Goal: Task Accomplishment & Management: Complete application form

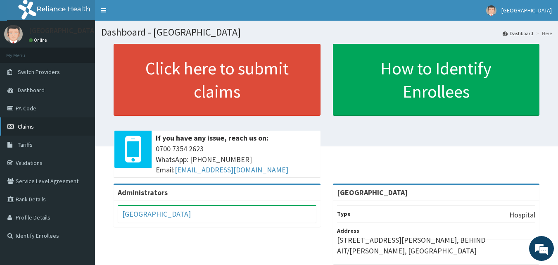
click at [33, 125] on span "Claims" at bounding box center [26, 126] width 16 height 7
click at [33, 126] on span "Claims" at bounding box center [26, 126] width 16 height 7
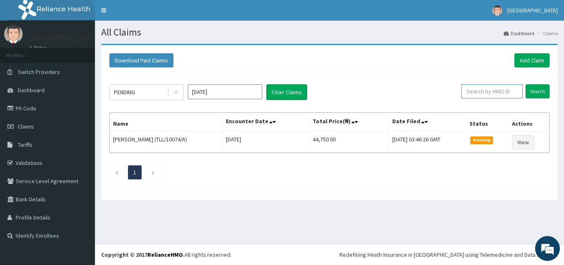
click at [495, 93] on input "text" at bounding box center [492, 91] width 62 height 14
paste input "JSS/10202/A"
click at [535, 89] on input "Search" at bounding box center [538, 91] width 24 height 14
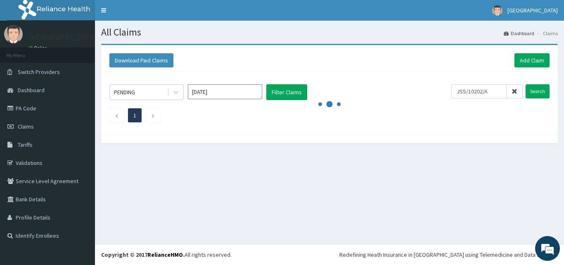
drag, startPoint x: 505, startPoint y: 95, endPoint x: 500, endPoint y: 99, distance: 6.5
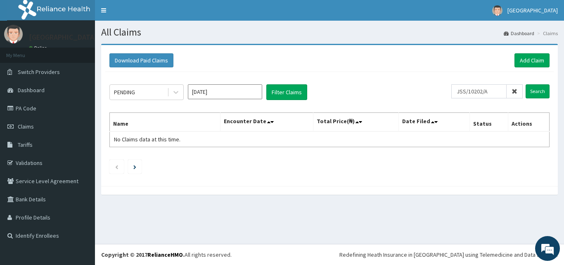
drag, startPoint x: 500, startPoint y: 99, endPoint x: 480, endPoint y: 55, distance: 48.4
click at [480, 55] on div "Download Paid Claims Add Claim" at bounding box center [329, 60] width 440 height 14
drag, startPoint x: 487, startPoint y: 119, endPoint x: 496, endPoint y: 89, distance: 31.1
click at [496, 89] on input "JSS/10202/A" at bounding box center [478, 91] width 55 height 14
drag, startPoint x: 496, startPoint y: 89, endPoint x: 339, endPoint y: 67, distance: 158.8
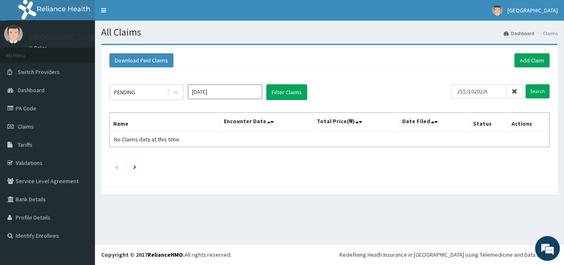
click at [339, 67] on div "Download Paid Claims Add Claim" at bounding box center [329, 60] width 440 height 14
click at [501, 89] on input "JSS/10202/A" at bounding box center [478, 91] width 55 height 14
click at [387, 34] on h1 "All Claims" at bounding box center [329, 32] width 457 height 11
drag, startPoint x: 451, startPoint y: 126, endPoint x: 499, endPoint y: 88, distance: 61.0
click at [499, 88] on input "JSS/10202/A" at bounding box center [478, 91] width 55 height 14
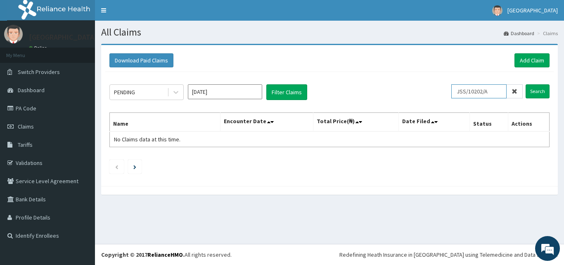
click at [464, 91] on input "JSS/10202/A" at bounding box center [478, 91] width 55 height 14
type input "JSS/10202/A"
click at [539, 90] on input "Search" at bounding box center [538, 91] width 24 height 14
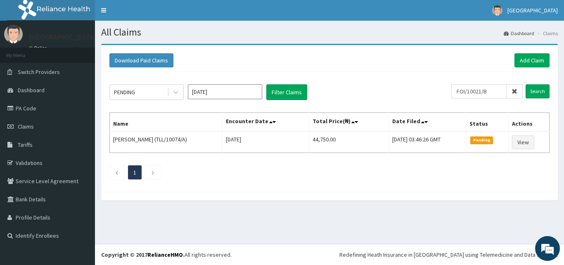
click at [461, 92] on input "FOI/10021/B" at bounding box center [478, 91] width 55 height 14
type input "FOI/10021/B"
click at [539, 88] on input "Search" at bounding box center [538, 91] width 24 height 14
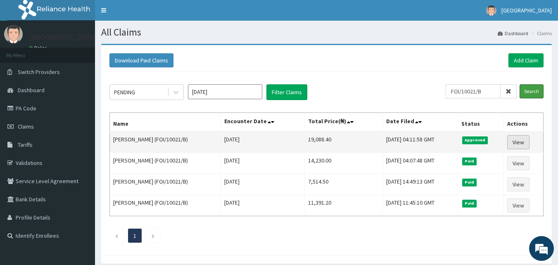
scroll to position [17, 0]
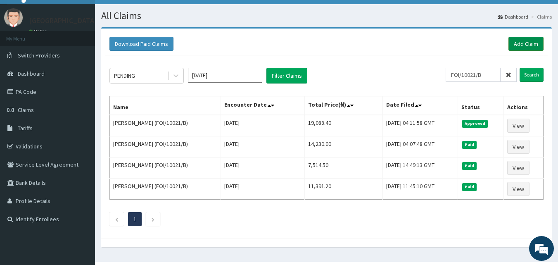
click at [523, 41] on link "Add Claim" at bounding box center [525, 44] width 35 height 14
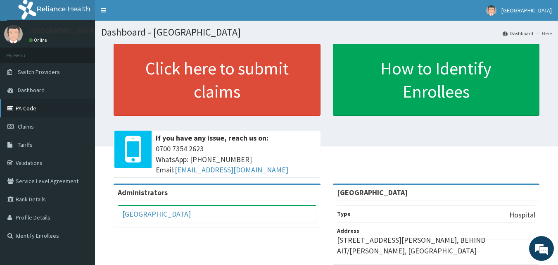
click at [36, 106] on link "PA Code" at bounding box center [47, 108] width 95 height 18
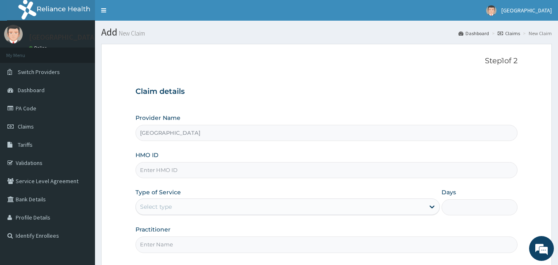
click at [171, 174] on input "HMO ID" at bounding box center [326, 170] width 382 height 16
paste input "FOI/10021/B"
type input "FOI/10021/B"
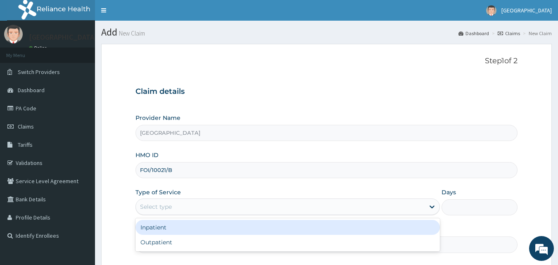
click at [185, 205] on div "Select type" at bounding box center [280, 206] width 289 height 13
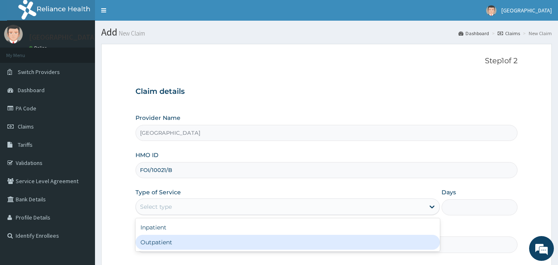
click at [186, 241] on div "Outpatient" at bounding box center [287, 242] width 304 height 15
type input "1"
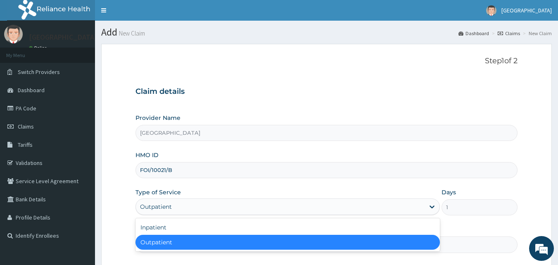
click at [200, 204] on div "Outpatient" at bounding box center [280, 206] width 289 height 13
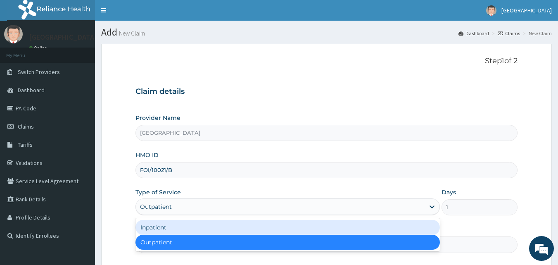
click at [193, 221] on div "Inpatient" at bounding box center [287, 227] width 304 height 15
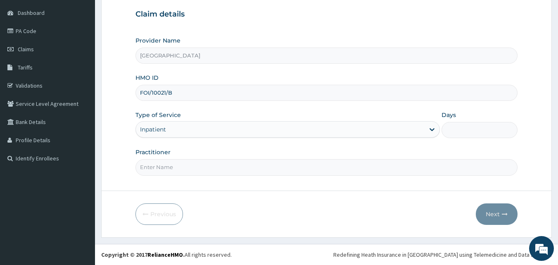
click at [192, 166] on input "Practitioner" at bounding box center [326, 167] width 382 height 16
type input "Dr [PERSON_NAME]"
click at [460, 125] on input "Days" at bounding box center [480, 130] width 76 height 16
type input "2"
click at [494, 214] on button "Next" at bounding box center [497, 213] width 42 height 21
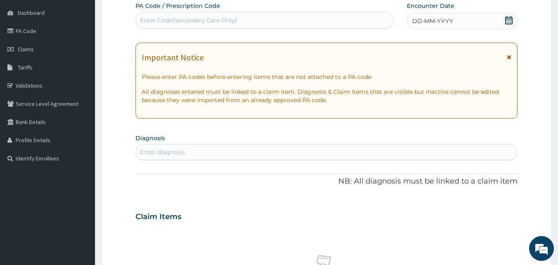
click at [240, 16] on div "Enter Code(Secondary Care Only)" at bounding box center [265, 20] width 258 height 13
paste input "PA/171036"
type input "PA/171036"
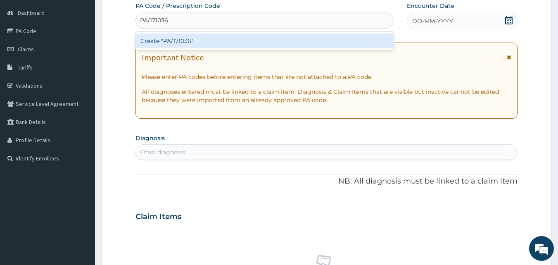
click at [222, 42] on div "Create "PA/171036"" at bounding box center [264, 40] width 259 height 15
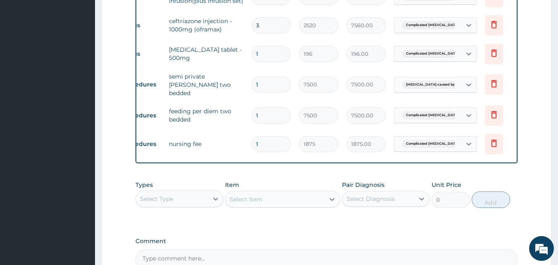
scroll to position [0, 32]
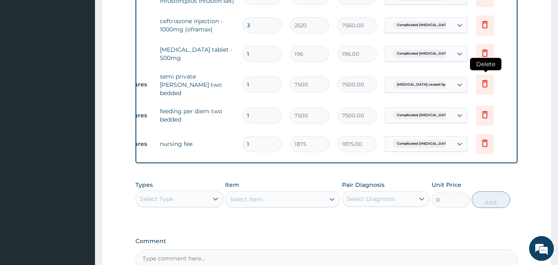
click at [488, 78] on icon at bounding box center [485, 83] width 10 height 10
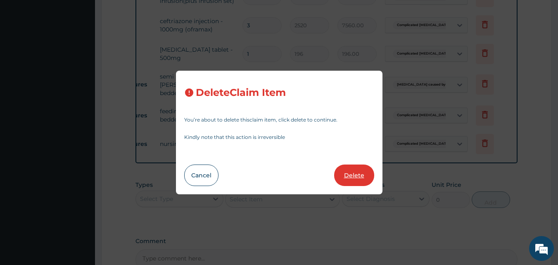
click at [351, 170] on button "Delete" at bounding box center [354, 174] width 40 height 21
type input "1875"
type input "1875.00"
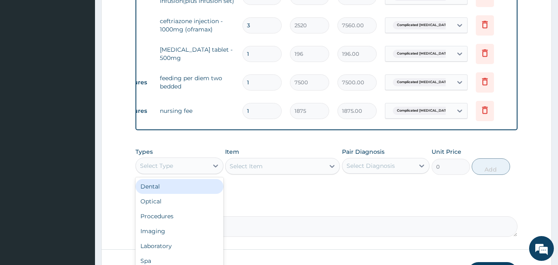
click at [178, 163] on div "Select Type" at bounding box center [172, 165] width 72 height 13
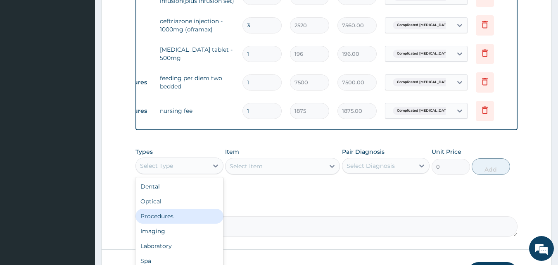
click at [157, 216] on div "Procedures" at bounding box center [179, 216] width 88 height 15
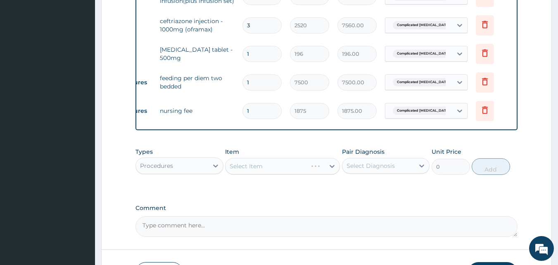
click at [268, 172] on div "Select Item" at bounding box center [282, 166] width 115 height 17
click at [270, 166] on div "Select Item" at bounding box center [282, 166] width 115 height 17
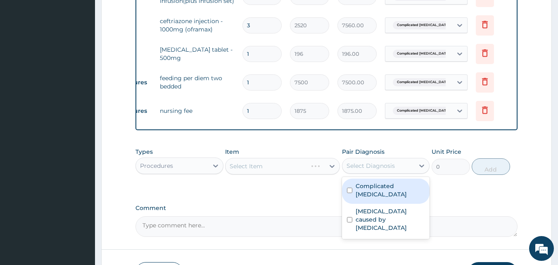
click at [366, 168] on div "Select Diagnosis" at bounding box center [371, 165] width 48 height 8
click at [365, 192] on div "Complicated malaria" at bounding box center [386, 190] width 88 height 25
checkbox input "true"
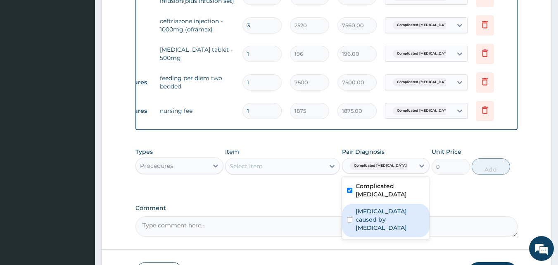
click at [364, 207] on label "Sepsis caused by Salmonella" at bounding box center [390, 219] width 69 height 25
checkbox input "true"
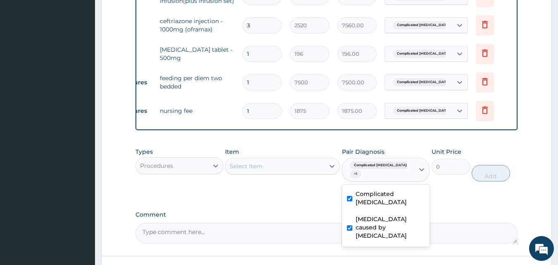
click at [308, 168] on div "Select Item" at bounding box center [275, 165] width 99 height 13
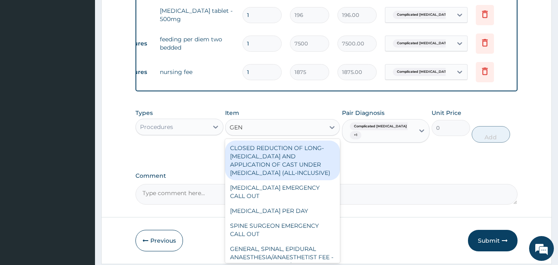
scroll to position [473, 0]
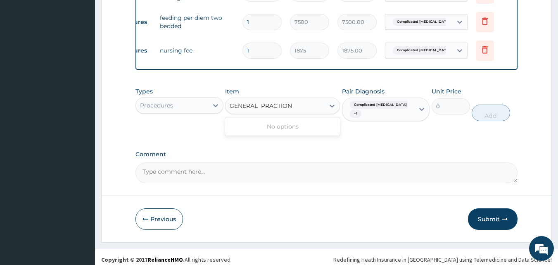
type input "GENERAL PRACTION"
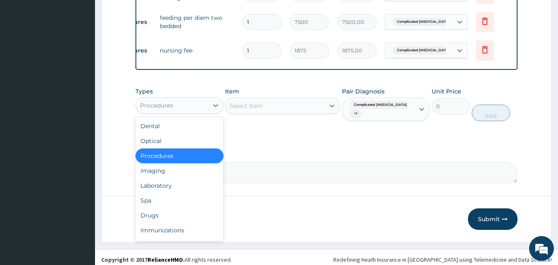
click at [188, 111] on div "Procedures" at bounding box center [172, 105] width 72 height 13
click at [180, 157] on div "Procedures" at bounding box center [179, 155] width 88 height 15
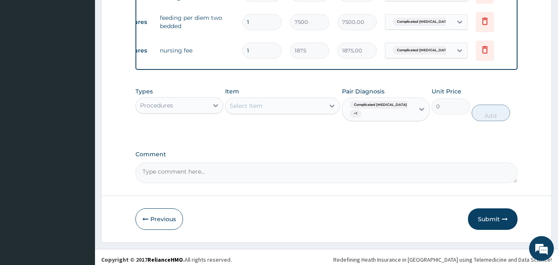
click at [248, 105] on div "Select Item" at bounding box center [246, 106] width 33 height 8
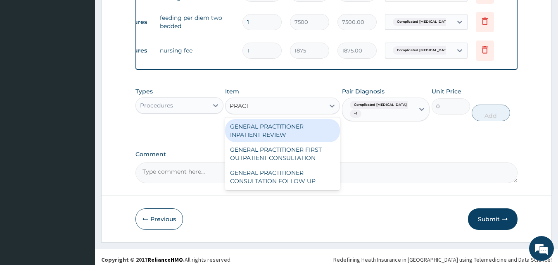
type input "PRAC"
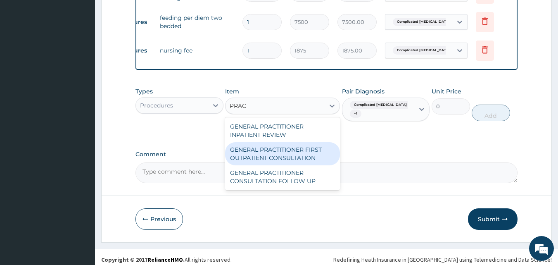
click at [268, 157] on div "GENERAL PRACTITIONER FIRST OUTPATIENT CONSULTATION" at bounding box center [282, 153] width 115 height 23
type input "3750"
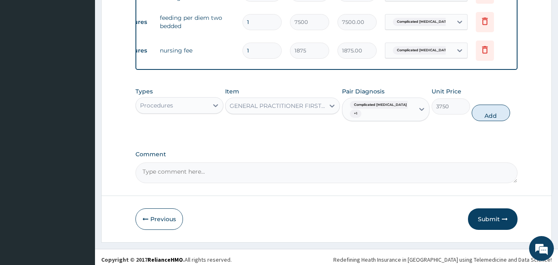
click at [323, 104] on div "GENERAL PRACTITIONER FIRST OUTPATIENT CONSULTATION" at bounding box center [278, 106] width 96 height 8
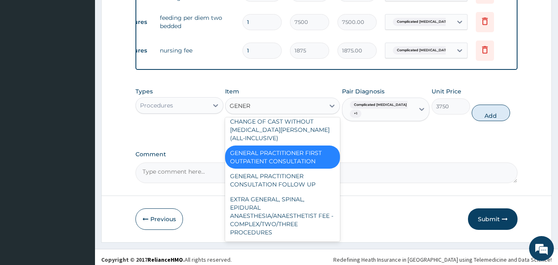
scroll to position [231, 0]
type input "GENERAL"
click at [299, 152] on div "GENERAL PRACTITIONER FIRST OUTPATIENT CONSULTATION" at bounding box center [282, 156] width 115 height 23
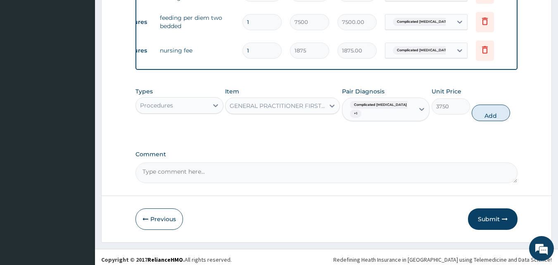
click at [321, 108] on div "GENERAL PRACTITIONER FIRST OUTPATIENT CONSULTATION" at bounding box center [278, 106] width 96 height 8
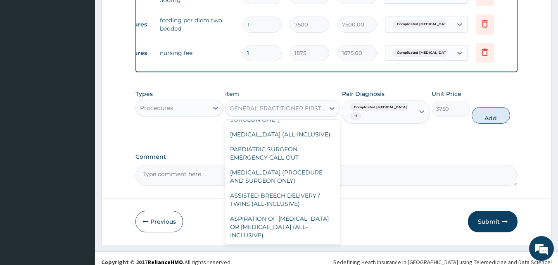
scroll to position [473, 0]
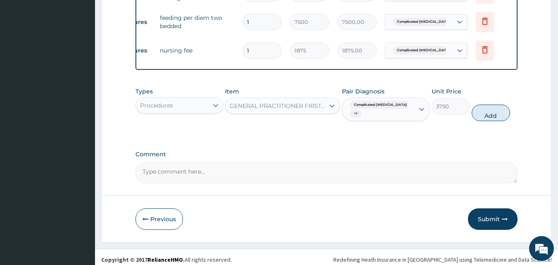
click at [401, 127] on div "Types Procedures Item GENERAL PRACTITIONER FIRST OUTPATIENT CONSULTATION Pair D…" at bounding box center [326, 110] width 382 height 55
click at [494, 109] on button "Add" at bounding box center [491, 112] width 38 height 17
type input "0"
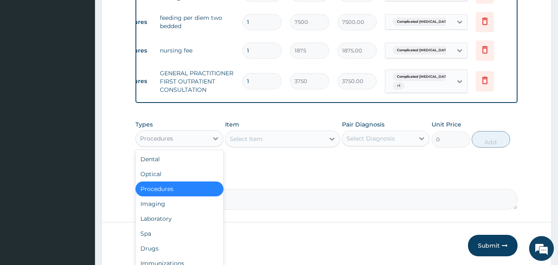
click at [204, 142] on div "Procedures" at bounding box center [172, 138] width 72 height 13
click at [176, 222] on div "Laboratory" at bounding box center [179, 218] width 88 height 15
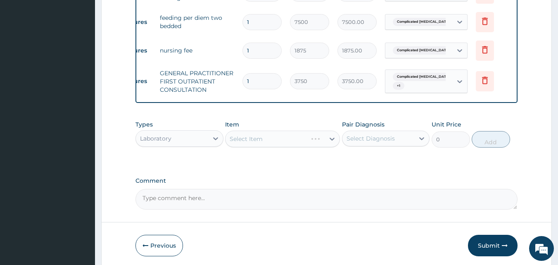
click at [279, 145] on div "Select Item" at bounding box center [282, 139] width 115 height 17
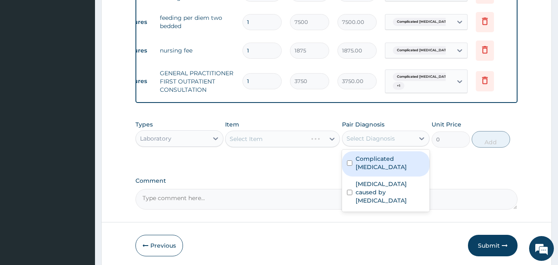
click at [389, 139] on div "Select Diagnosis" at bounding box center [371, 138] width 48 height 8
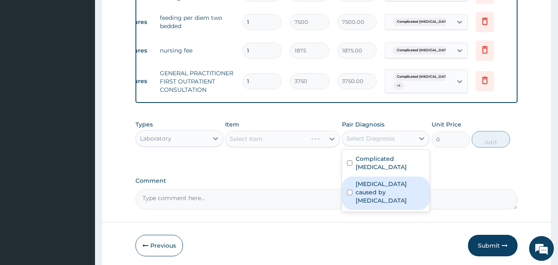
click at [357, 183] on label "Sepsis caused by Salmonella" at bounding box center [390, 192] width 69 height 25
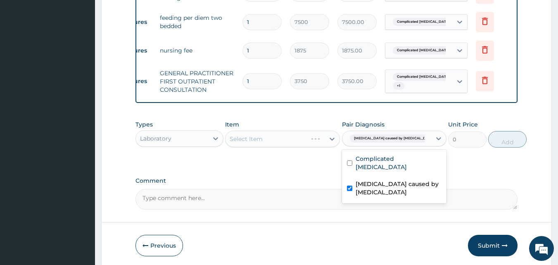
click at [362, 183] on label "Sepsis caused by Salmonella" at bounding box center [399, 188] width 86 height 17
checkbox input "false"
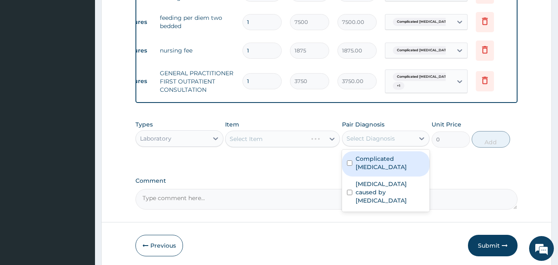
click at [377, 162] on label "Complicated malaria" at bounding box center [390, 162] width 69 height 17
checkbox input "true"
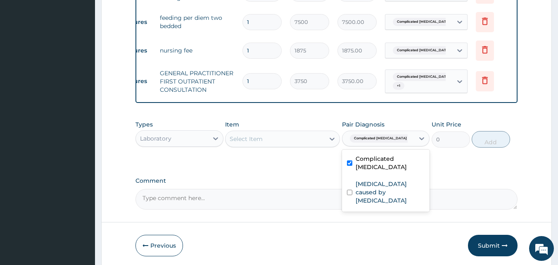
click at [302, 140] on div "Select Item" at bounding box center [275, 138] width 99 height 13
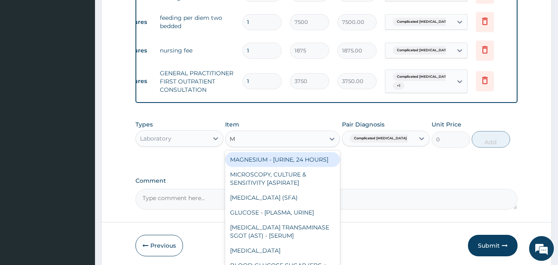
type input "Malaria"
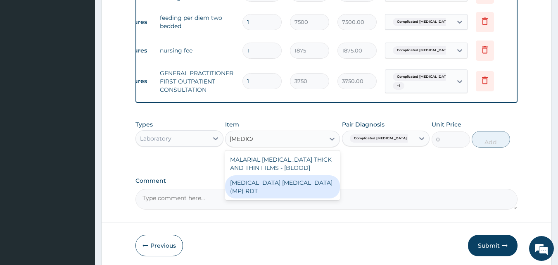
click at [245, 188] on div "MALARIA PARASITE (MP) RDT" at bounding box center [282, 186] width 115 height 23
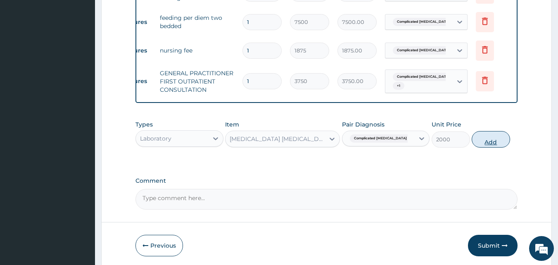
click at [487, 143] on button "Add" at bounding box center [491, 139] width 38 height 17
type input "0"
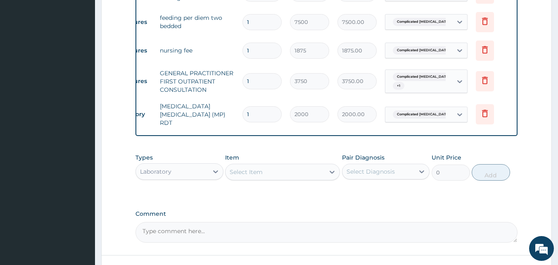
click at [272, 169] on div "Select Item" at bounding box center [275, 171] width 99 height 13
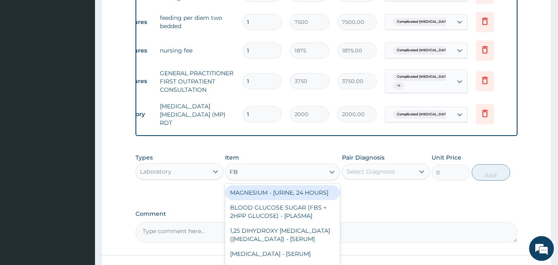
type input "FBC"
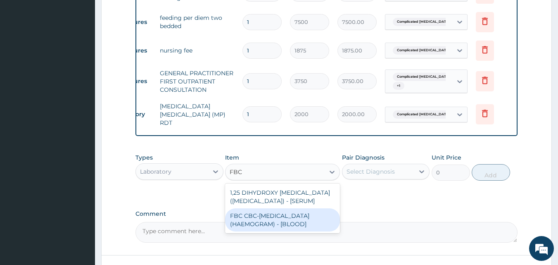
click at [280, 222] on div "FBC CBC-COMPLETE BLOOD COUNT (HAEMOGRAM) - [BLOOD]" at bounding box center [282, 219] width 115 height 23
type input "5000"
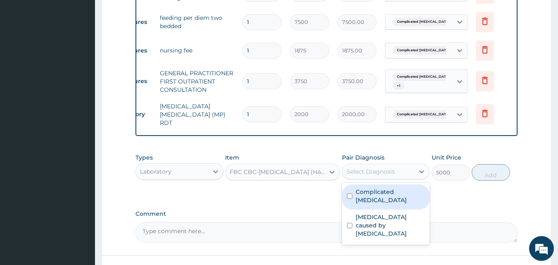
click at [367, 172] on div "Select Diagnosis" at bounding box center [371, 171] width 48 height 8
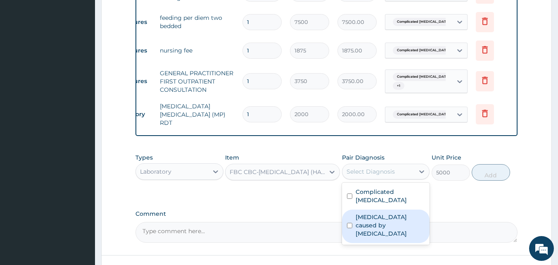
click at [359, 213] on label "Sepsis caused by Salmonella" at bounding box center [390, 225] width 69 height 25
checkbox input "true"
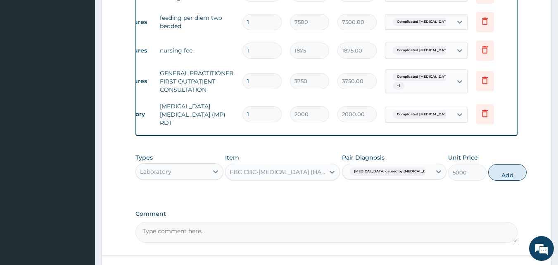
click at [488, 171] on button "Add" at bounding box center [507, 172] width 38 height 17
type input "0"
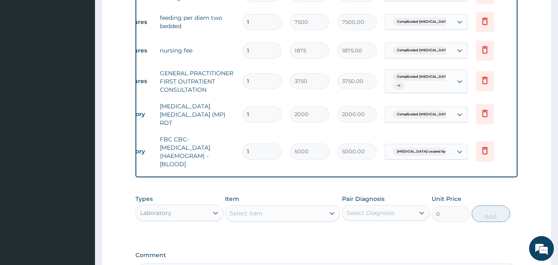
click at [202, 210] on div "Laboratory" at bounding box center [172, 212] width 72 height 13
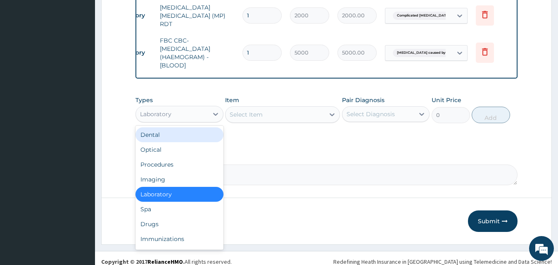
scroll to position [575, 0]
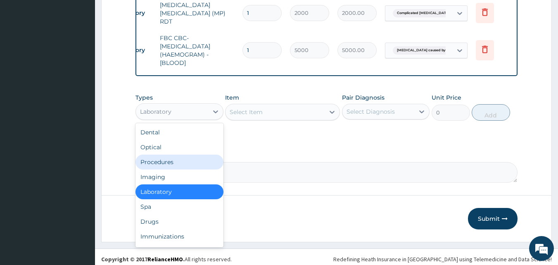
click at [163, 159] on div "Procedures" at bounding box center [179, 161] width 88 height 15
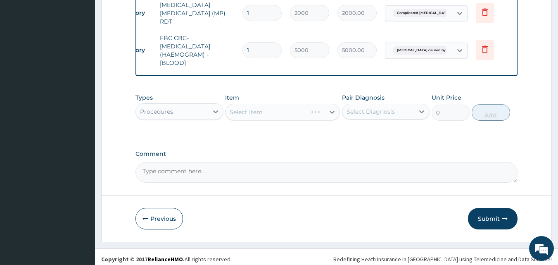
click at [249, 110] on div "Select Item" at bounding box center [282, 112] width 115 height 17
click at [276, 110] on div "Select Item" at bounding box center [282, 112] width 115 height 17
click at [283, 109] on div "Select Item" at bounding box center [282, 112] width 115 height 17
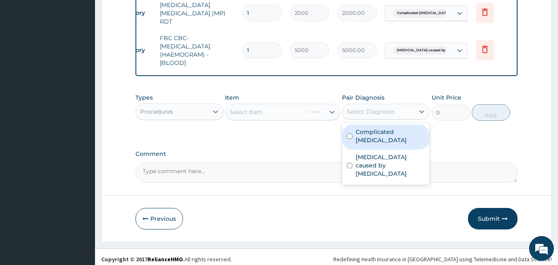
click at [380, 111] on div "Select Diagnosis" at bounding box center [371, 111] width 48 height 8
click at [375, 133] on label "Complicated malaria" at bounding box center [390, 136] width 69 height 17
checkbox input "true"
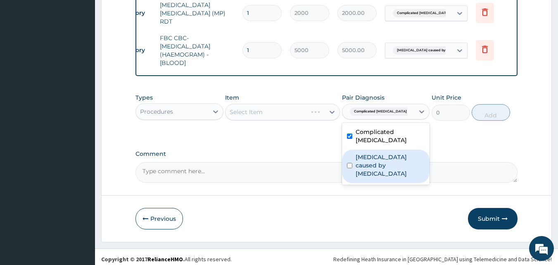
click at [353, 150] on div "Sepsis caused by Salmonella" at bounding box center [386, 166] width 88 height 33
checkbox input "true"
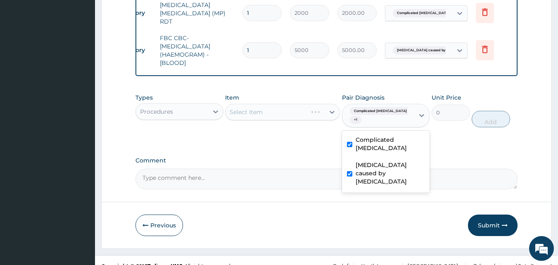
click at [292, 109] on div "Select Item" at bounding box center [282, 112] width 115 height 17
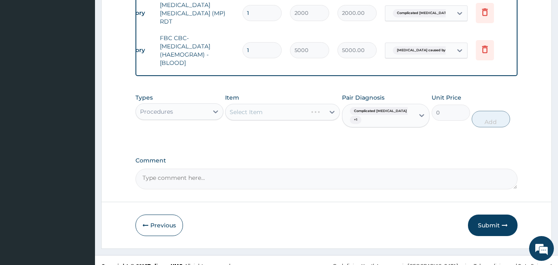
click at [296, 109] on div "Select Item" at bounding box center [282, 112] width 115 height 17
click at [293, 109] on div "Select Item" at bounding box center [282, 112] width 115 height 17
click at [297, 108] on div "Select Item" at bounding box center [282, 112] width 115 height 17
click at [281, 111] on div "Select Item" at bounding box center [275, 111] width 99 height 13
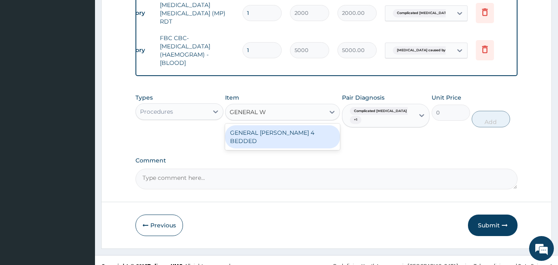
type input "GENERAL WA"
click at [283, 132] on div "GENERAL WARD 4 BEDDED" at bounding box center [282, 136] width 115 height 23
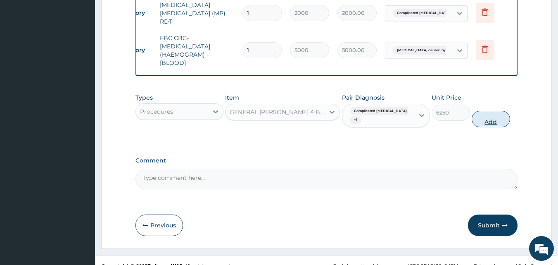
click at [490, 112] on button "Add" at bounding box center [491, 119] width 38 height 17
type input "0"
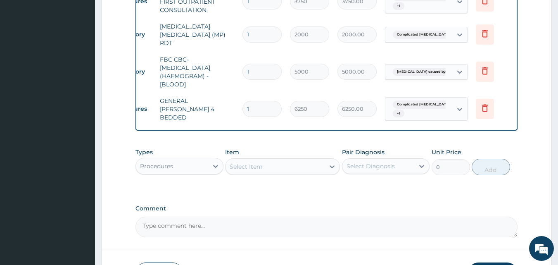
scroll to position [608, 0]
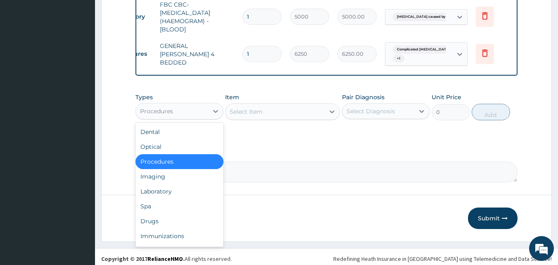
click at [173, 104] on div "Procedures" at bounding box center [172, 110] width 72 height 13
click at [169, 214] on div "Drugs" at bounding box center [179, 221] width 88 height 15
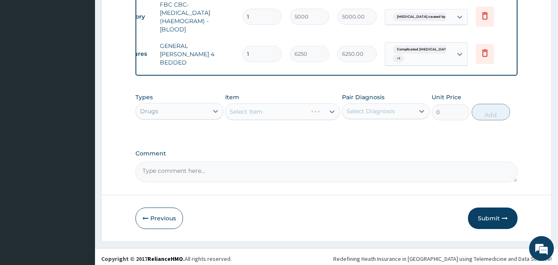
click at [280, 112] on div "Select Item" at bounding box center [282, 111] width 115 height 17
click at [255, 107] on div "Select Item" at bounding box center [246, 111] width 33 height 8
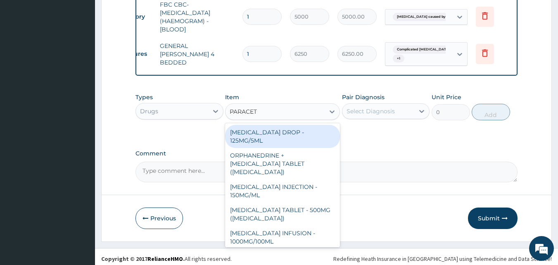
type input "PARACETA"
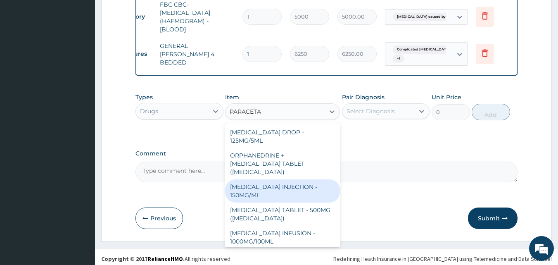
click at [256, 190] on div "PARACETAMOL INJECTION - 150MG/ML" at bounding box center [282, 190] width 115 height 23
type input "560"
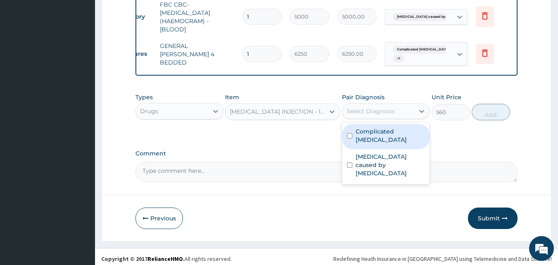
click at [361, 107] on div "Select Diagnosis" at bounding box center [371, 111] width 48 height 8
click at [358, 130] on label "Complicated malaria" at bounding box center [390, 135] width 69 height 17
checkbox input "true"
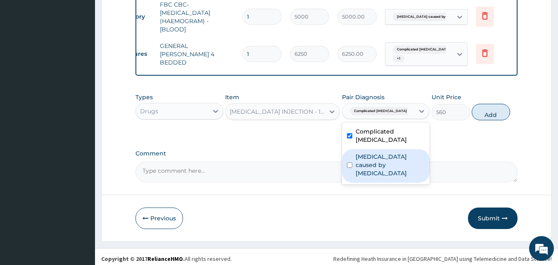
click at [352, 149] on div "Sepsis caused by Salmonella" at bounding box center [386, 165] width 88 height 33
checkbox input "true"
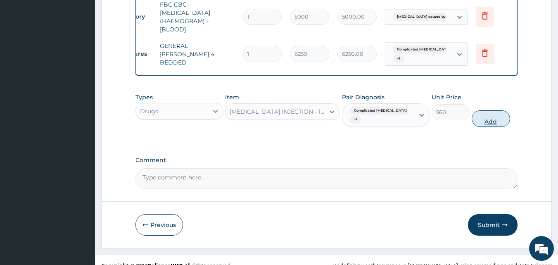
click at [494, 110] on button "Add" at bounding box center [491, 118] width 38 height 17
type input "0"
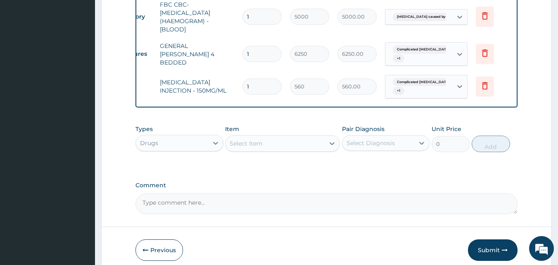
click at [252, 78] on input "1" at bounding box center [261, 86] width 39 height 16
type input "0.00"
type input "4"
type input "2240.00"
type input "4"
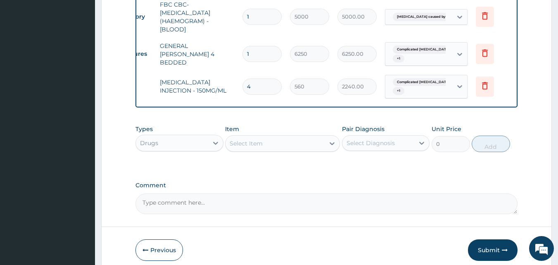
click at [261, 140] on div "Select Item" at bounding box center [246, 143] width 33 height 8
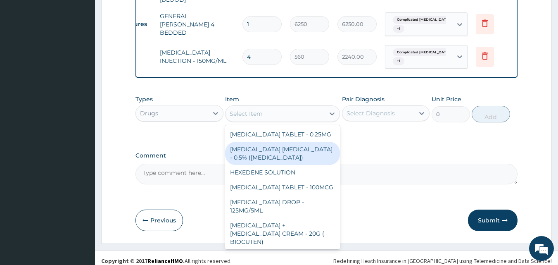
scroll to position [640, 0]
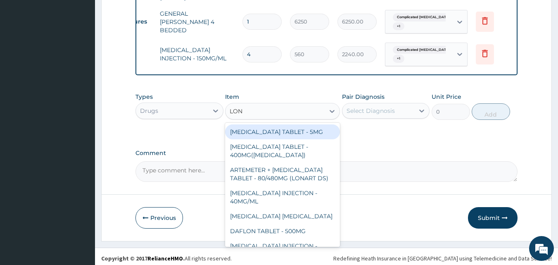
type input "LONA"
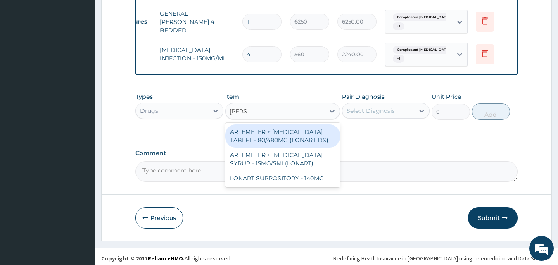
click at [290, 129] on div "ARTEMETER + LUMEFANTRINE TABLET - 80/480MG (LONART DS)" at bounding box center [282, 135] width 115 height 23
type input "588"
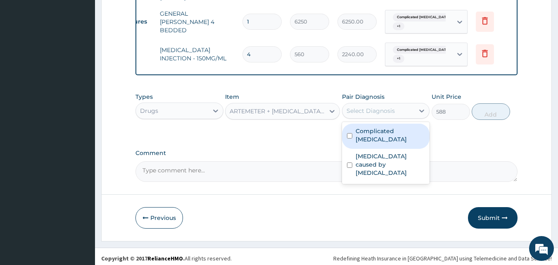
click at [373, 107] on div "Select Diagnosis" at bounding box center [371, 111] width 48 height 8
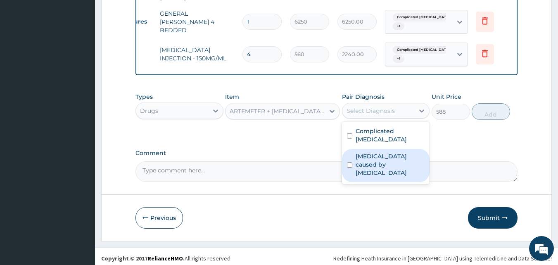
click at [371, 152] on label "Sepsis caused by Salmonella" at bounding box center [390, 164] width 69 height 25
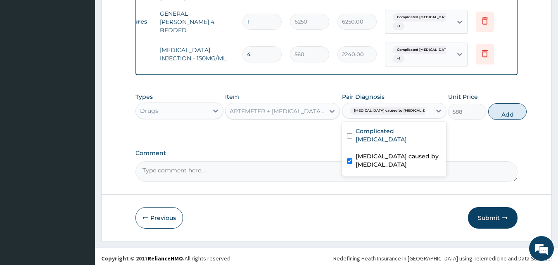
click at [371, 152] on label "Sepsis caused by Salmonella" at bounding box center [399, 160] width 86 height 17
checkbox input "false"
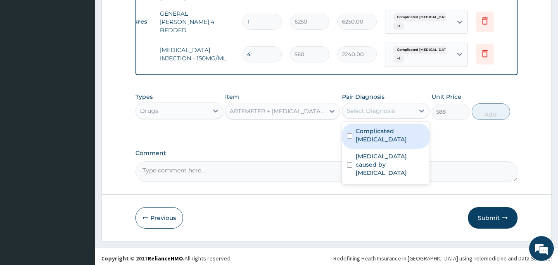
click at [369, 127] on label "Complicated malaria" at bounding box center [390, 135] width 69 height 17
checkbox input "true"
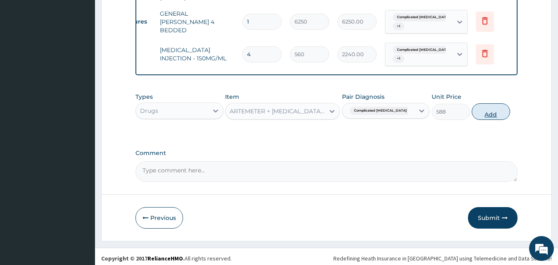
click at [478, 107] on button "Add" at bounding box center [491, 111] width 38 height 17
type input "0"
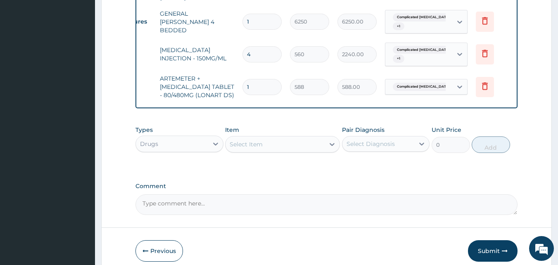
click at [265, 79] on input "1" at bounding box center [261, 87] width 39 height 16
type input "0.00"
type input "6"
type input "3528.00"
type input "6"
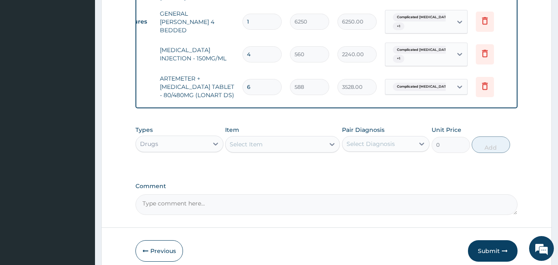
click at [265, 142] on div "Select Item" at bounding box center [275, 144] width 99 height 13
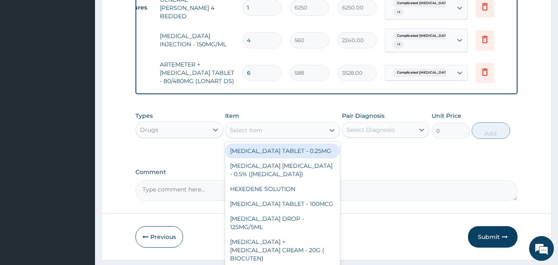
scroll to position [673, 0]
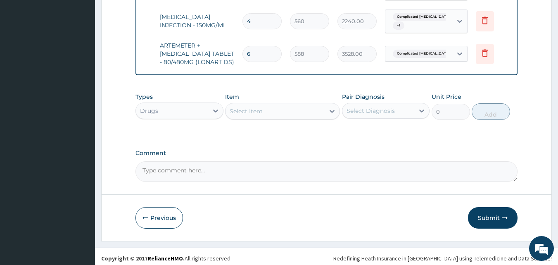
click at [258, 107] on div "Select Item" at bounding box center [246, 111] width 33 height 8
click at [260, 114] on div "Select Item" at bounding box center [282, 111] width 115 height 17
click at [296, 107] on div "Select Item" at bounding box center [275, 110] width 99 height 13
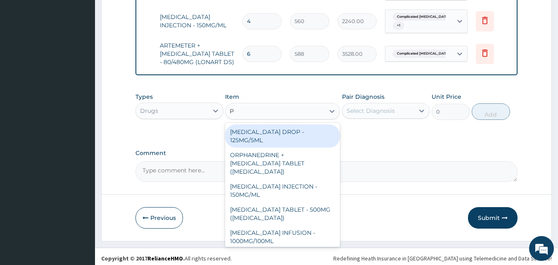
type input "[MEDICAL_DATA]"
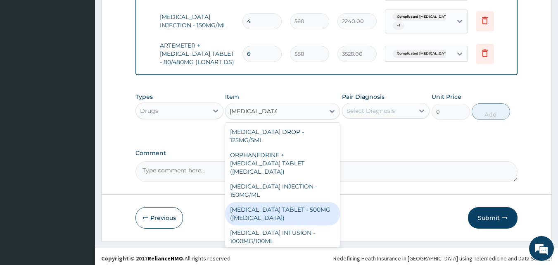
click at [284, 211] on div "[MEDICAL_DATA] TABLET - 500MG ([MEDICAL_DATA])" at bounding box center [282, 213] width 115 height 23
type input "42"
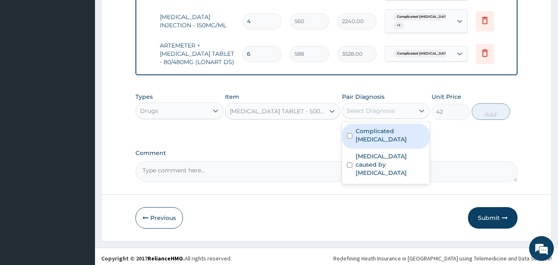
click at [385, 108] on div "Select Diagnosis" at bounding box center [371, 111] width 48 height 8
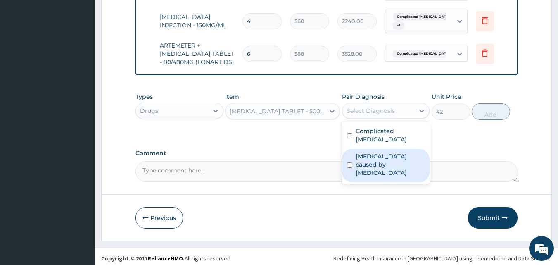
click at [378, 152] on label "Sepsis caused by Salmonella" at bounding box center [390, 164] width 69 height 25
checkbox input "true"
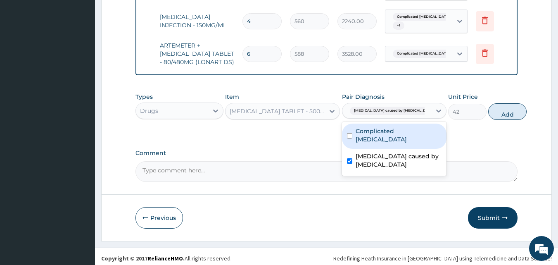
click at [374, 130] on label "Complicated [MEDICAL_DATA]" at bounding box center [399, 135] width 86 height 17
checkbox input "true"
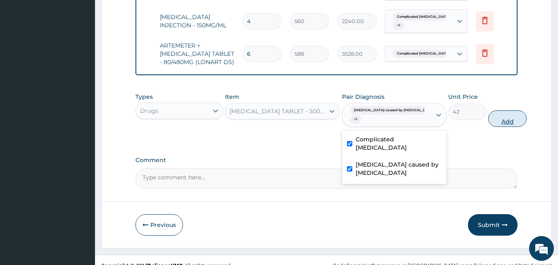
click at [490, 116] on button "Add" at bounding box center [507, 118] width 38 height 17
type input "0"
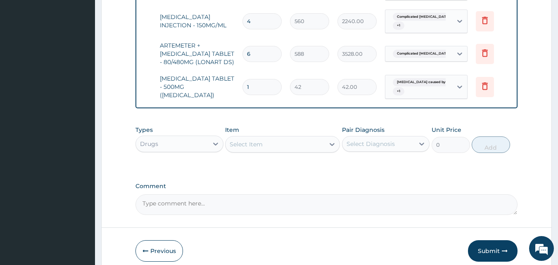
type input "18"
type input "756.00"
type input "18"
click at [286, 138] on div "Select Item" at bounding box center [275, 144] width 99 height 13
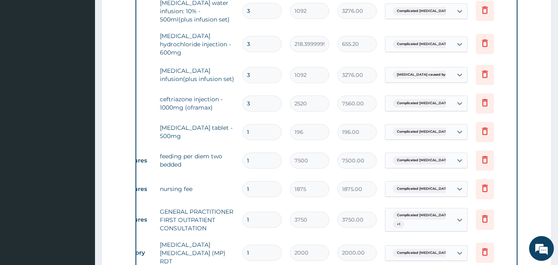
scroll to position [334, 0]
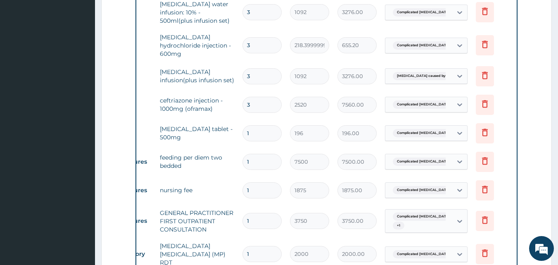
click at [254, 125] on input "1" at bounding box center [261, 133] width 39 height 16
type input "10"
type input "1960.00"
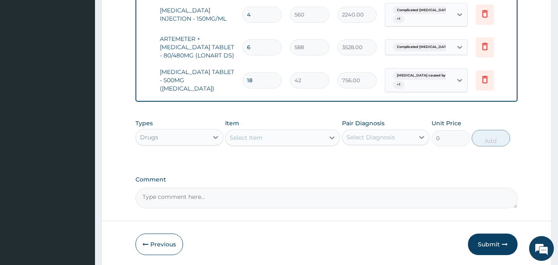
scroll to position [705, 0]
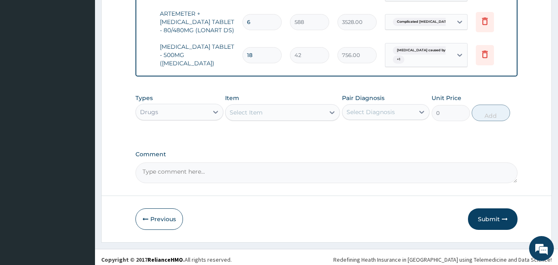
type input "10"
click at [494, 213] on button "Submit" at bounding box center [493, 218] width 50 height 21
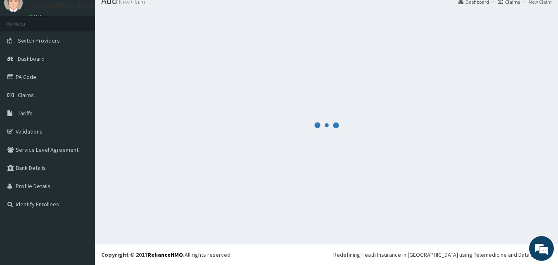
scroll to position [31, 0]
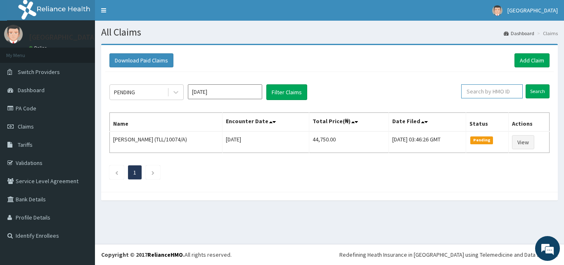
click at [489, 89] on input "text" at bounding box center [492, 91] width 62 height 14
paste input "RET/46504/A"
click at [465, 91] on input "RET/46504/A" at bounding box center [478, 91] width 55 height 14
type input "RET/46504/A"
click at [531, 91] on input "Search" at bounding box center [538, 91] width 24 height 14
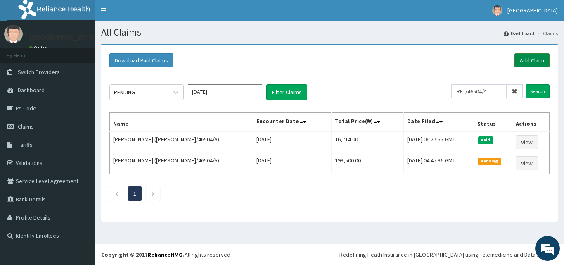
click at [532, 55] on link "Add Claim" at bounding box center [532, 60] width 35 height 14
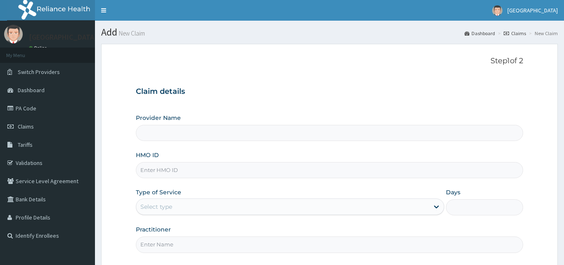
click at [155, 170] on input "HMO ID" at bounding box center [329, 170] width 387 height 16
type input "[GEOGRAPHIC_DATA]"
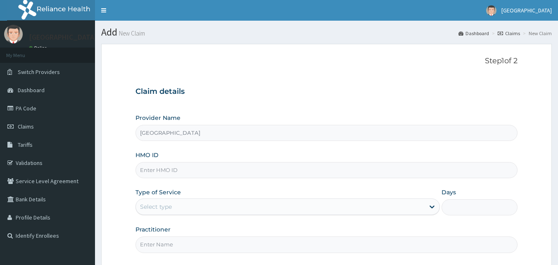
click at [162, 173] on input "HMO ID" at bounding box center [326, 170] width 382 height 16
click at [168, 164] on input "HMO ID" at bounding box center [326, 170] width 382 height 16
paste input "RET/46504/A"
type input "RET/46504/A"
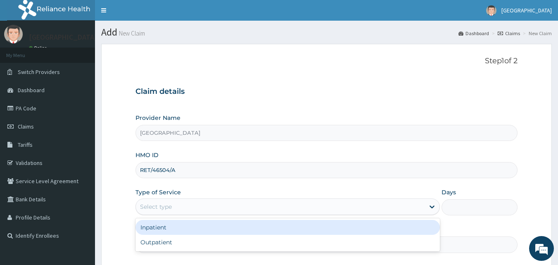
click at [208, 205] on div "Select type" at bounding box center [280, 206] width 289 height 13
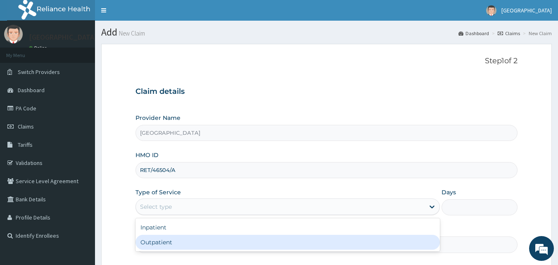
click at [197, 240] on div "Outpatient" at bounding box center [287, 242] width 304 height 15
type input "1"
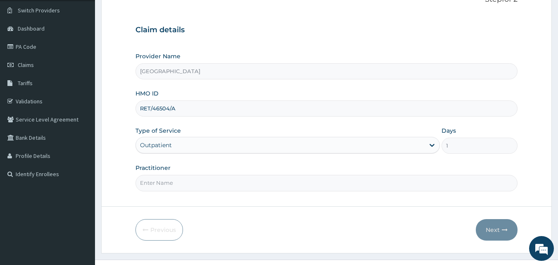
scroll to position [77, 0]
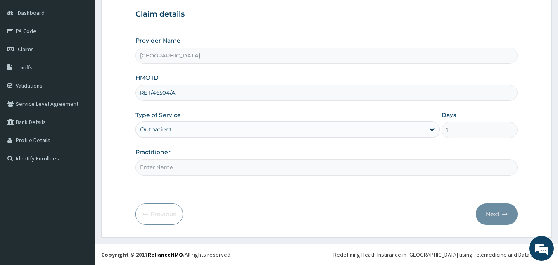
click at [367, 172] on input "Practitioner" at bounding box center [326, 167] width 382 height 16
type input "Dr [PERSON_NAME]"
click at [498, 214] on button "Next" at bounding box center [497, 213] width 42 height 21
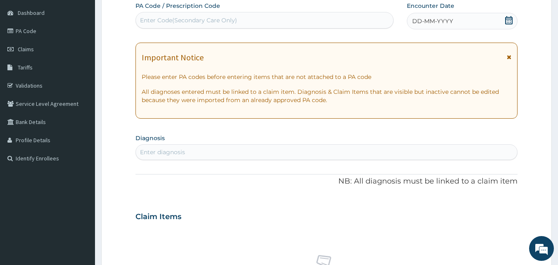
click at [221, 21] on div "Enter Code(Secondary Care Only)" at bounding box center [188, 20] width 97 height 8
click at [235, 19] on div "Enter Code(Secondary Care Only)" at bounding box center [188, 20] width 97 height 8
click at [227, 17] on div "Enter Code(Secondary Care Only)" at bounding box center [188, 20] width 97 height 8
click at [235, 19] on div "Enter Code(Secondary Care Only)" at bounding box center [188, 20] width 97 height 8
paste input "PA/A57B2B"
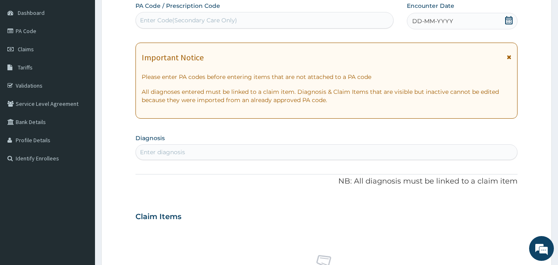
type input "PA/A57B2B"
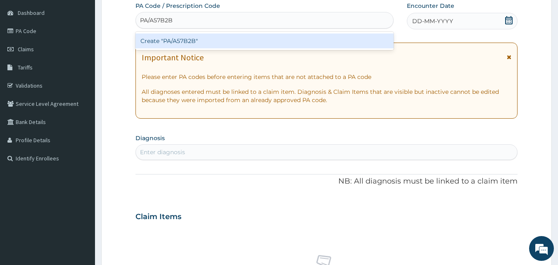
click at [229, 42] on div "Create "PA/A57B2B"" at bounding box center [264, 40] width 259 height 15
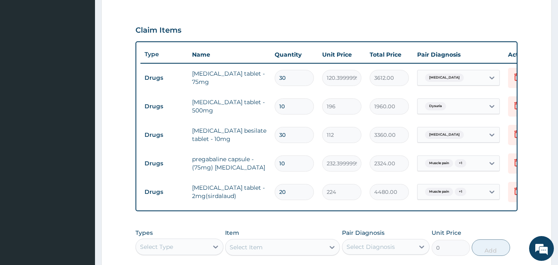
scroll to position [264, 0]
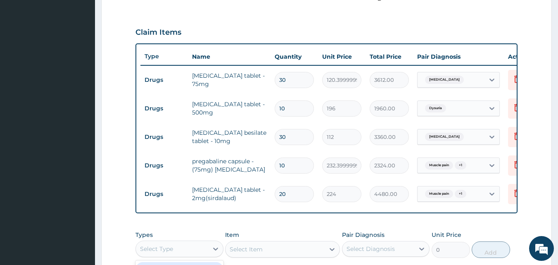
click at [154, 251] on div "Select Type" at bounding box center [156, 249] width 33 height 8
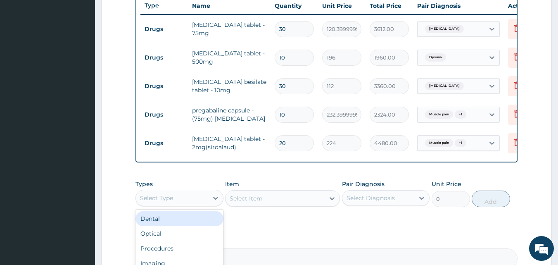
scroll to position [321, 0]
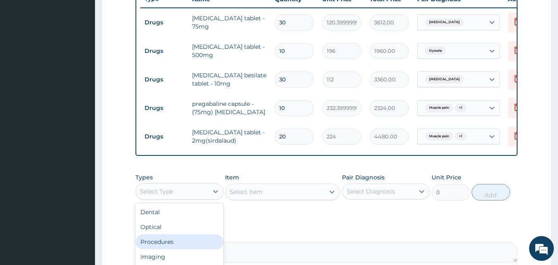
click at [164, 245] on div "Procedures" at bounding box center [179, 241] width 88 height 15
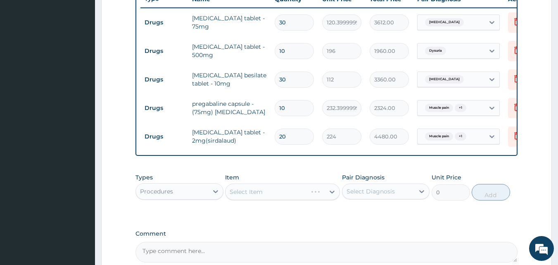
click at [281, 192] on div "Select Item" at bounding box center [282, 191] width 115 height 17
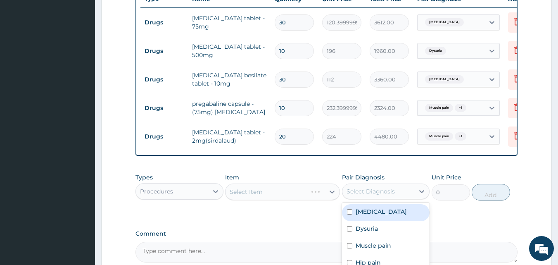
click at [369, 195] on div "Select Diagnosis" at bounding box center [371, 191] width 48 height 8
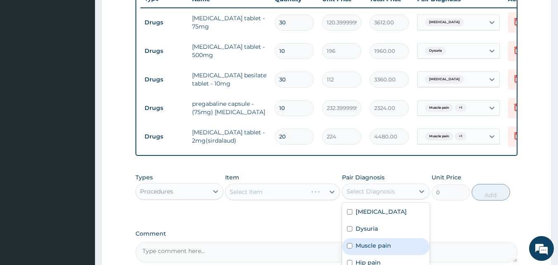
click at [358, 245] on div "Muscle pain" at bounding box center [386, 246] width 88 height 17
checkbox input "true"
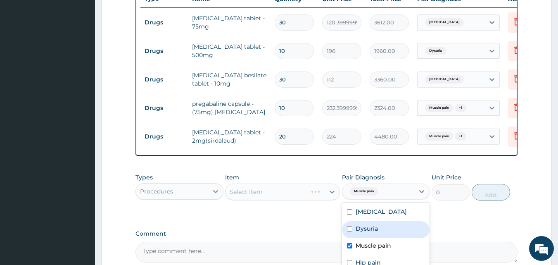
click at [357, 233] on label "Dysuria" at bounding box center [367, 228] width 22 height 8
checkbox input "true"
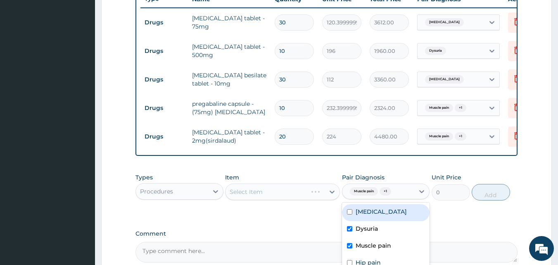
click at [356, 221] on div "Essential hypertension" at bounding box center [386, 212] width 88 height 17
checkbox input "true"
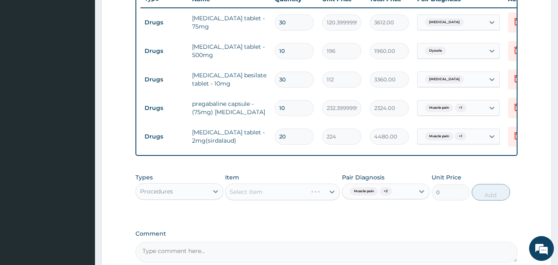
click at [299, 198] on div "Select Item" at bounding box center [282, 191] width 115 height 17
click at [291, 198] on div "Select Item" at bounding box center [275, 191] width 99 height 13
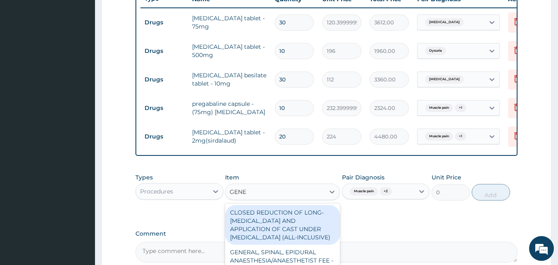
type input "GENER"
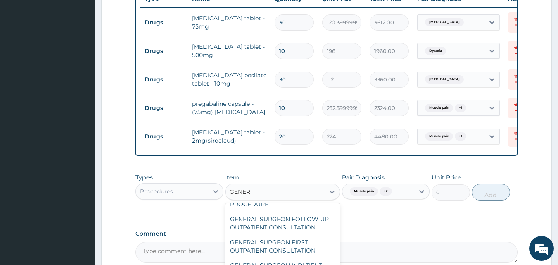
scroll to position [88, 0]
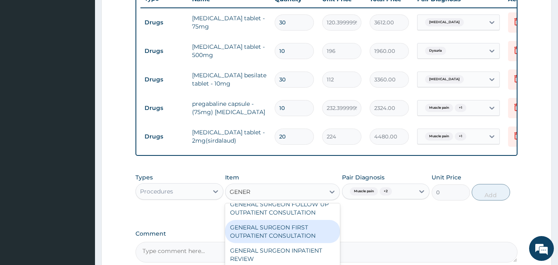
click at [309, 243] on div "GENERAL SURGEON FIRST OUTPATIENT CONSULTATION" at bounding box center [282, 231] width 115 height 23
type input "22500"
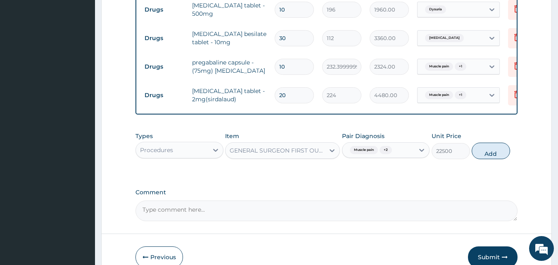
scroll to position [364, 0]
click at [302, 153] on div "GENERAL SURGEON FIRST OUTPATIENT CONSULTATION" at bounding box center [278, 149] width 96 height 8
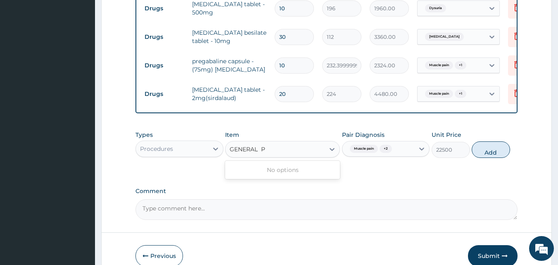
scroll to position [0, 0]
type input "GENERAL PRACTI"
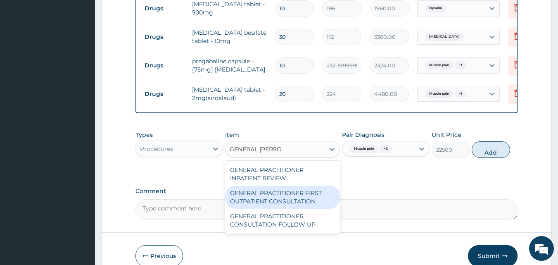
click at [277, 206] on div "GENERAL PRACTITIONER FIRST OUTPATIENT CONSULTATION" at bounding box center [282, 196] width 115 height 23
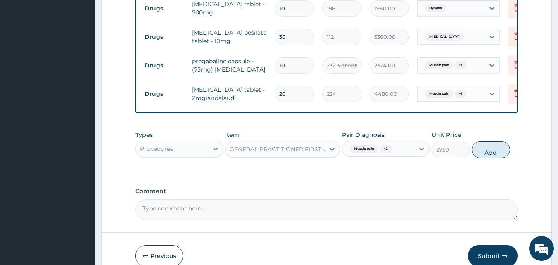
click at [494, 154] on button "Add" at bounding box center [491, 149] width 38 height 17
type input "0"
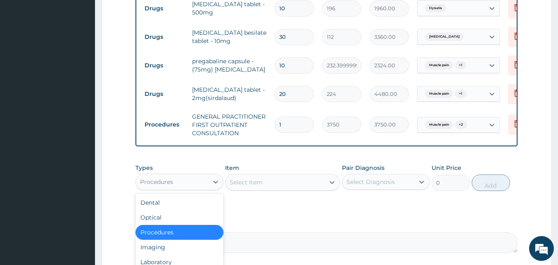
click at [192, 185] on div "Procedures" at bounding box center [172, 181] width 72 height 13
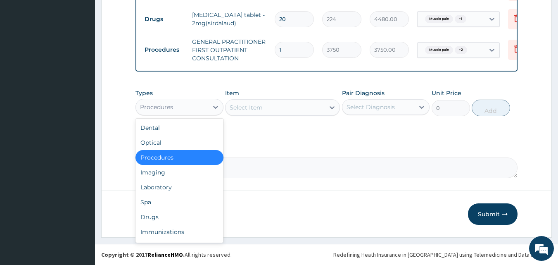
scroll to position [441, 0]
click at [150, 222] on div "Drugs" at bounding box center [179, 216] width 88 height 15
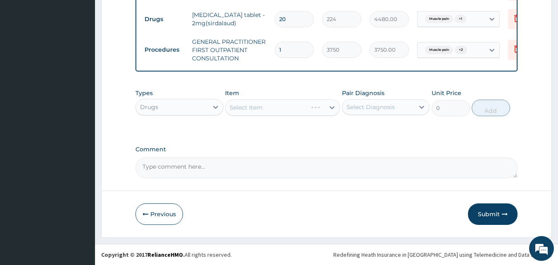
click at [254, 111] on div "Select Item" at bounding box center [282, 107] width 115 height 17
click at [259, 105] on div "Select Item" at bounding box center [282, 107] width 115 height 17
click at [275, 114] on div "Select Item" at bounding box center [275, 107] width 99 height 13
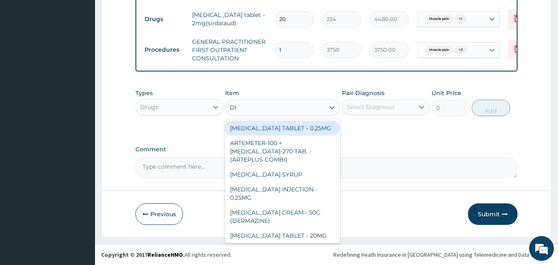
type input "DIC"
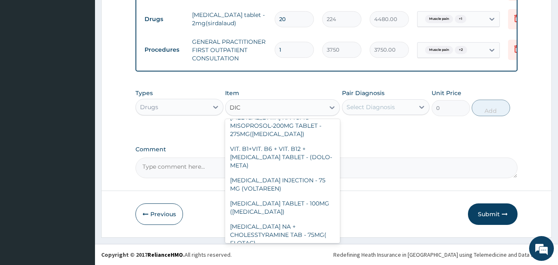
scroll to position [203, 0]
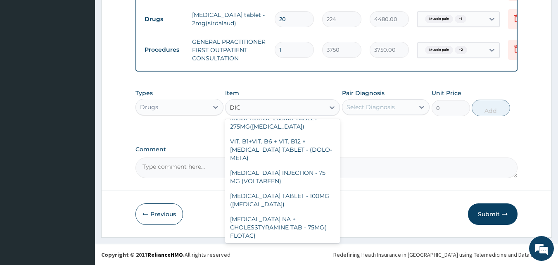
click at [304, 243] on div "DICLOFENAC INJECTION - 75MG" at bounding box center [282, 254] width 115 height 23
type input "420"
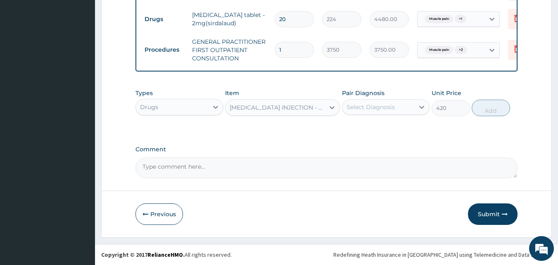
click at [375, 109] on div "Select Diagnosis" at bounding box center [371, 107] width 48 height 8
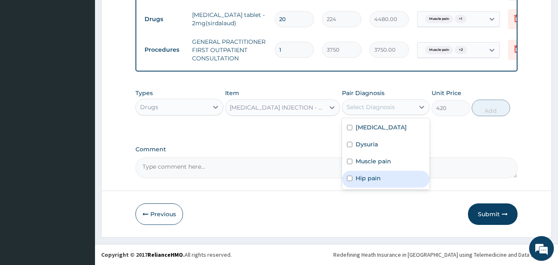
click at [351, 181] on input "checkbox" at bounding box center [349, 178] width 5 height 5
checkbox input "true"
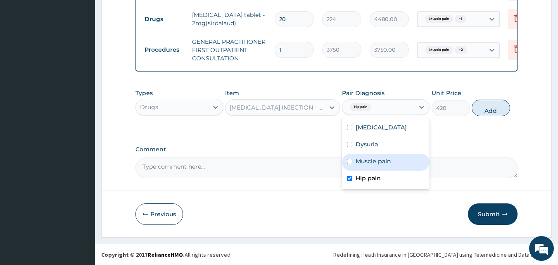
click at [352, 171] on div "Muscle pain" at bounding box center [386, 162] width 88 height 17
checkbox input "true"
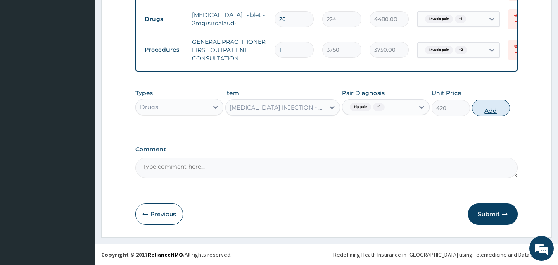
click at [489, 116] on button "Add" at bounding box center [491, 108] width 38 height 17
type input "0"
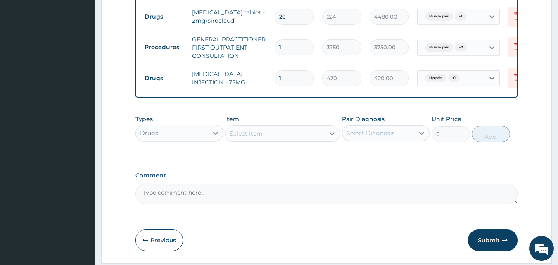
click at [298, 135] on div "Select Item" at bounding box center [275, 133] width 99 height 13
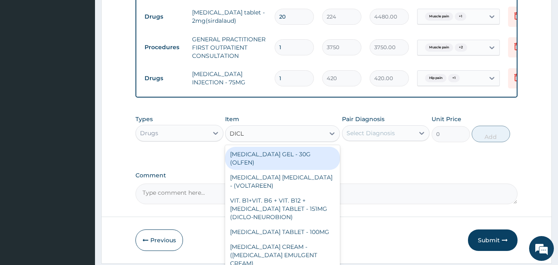
type input "DICLO"
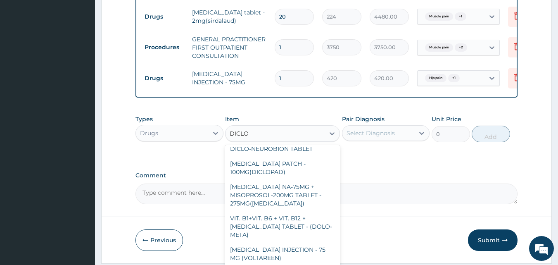
scroll to position [155, 0]
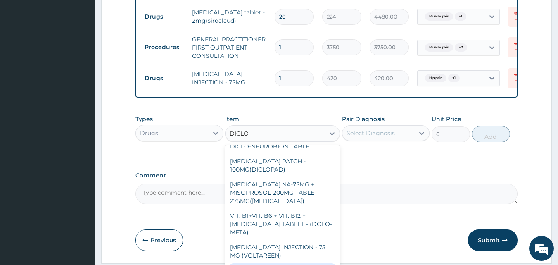
drag, startPoint x: 332, startPoint y: 236, endPoint x: 327, endPoint y: 267, distance: 31.4
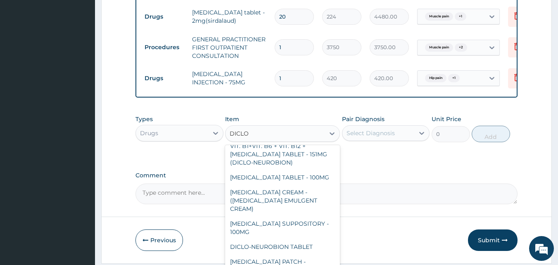
scroll to position [48, 0]
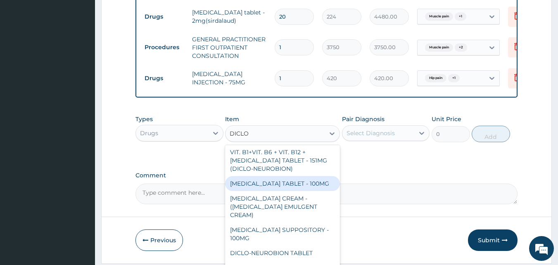
click at [322, 179] on div "DICLOFENAC TABLET - 100MG" at bounding box center [282, 183] width 115 height 15
type input "112"
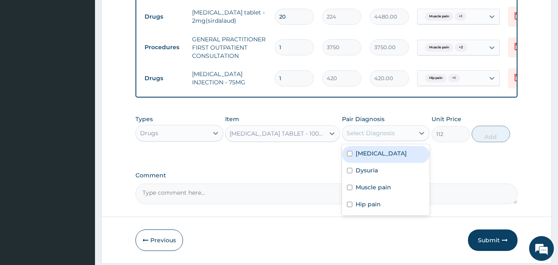
click at [400, 138] on div "Select Diagnosis" at bounding box center [378, 132] width 72 height 13
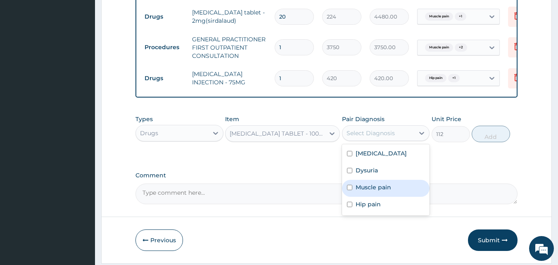
click at [367, 197] on div "Muscle pain" at bounding box center [386, 188] width 88 height 17
checkbox input "true"
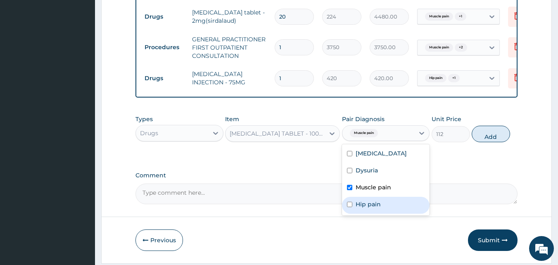
click at [354, 214] on div "Hip pain" at bounding box center [386, 205] width 88 height 17
checkbox input "true"
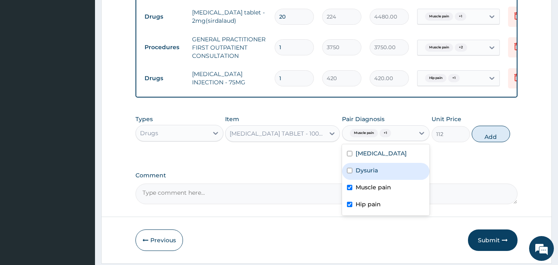
click at [365, 174] on label "Dysuria" at bounding box center [367, 170] width 22 height 8
checkbox input "true"
click at [495, 140] on button "Add" at bounding box center [491, 134] width 38 height 17
type input "0"
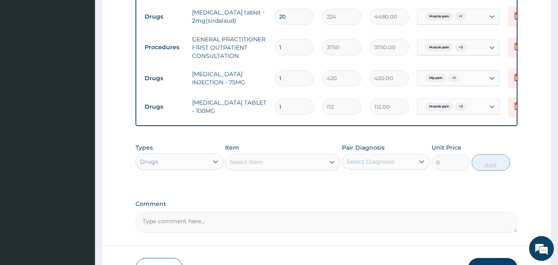
click at [299, 106] on input "1" at bounding box center [294, 107] width 39 height 16
type input "10"
type input "1120.00"
type input "10"
click at [264, 166] on div "Select Item" at bounding box center [275, 161] width 99 height 13
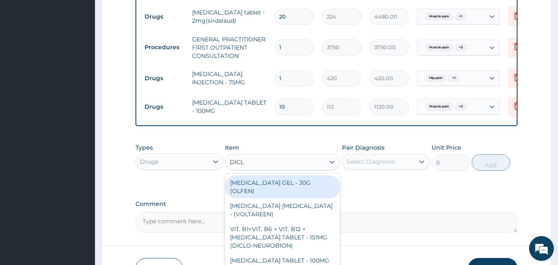
type input "DICLO"
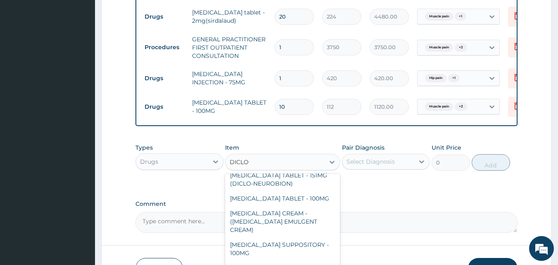
scroll to position [63, 0]
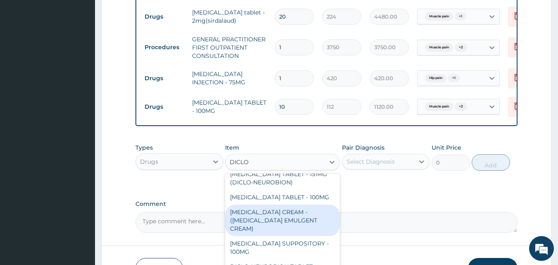
click at [312, 219] on div "DICLOFENAC CREAM - (VOLTAREN EMULGENT CREAM)" at bounding box center [282, 219] width 115 height 31
type input "1400"
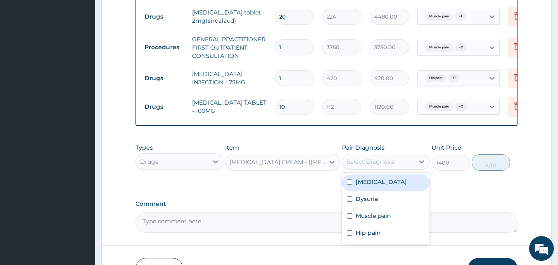
click at [382, 166] on div "Select Diagnosis" at bounding box center [371, 161] width 48 height 8
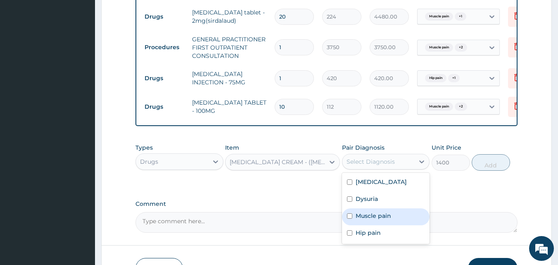
click at [363, 217] on label "Muscle pain" at bounding box center [374, 215] width 36 height 8
checkbox input "true"
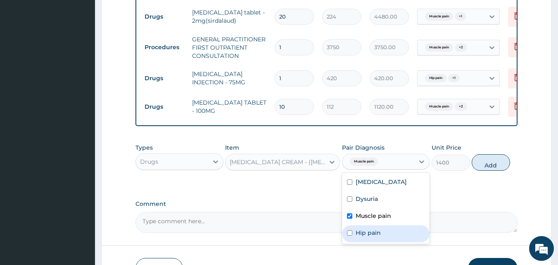
click at [351, 242] on div "Hip pain" at bounding box center [386, 233] width 88 height 17
checkbox input "true"
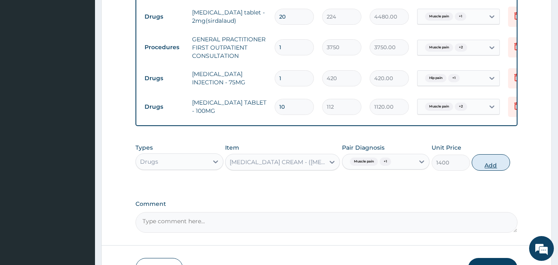
click at [488, 168] on button "Add" at bounding box center [491, 162] width 38 height 17
type input "0"
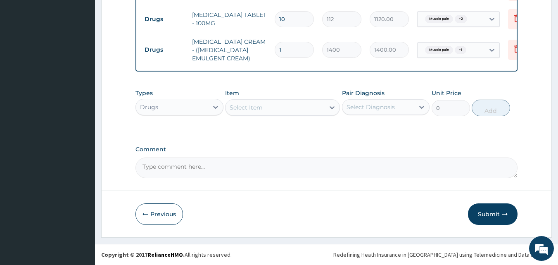
scroll to position [532, 0]
click at [483, 210] on button "Submit" at bounding box center [493, 213] width 50 height 21
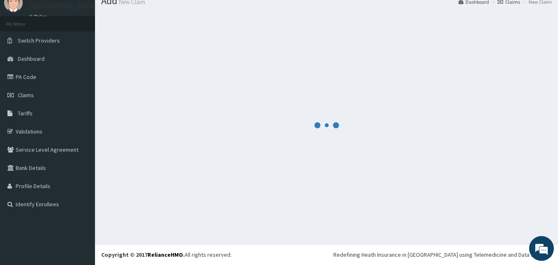
scroll to position [31, 0]
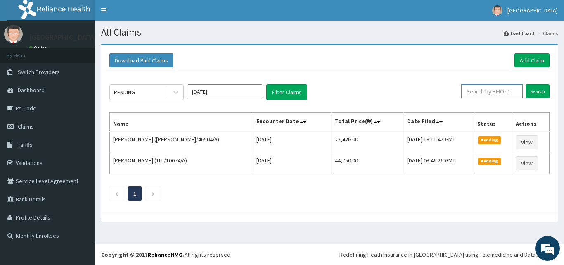
click at [496, 90] on input "text" at bounding box center [492, 91] width 62 height 14
paste input "COY/10001/C"
click at [465, 91] on input "COY/10001/C" at bounding box center [478, 91] width 55 height 14
click at [464, 92] on input "COY/10001/C" at bounding box center [478, 91] width 55 height 14
type input "COY/10001/C"
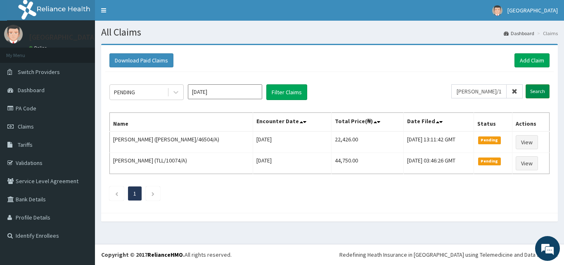
click at [536, 93] on input "Search" at bounding box center [538, 91] width 24 height 14
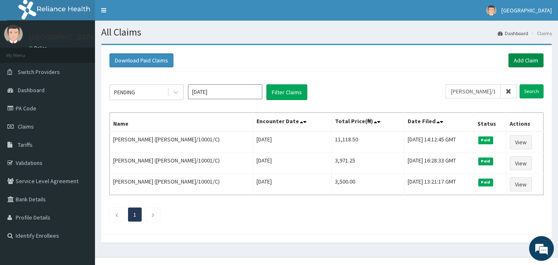
click at [525, 62] on link "Add Claim" at bounding box center [525, 60] width 35 height 14
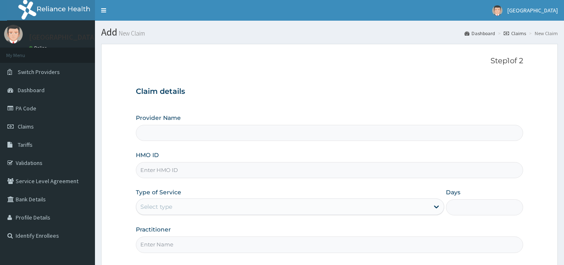
click at [218, 168] on input "HMO ID" at bounding box center [329, 170] width 387 height 16
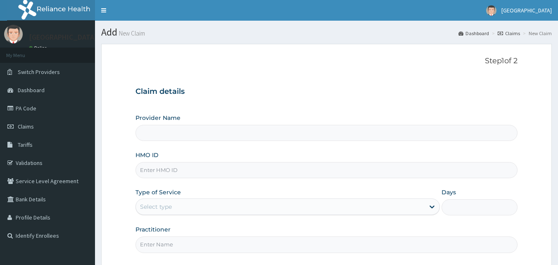
paste input "[PERSON_NAME]/10001/C"
type input "[PERSON_NAME]/10001/C"
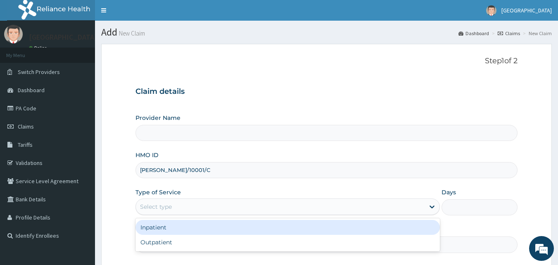
click at [213, 204] on div "Select type" at bounding box center [280, 206] width 289 height 13
type input "[GEOGRAPHIC_DATA]"
click at [204, 228] on div "Inpatient" at bounding box center [287, 227] width 304 height 15
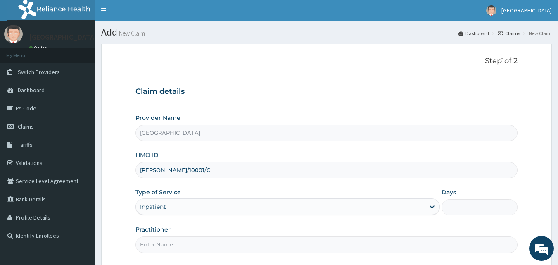
drag, startPoint x: 380, startPoint y: 245, endPoint x: 370, endPoint y: 235, distance: 14.0
click at [380, 245] on input "Practitioner" at bounding box center [326, 244] width 382 height 16
type input "Dr [PERSON_NAME]"
click at [472, 205] on input "Days" at bounding box center [480, 207] width 76 height 16
type input "2"
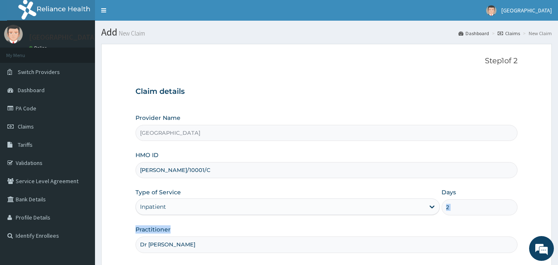
drag, startPoint x: 557, startPoint y: 217, endPoint x: 564, endPoint y: 195, distance: 23.7
click at [558, 223] on html "R EL Toggle navigation [GEOGRAPHIC_DATA] - [EMAIL_ADDRESS][DOMAIN_NAME] Member …" at bounding box center [279, 171] width 558 height 342
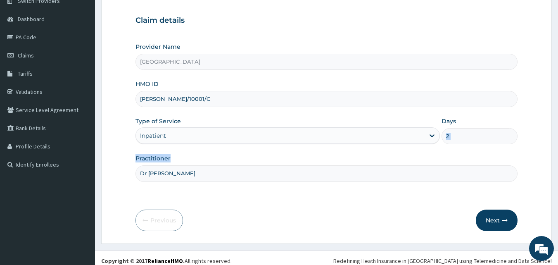
click at [494, 222] on button "Next" at bounding box center [497, 219] width 42 height 21
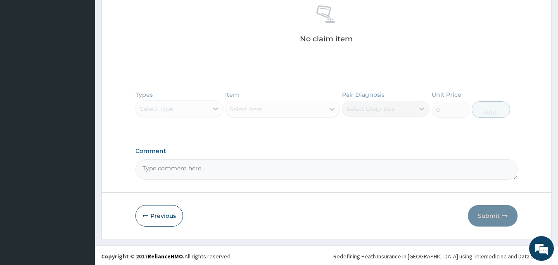
scroll to position [328, 0]
click at [167, 213] on button "Previous" at bounding box center [158, 213] width 47 height 21
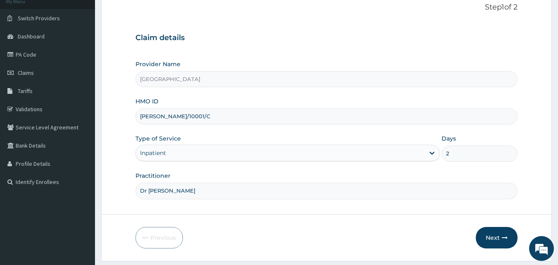
scroll to position [77, 0]
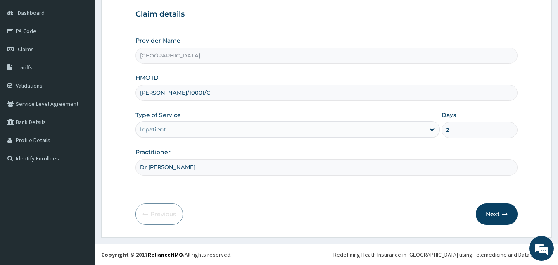
click at [501, 212] on button "Next" at bounding box center [497, 213] width 42 height 21
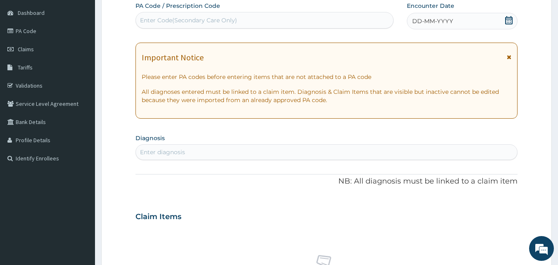
click at [183, 20] on div "Enter Code(Secondary Care Only)" at bounding box center [188, 20] width 97 height 8
paste input "PA/39FA84"
type input "PA/39FA84"
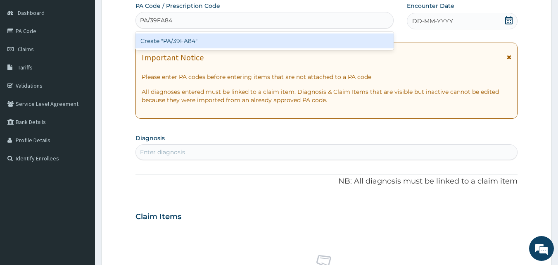
click at [161, 41] on div "Create "PA/39FA84"" at bounding box center [264, 40] width 259 height 15
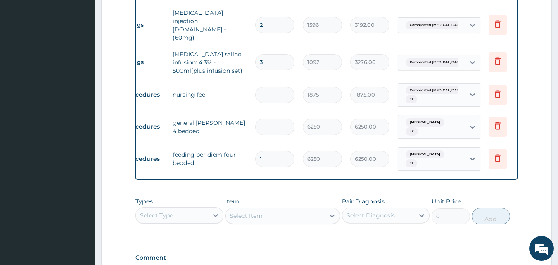
scroll to position [0, 20]
click at [497, 121] on icon at bounding box center [497, 126] width 10 height 10
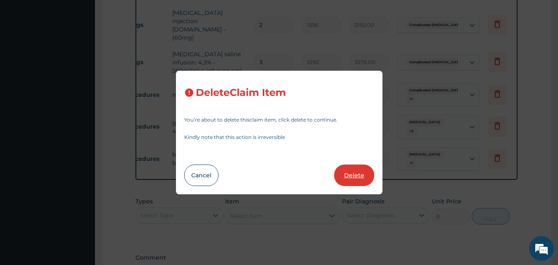
click at [355, 176] on button "Delete" at bounding box center [354, 174] width 40 height 21
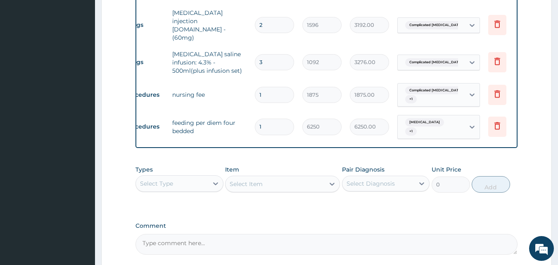
click at [160, 177] on div "Select Type" at bounding box center [172, 183] width 72 height 13
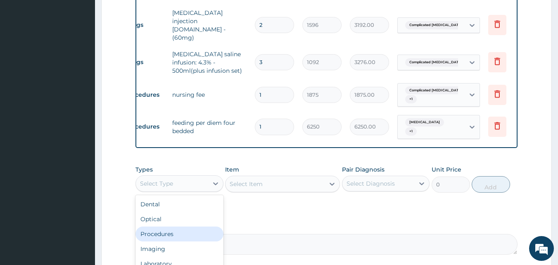
click at [170, 226] on div "Procedures" at bounding box center [179, 233] width 88 height 15
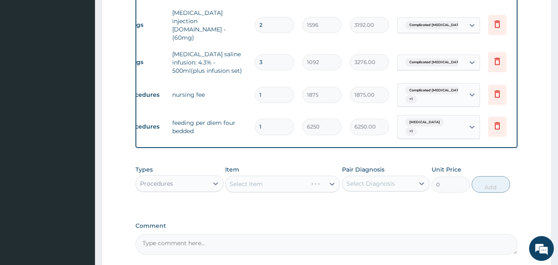
click at [261, 176] on div "Select Item" at bounding box center [282, 184] width 115 height 17
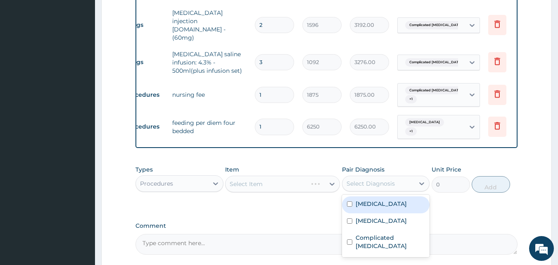
click at [386, 179] on div "Select Diagnosis" at bounding box center [371, 183] width 48 height 8
drag, startPoint x: 373, startPoint y: 191, endPoint x: 369, endPoint y: 199, distance: 8.7
click at [372, 196] on div "Sepsis" at bounding box center [386, 204] width 88 height 17
checkbox input "true"
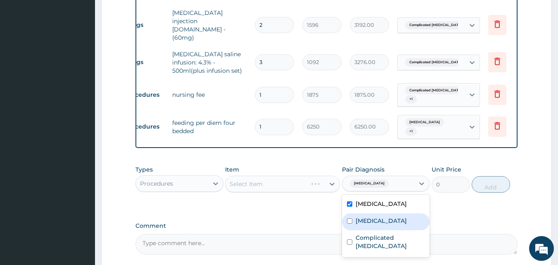
click at [368, 216] on label "Gastroenteritis" at bounding box center [381, 220] width 51 height 8
checkbox input "true"
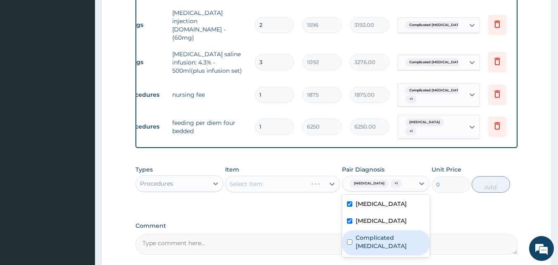
click at [362, 233] on label "Complicated malaria" at bounding box center [390, 241] width 69 height 17
checkbox input "true"
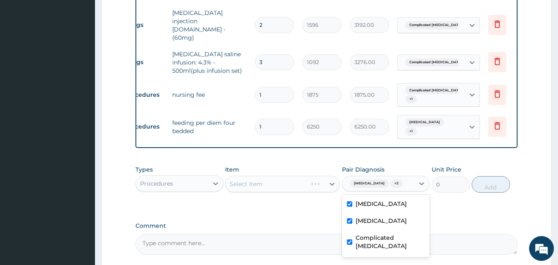
click at [295, 176] on div "Select Item" at bounding box center [282, 184] width 115 height 17
click at [292, 177] on div "Select Item" at bounding box center [275, 183] width 99 height 13
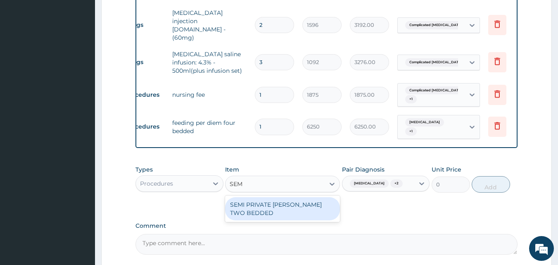
type input "SEMI"
click at [288, 197] on div "SEMI PRIVATE WARD TWO BEDDED" at bounding box center [282, 208] width 115 height 23
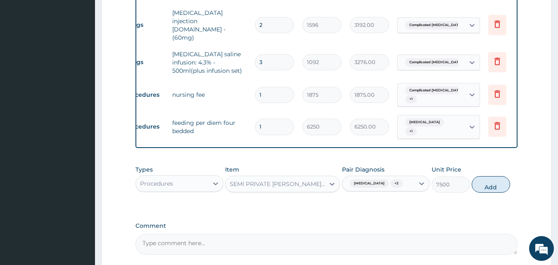
click at [492, 176] on button "Add" at bounding box center [491, 184] width 38 height 17
type input "0"
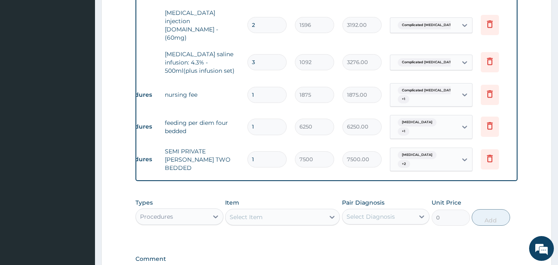
scroll to position [0, 29]
click at [268, 210] on div "Select Item" at bounding box center [275, 216] width 99 height 13
click at [257, 213] on div "Select Item" at bounding box center [246, 217] width 33 height 8
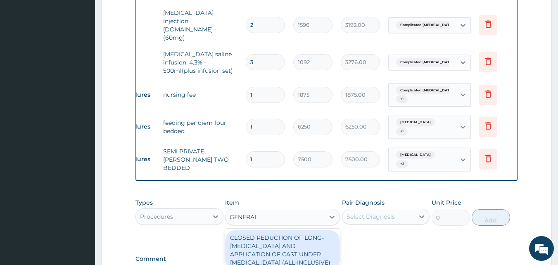
type input "GENERAL P"
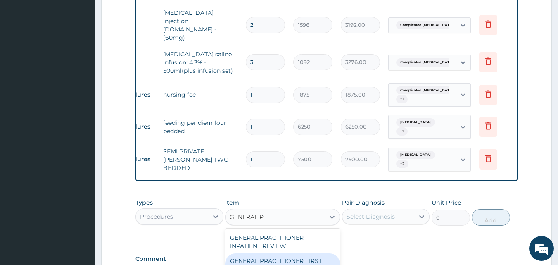
click at [271, 253] on div "GENERAL PRACTITIONER FIRST OUTPATIENT CONSULTATION" at bounding box center [282, 264] width 115 height 23
type input "3750"
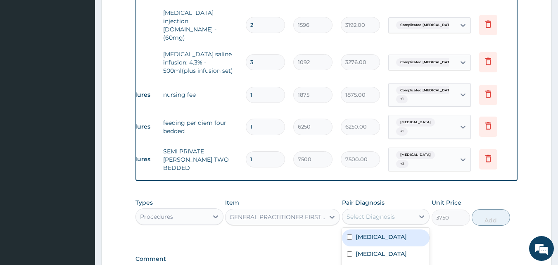
click at [380, 212] on div "Select Diagnosis" at bounding box center [371, 216] width 48 height 8
drag, startPoint x: 375, startPoint y: 211, endPoint x: 372, endPoint y: 221, distance: 10.8
click at [374, 229] on div "Sepsis" at bounding box center [386, 237] width 88 height 17
checkbox input "true"
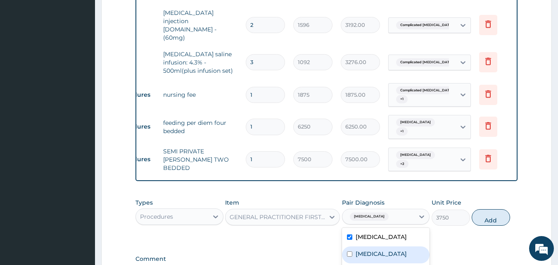
click at [371, 249] on label "Gastroenteritis" at bounding box center [381, 253] width 51 height 8
checkbox input "true"
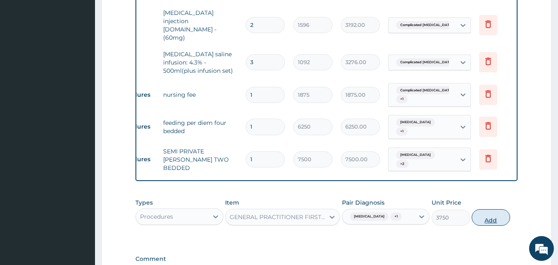
click at [487, 209] on button "Add" at bounding box center [491, 217] width 38 height 17
type input "0"
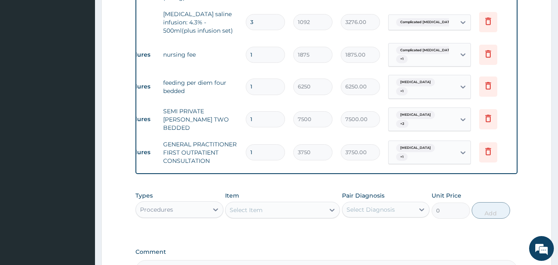
scroll to position [444, 0]
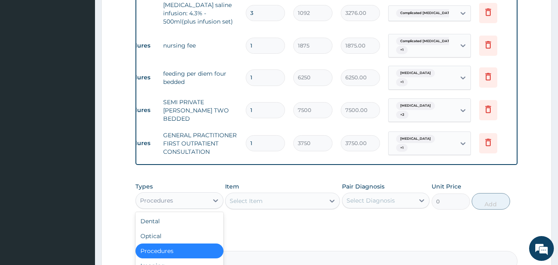
click at [196, 194] on div "Procedures" at bounding box center [172, 200] width 72 height 13
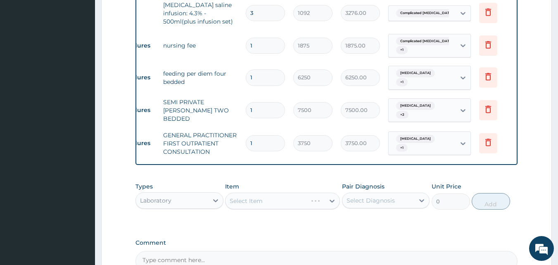
click at [267, 192] on div "Select Item" at bounding box center [282, 200] width 115 height 17
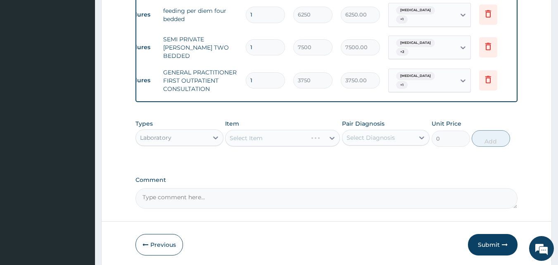
scroll to position [514, 0]
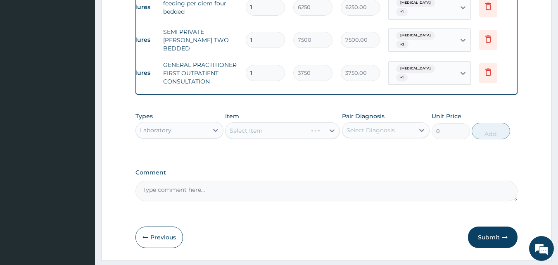
click at [270, 122] on div "Select Item" at bounding box center [282, 130] width 115 height 17
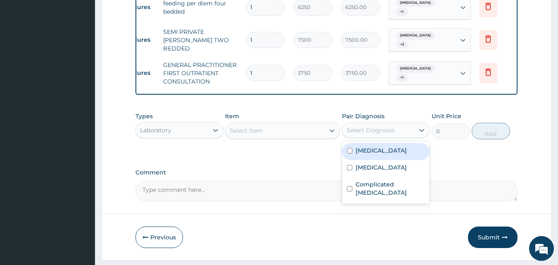
click at [382, 126] on div "Select Diagnosis" at bounding box center [371, 130] width 48 height 8
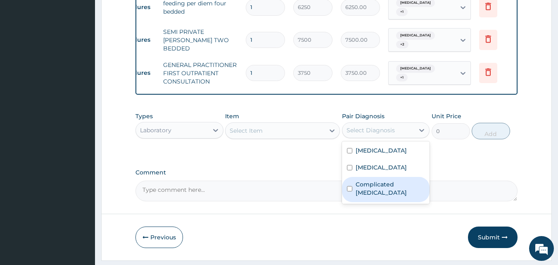
click at [376, 180] on label "Complicated malaria" at bounding box center [390, 188] width 69 height 17
checkbox input "true"
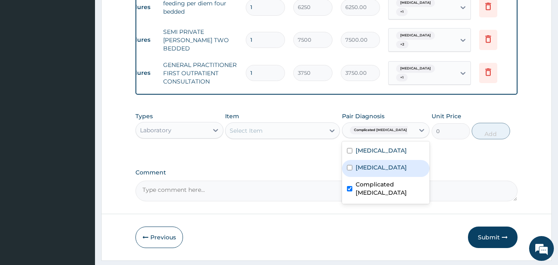
click at [269, 124] on div "Select Item" at bounding box center [275, 130] width 99 height 13
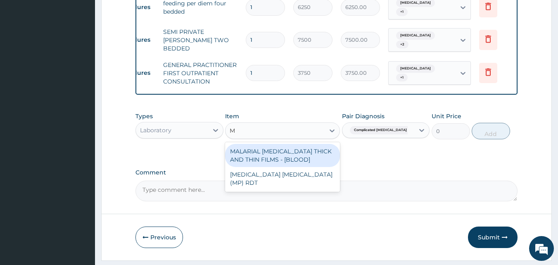
type input "Malaria"
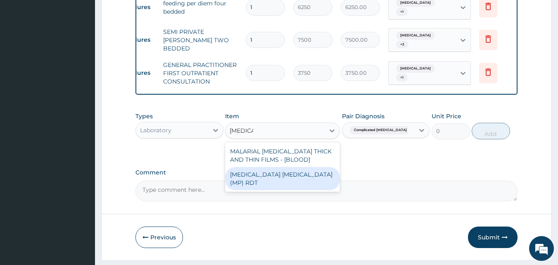
click at [261, 167] on div "MALARIA PARASITE (MP) RDT" at bounding box center [282, 178] width 115 height 23
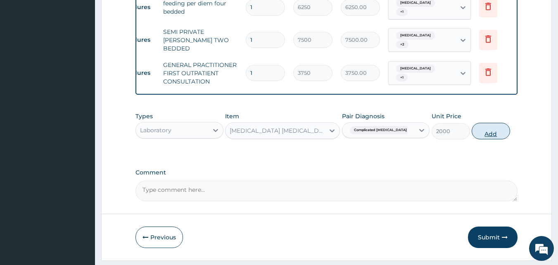
click at [487, 123] on button "Add" at bounding box center [491, 131] width 38 height 17
type input "0"
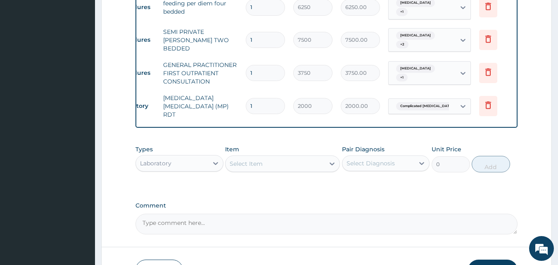
click at [278, 157] on div "Select Item" at bounding box center [275, 163] width 99 height 13
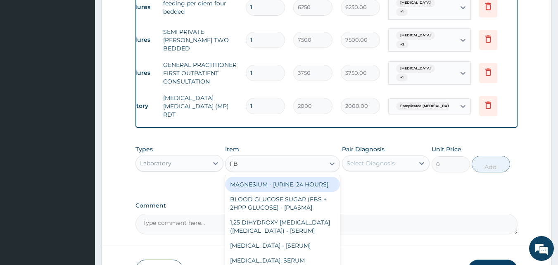
type input "FBC"
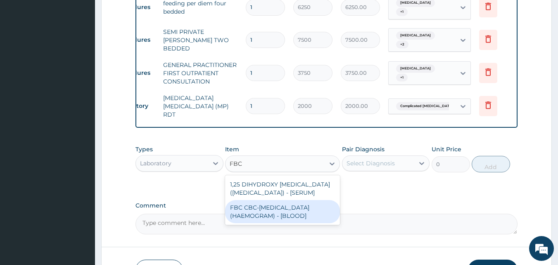
click at [283, 200] on div "FBC CBC-COMPLETE BLOOD COUNT (HAEMOGRAM) - [BLOOD]" at bounding box center [282, 211] width 115 height 23
type input "5000"
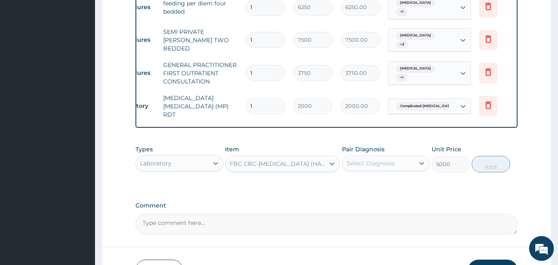
click at [376, 159] on div "Select Diagnosis" at bounding box center [371, 163] width 48 height 8
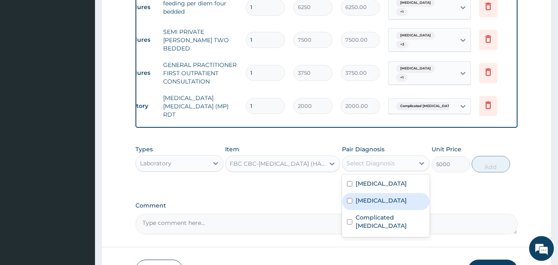
click at [373, 196] on label "Gastroenteritis" at bounding box center [381, 200] width 51 height 8
checkbox input "true"
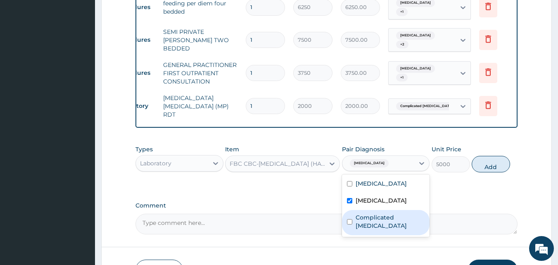
click at [376, 213] on label "Complicated malaria" at bounding box center [390, 221] width 69 height 17
checkbox input "true"
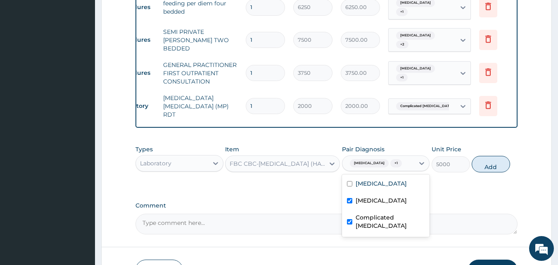
click at [484, 156] on button "Add" at bounding box center [491, 164] width 38 height 17
type input "0"
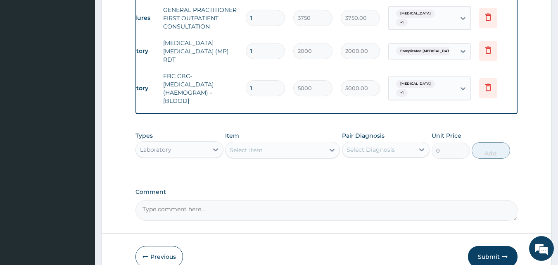
scroll to position [575, 0]
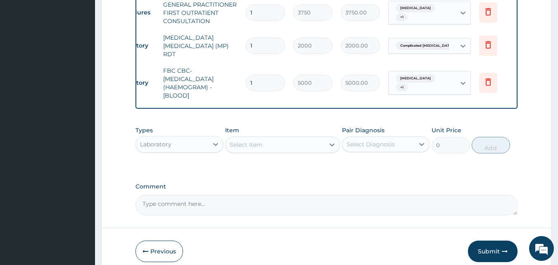
click at [206, 138] on div "Laboratory" at bounding box center [172, 144] width 72 height 13
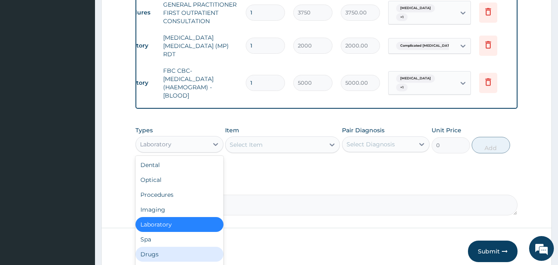
click at [185, 247] on div "Drugs" at bounding box center [179, 254] width 88 height 15
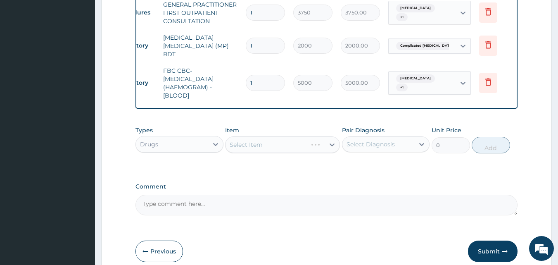
click at [259, 136] on div "Select Item" at bounding box center [282, 144] width 115 height 17
click at [263, 136] on div "Select Item" at bounding box center [282, 144] width 115 height 17
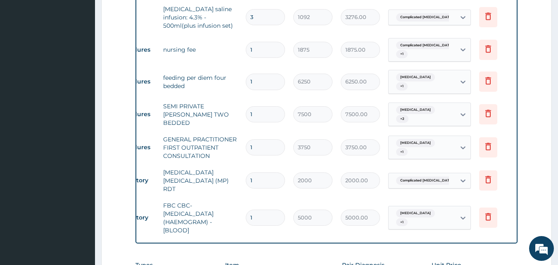
scroll to position [447, 0]
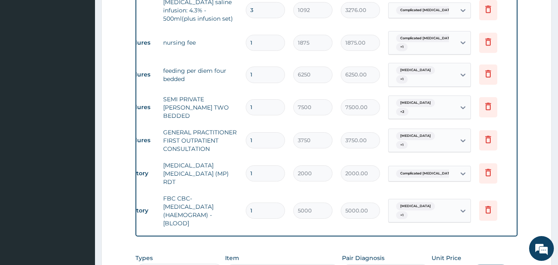
type input "METOCLOPRAMIDE"
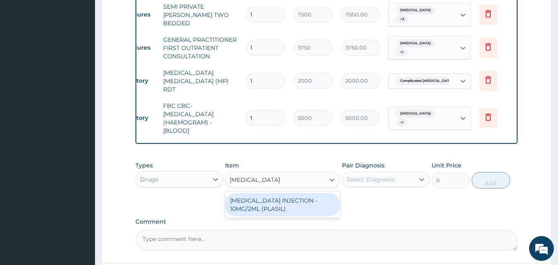
scroll to position [551, 0]
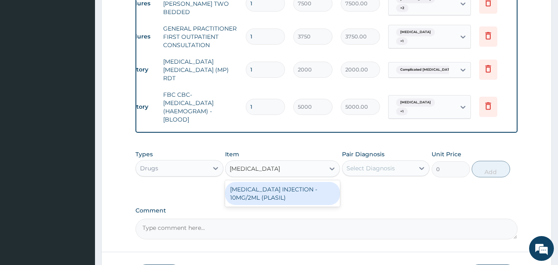
click at [283, 182] on div "METOCLOPRAMIDE INJECTION - 10MG/2ML (PLASIL)" at bounding box center [282, 193] width 115 height 23
type input "274.4"
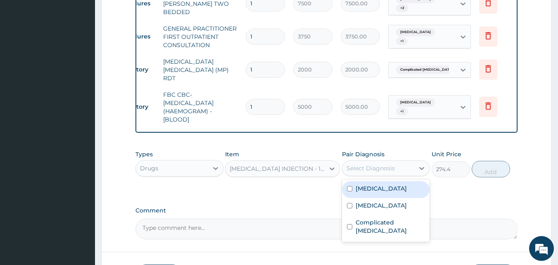
click at [368, 164] on div "Select Diagnosis" at bounding box center [371, 168] width 48 height 8
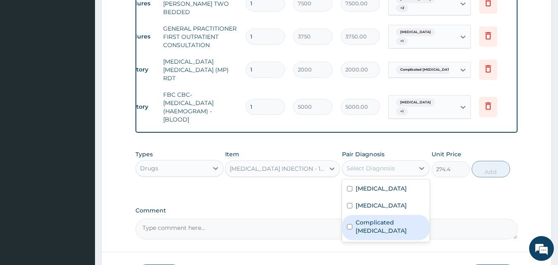
click at [366, 218] on label "Complicated malaria" at bounding box center [390, 226] width 69 height 17
checkbox input "true"
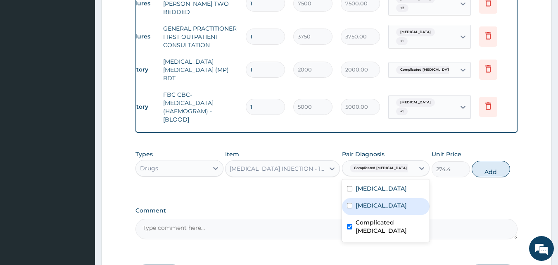
click at [416, 198] on div "Gastroenteritis" at bounding box center [386, 206] width 88 height 17
checkbox input "true"
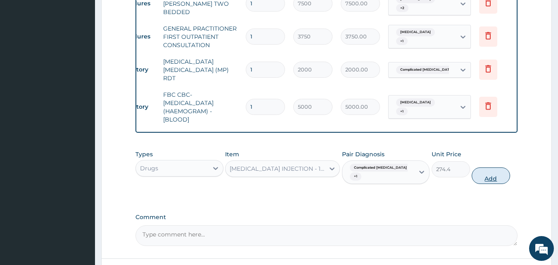
click at [490, 167] on button "Add" at bounding box center [491, 175] width 38 height 17
type input "0"
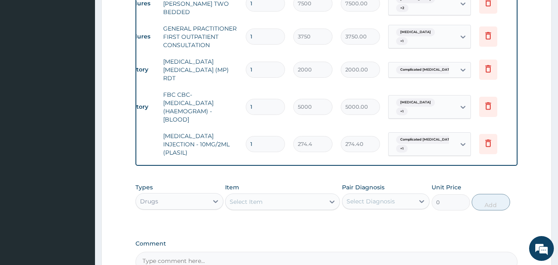
click at [262, 197] on div "Select Item" at bounding box center [246, 201] width 33 height 8
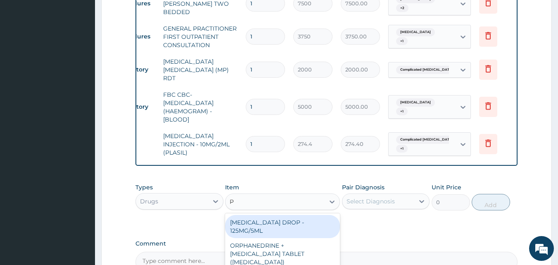
type input "PARACETAMOL"
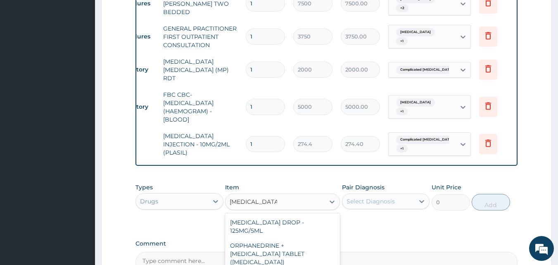
type input "560"
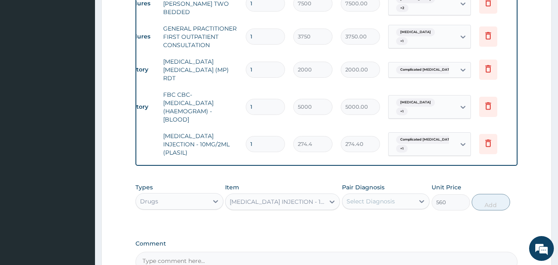
click at [382, 195] on div "Select Diagnosis" at bounding box center [378, 201] width 72 height 13
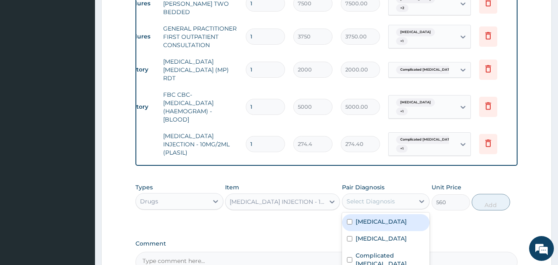
drag, startPoint x: 355, startPoint y: 196, endPoint x: 355, endPoint y: 210, distance: 14.0
click at [355, 214] on div "Sepsis" at bounding box center [386, 222] width 88 height 17
checkbox input "true"
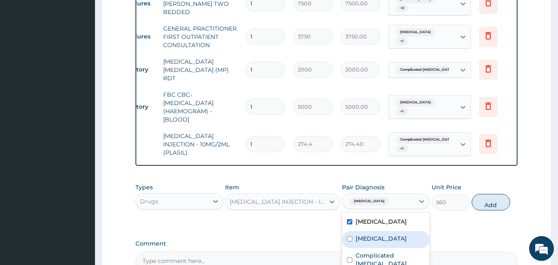
drag, startPoint x: 355, startPoint y: 210, endPoint x: 351, endPoint y: 219, distance: 10.2
click at [354, 231] on div "Gastroenteritis" at bounding box center [386, 239] width 88 height 17
checkbox input "true"
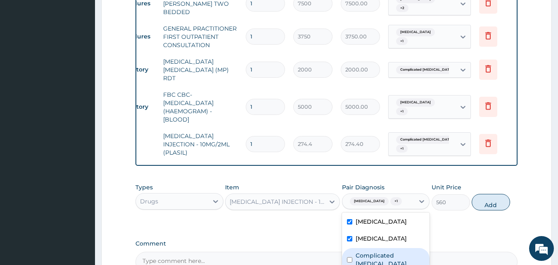
click at [351, 257] on input "checkbox" at bounding box center [349, 259] width 5 height 5
checkbox input "true"
click at [491, 194] on button "Add" at bounding box center [491, 202] width 38 height 17
type input "0"
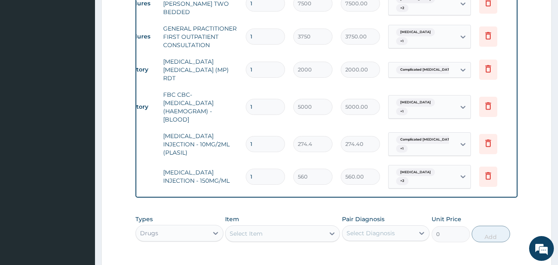
click at [264, 169] on input "1" at bounding box center [265, 177] width 39 height 16
type input "0.00"
type input "4"
type input "2240.00"
type input "4"
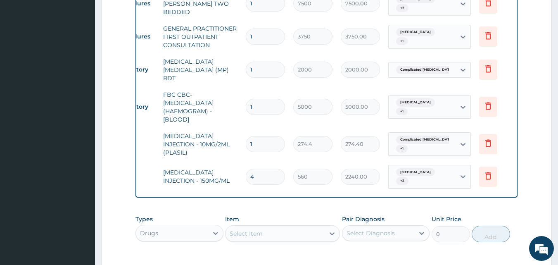
click at [252, 229] on div "Select Item" at bounding box center [246, 233] width 33 height 8
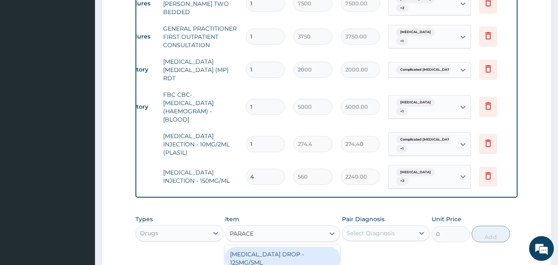
type input "PARACETAMOL"
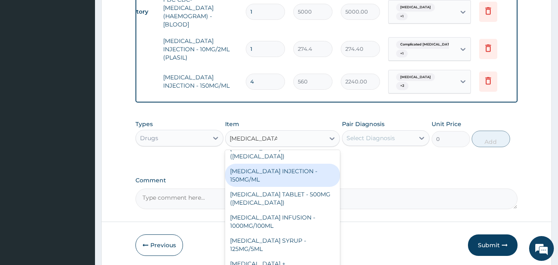
scroll to position [51, 0]
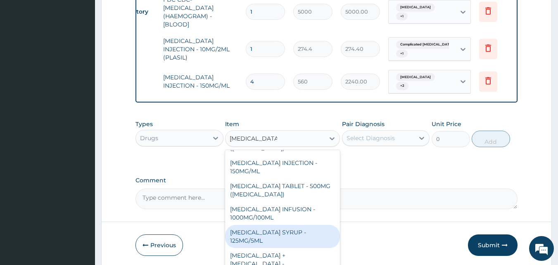
click at [298, 225] on div "PARACETAMOL SYRUP - 125MG/5ML" at bounding box center [282, 236] width 115 height 23
type input "840"
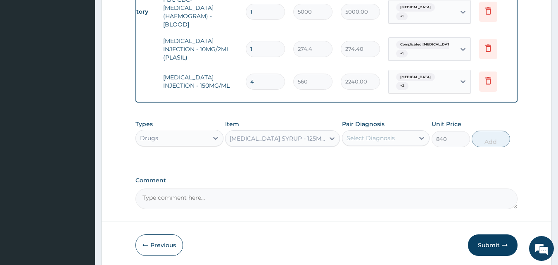
click at [375, 120] on div "Pair Diagnosis Select Diagnosis" at bounding box center [386, 133] width 88 height 27
click at [378, 134] on div "Select Diagnosis" at bounding box center [371, 138] width 48 height 8
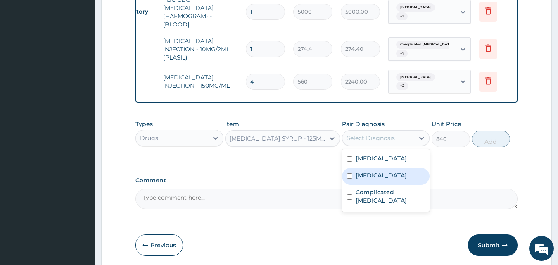
click at [368, 171] on label "Gastroenteritis" at bounding box center [381, 175] width 51 height 8
checkbox input "true"
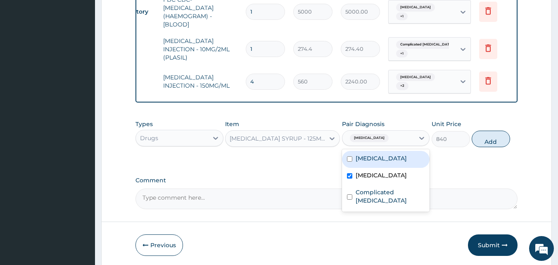
drag, startPoint x: 363, startPoint y: 128, endPoint x: 359, endPoint y: 152, distance: 23.5
click at [362, 154] on label "Sepsis" at bounding box center [381, 158] width 51 height 8
checkbox input "true"
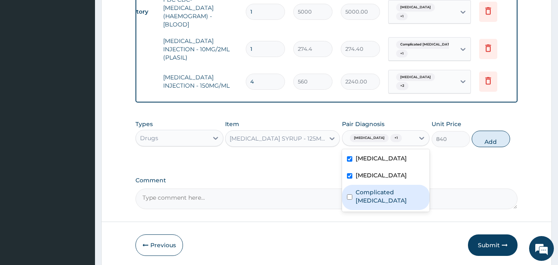
click at [359, 188] on label "Complicated malaria" at bounding box center [390, 196] width 69 height 17
checkbox input "true"
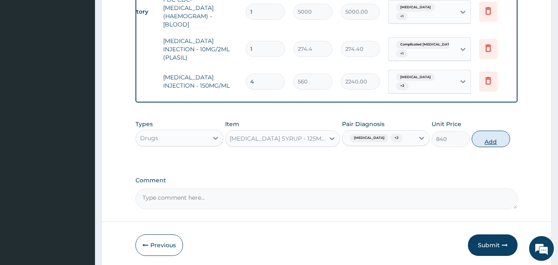
click at [494, 131] on button "Add" at bounding box center [491, 139] width 38 height 17
type input "0"
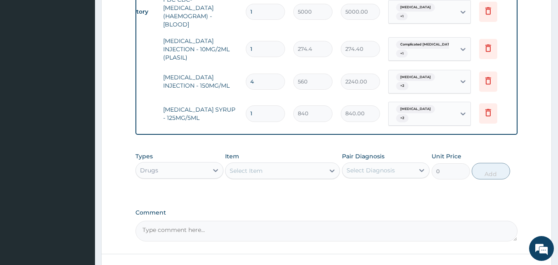
click at [263, 164] on div "Select Item" at bounding box center [275, 170] width 99 height 13
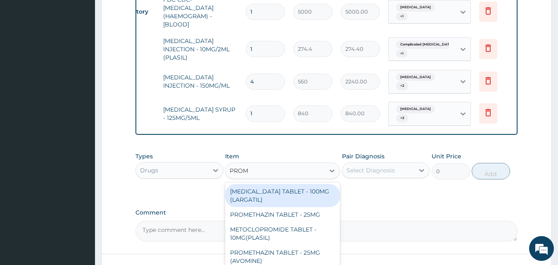
type input "PROME"
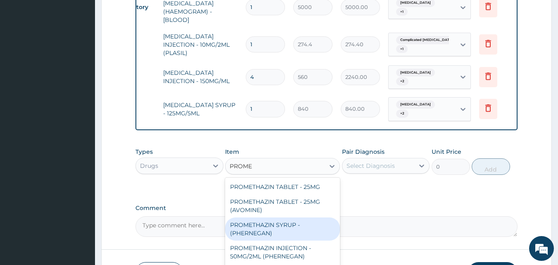
scroll to position [674, 0]
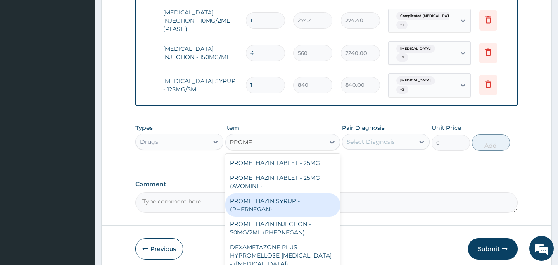
click at [305, 193] on div "PROMETHAZIN SYRUP - (PHERNEGAN)" at bounding box center [282, 204] width 115 height 23
type input "448"
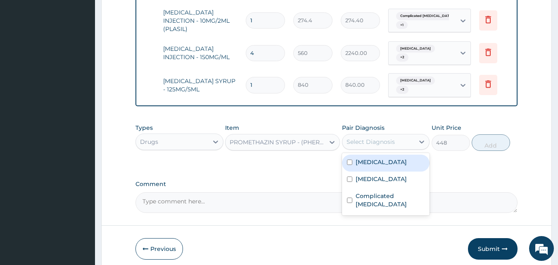
click at [384, 138] on div "Select Diagnosis" at bounding box center [371, 142] width 48 height 8
click at [288, 138] on div "PROMETHAZIN SYRUP - (PHERNEGAN)" at bounding box center [278, 142] width 96 height 8
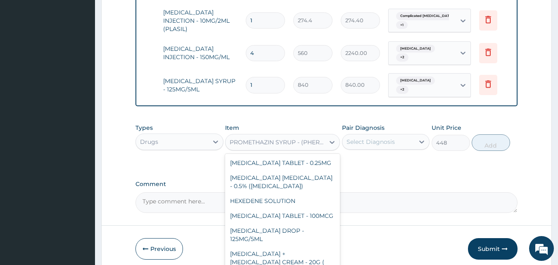
scroll to position [11114, 0]
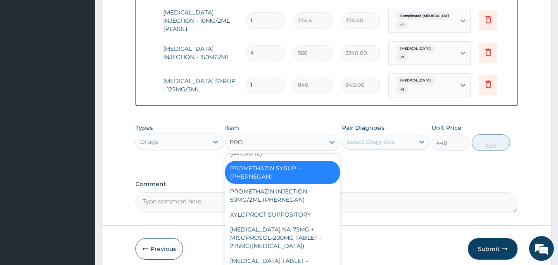
type input "PROM"
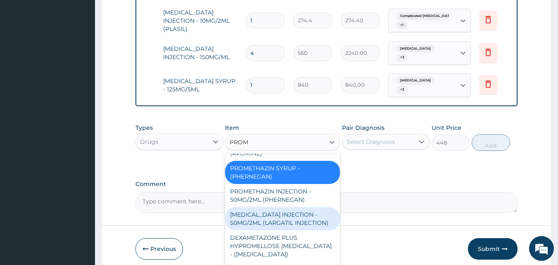
scroll to position [88, 0]
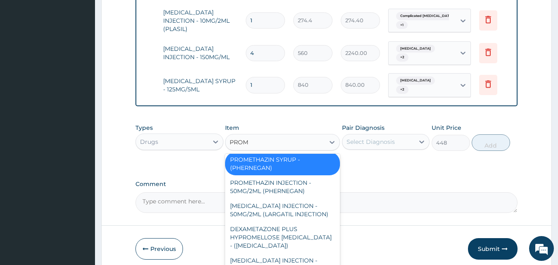
click at [301, 152] on div "PROMETHAZIN SYRUP - (PHERNEGAN)" at bounding box center [282, 163] width 115 height 23
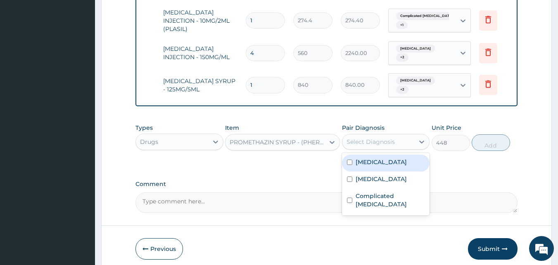
click at [393, 138] on div "Select Diagnosis" at bounding box center [371, 142] width 48 height 8
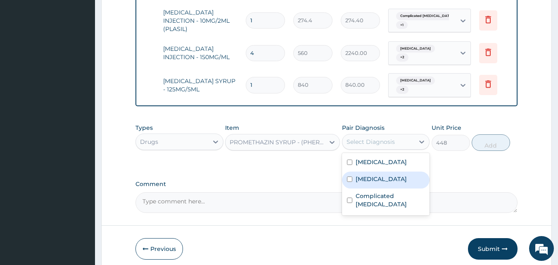
click at [384, 175] on label "Gastroenteritis" at bounding box center [381, 179] width 51 height 8
checkbox input "true"
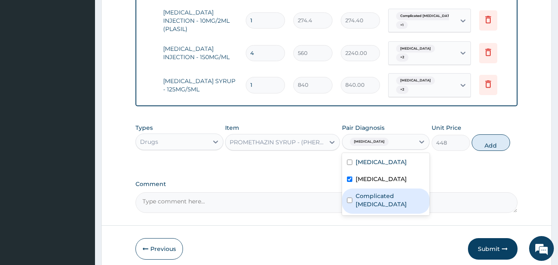
click at [380, 192] on label "Complicated malaria" at bounding box center [390, 200] width 69 height 17
checkbox input "true"
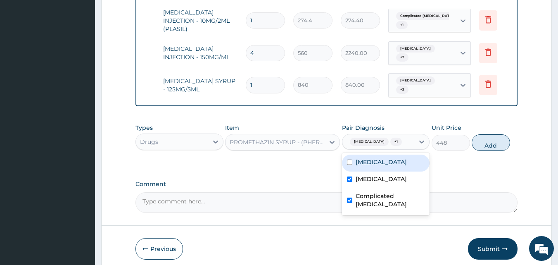
click at [361, 123] on div "Pair Diagnosis option Complicated malaria, selected. option Sepsis focused, 1 o…" at bounding box center [386, 136] width 88 height 27
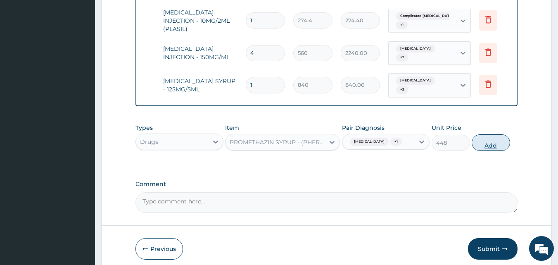
click at [494, 134] on button "Add" at bounding box center [491, 142] width 38 height 17
type input "0"
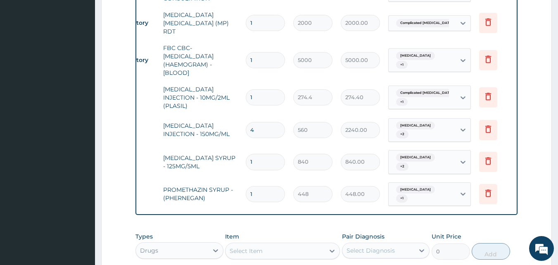
scroll to position [604, 0]
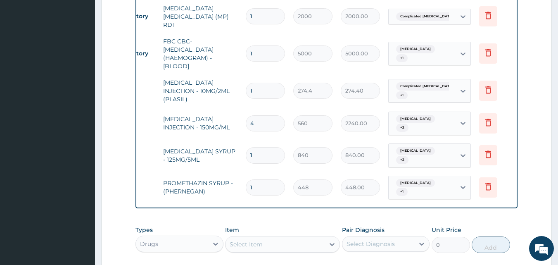
click at [251, 240] on div "Select Item" at bounding box center [246, 244] width 33 height 8
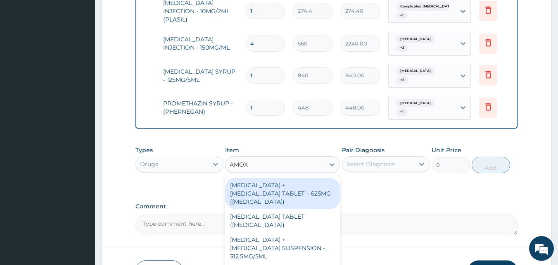
scroll to position [696, 0]
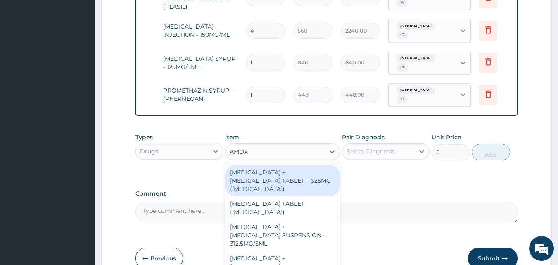
type input "AMOXI"
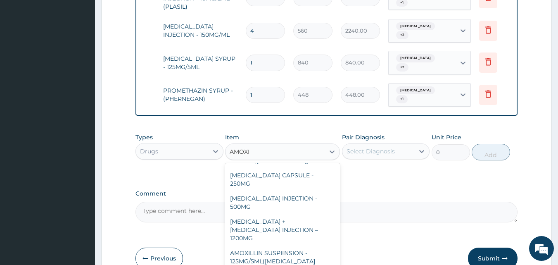
scroll to position [170, 0]
type input "840"
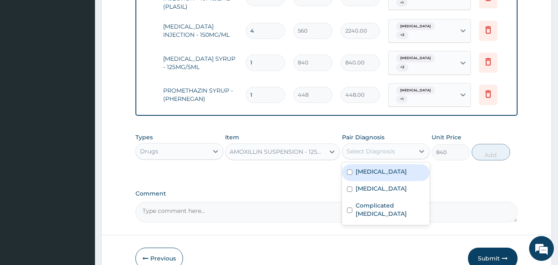
click at [375, 147] on div "Select Diagnosis" at bounding box center [371, 151] width 48 height 8
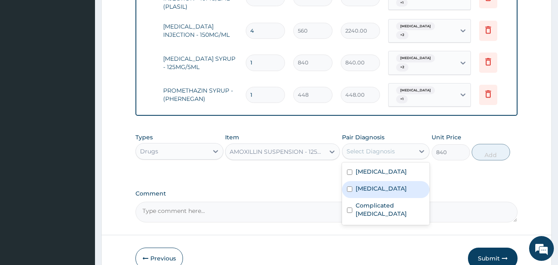
drag, startPoint x: 368, startPoint y: 150, endPoint x: 366, endPoint y: 161, distance: 11.3
click at [368, 184] on label "Gastroenteritis" at bounding box center [381, 188] width 51 height 8
checkbox input "true"
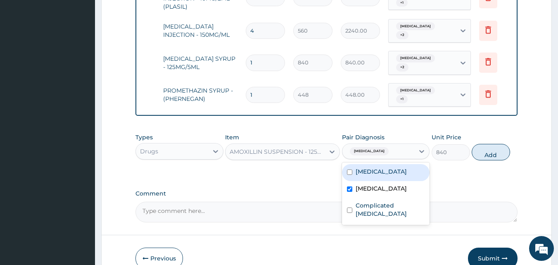
click at [353, 164] on div "[MEDICAL_DATA]" at bounding box center [386, 172] width 88 height 17
checkbox input "true"
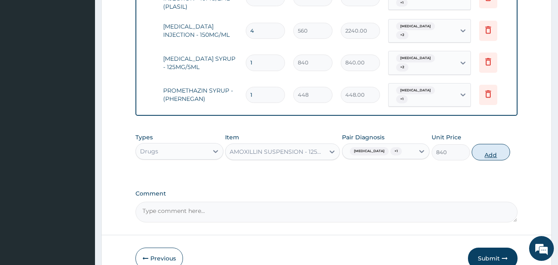
click at [481, 144] on button "Add" at bounding box center [491, 152] width 38 height 17
type input "0"
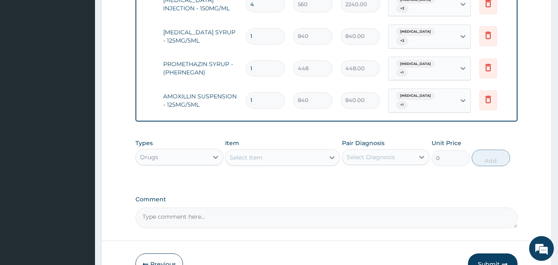
scroll to position [731, 0]
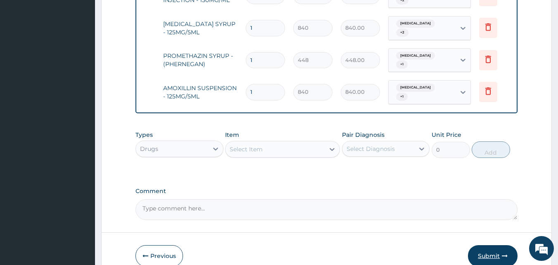
click at [495, 245] on button "Submit" at bounding box center [493, 255] width 50 height 21
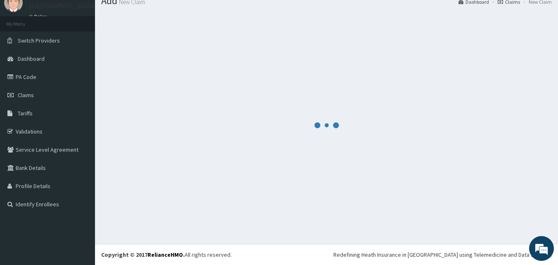
scroll to position [31, 0]
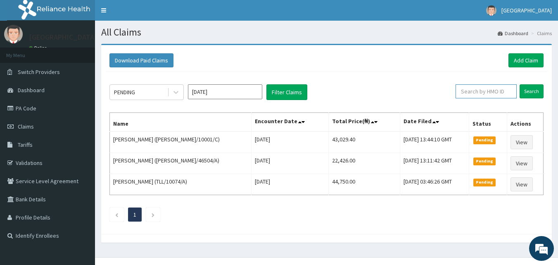
click at [479, 92] on input "text" at bounding box center [486, 91] width 61 height 14
paste input "GBZ/10320/A"
click at [458, 91] on input "GBZ/10320/A" at bounding box center [473, 91] width 55 height 14
type input "GBZ/10320/A"
click at [529, 91] on input "Search" at bounding box center [532, 91] width 24 height 14
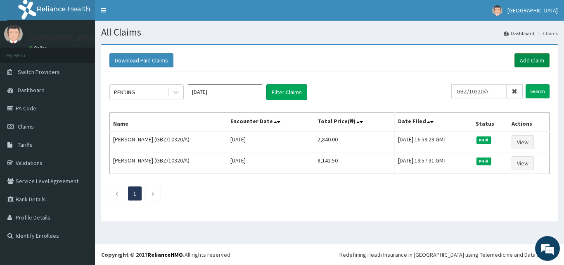
click at [527, 59] on link "Add Claim" at bounding box center [532, 60] width 35 height 14
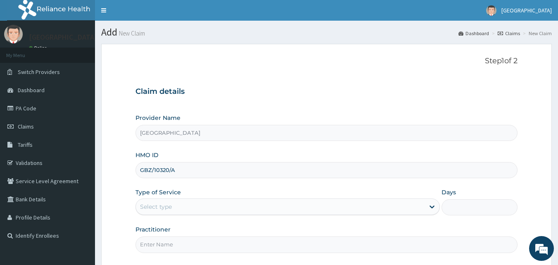
type input "GBZ/10320/A"
click at [251, 209] on div "Select type" at bounding box center [280, 206] width 289 height 13
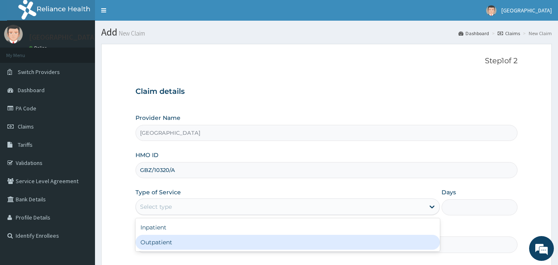
click at [249, 240] on div "Outpatient" at bounding box center [287, 242] width 304 height 15
type input "1"
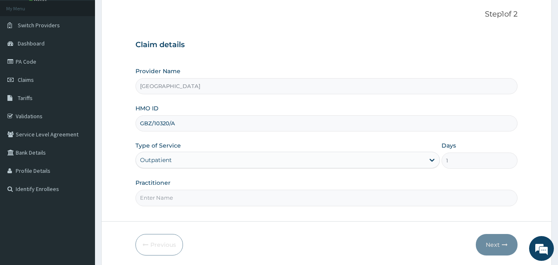
scroll to position [48, 0]
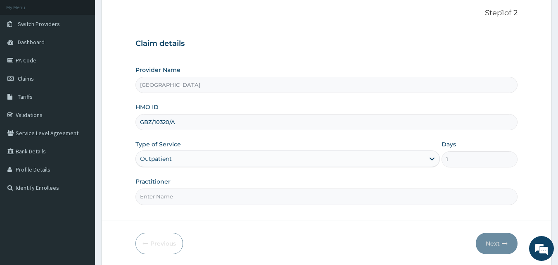
click at [287, 198] on input "Practitioner" at bounding box center [326, 196] width 382 height 16
type input "Dr [PERSON_NAME]"
click at [488, 242] on button "Next" at bounding box center [497, 243] width 42 height 21
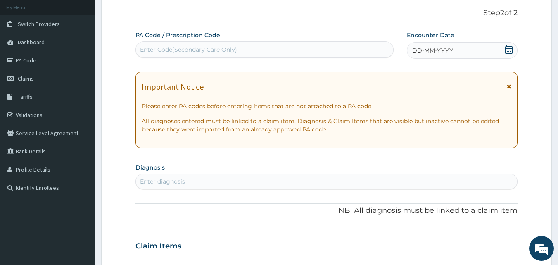
click at [240, 50] on div "Enter Code(Secondary Care Only)" at bounding box center [265, 49] width 258 height 13
click at [264, 46] on div "Enter Code(Secondary Care Only)" at bounding box center [265, 49] width 258 height 13
paste input "PA/F60BCC"
type input "PA/F60BCC"
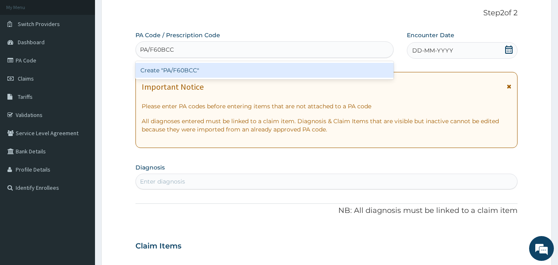
click at [198, 74] on div "Create "PA/F60BCC"" at bounding box center [264, 70] width 259 height 15
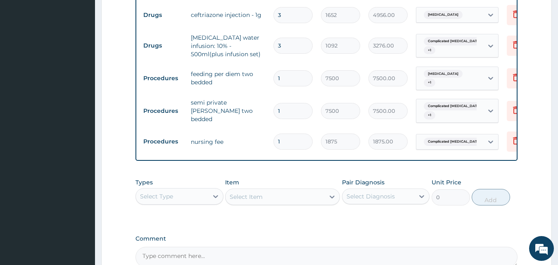
scroll to position [0, 0]
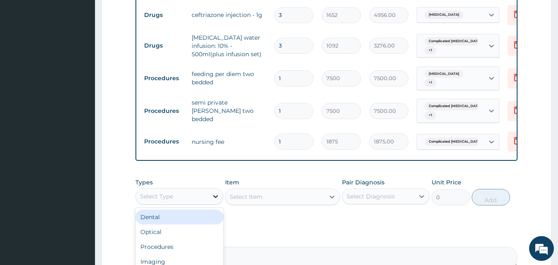
click at [209, 195] on div at bounding box center [215, 196] width 15 height 15
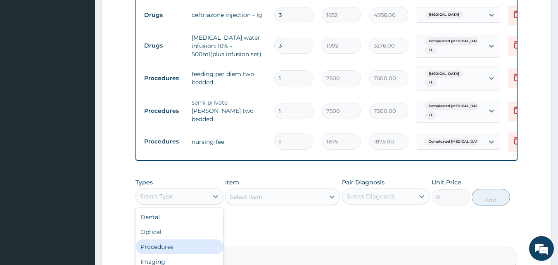
click at [180, 241] on div "Procedures" at bounding box center [179, 246] width 88 height 15
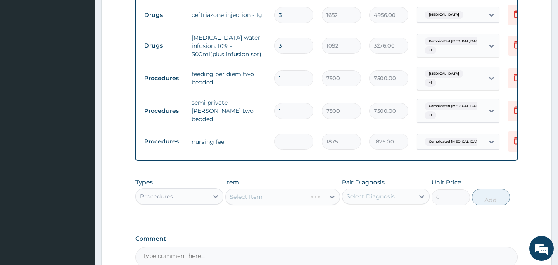
click at [289, 192] on div "Select Item" at bounding box center [282, 196] width 115 height 17
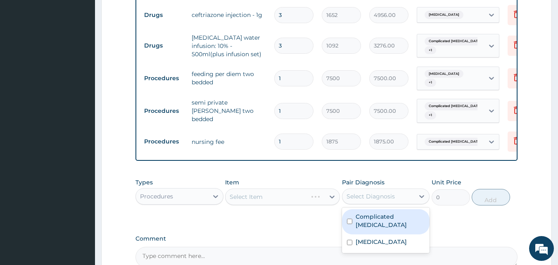
click at [361, 192] on div "Select Diagnosis" at bounding box center [371, 196] width 48 height 8
click at [361, 213] on label "Complicated [MEDICAL_DATA]" at bounding box center [390, 220] width 69 height 17
checkbox input "true"
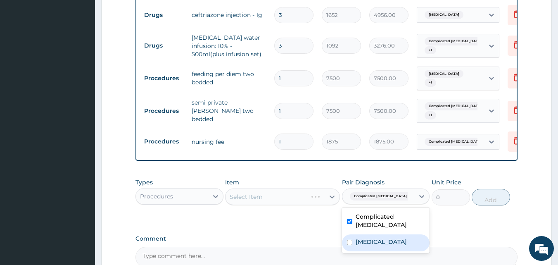
click at [358, 237] on label "[MEDICAL_DATA]" at bounding box center [381, 241] width 51 height 8
checkbox input "true"
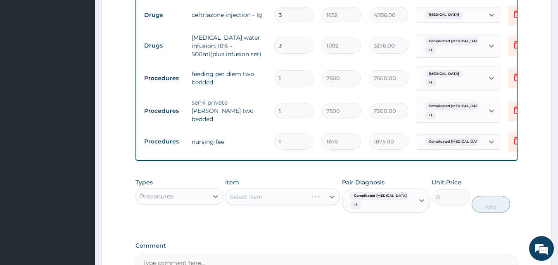
click at [262, 189] on div "Select Item" at bounding box center [282, 196] width 115 height 17
click at [297, 194] on div "Select Item" at bounding box center [282, 196] width 115 height 17
click at [290, 193] on div "Select Item" at bounding box center [275, 196] width 99 height 13
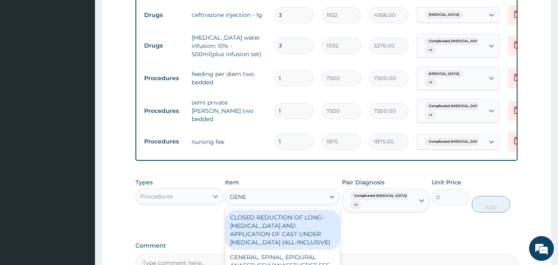
type input "GENER"
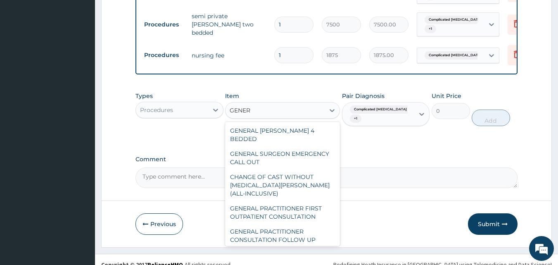
scroll to position [176, 0]
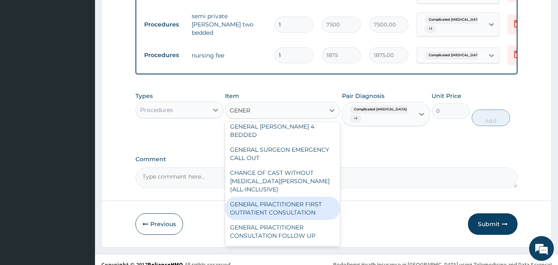
click at [306, 211] on div "GENERAL PRACTITIONER FIRST OUTPATIENT CONSULTATION" at bounding box center [282, 208] width 115 height 23
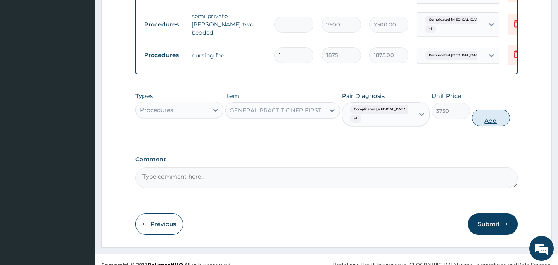
click at [500, 109] on button "Add" at bounding box center [491, 117] width 38 height 17
type input "0"
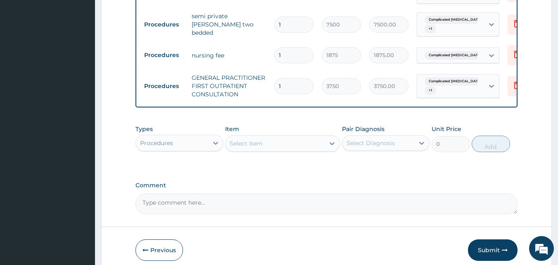
click at [203, 142] on div "Procedures" at bounding box center [172, 142] width 72 height 13
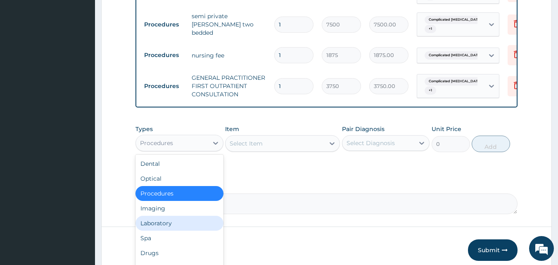
click at [171, 221] on div "Laboratory" at bounding box center [179, 223] width 88 height 15
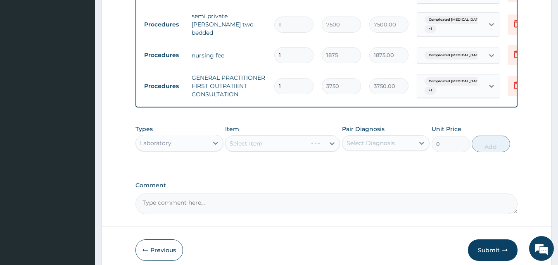
click at [278, 142] on div "Select Item" at bounding box center [282, 143] width 115 height 17
click at [374, 139] on div "Select Diagnosis" at bounding box center [371, 143] width 48 height 8
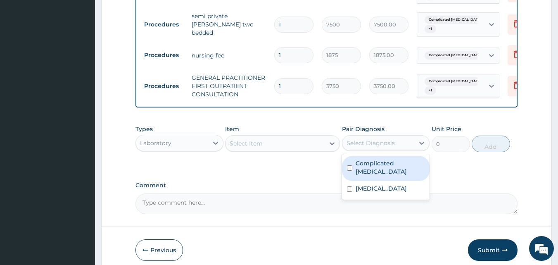
click at [369, 164] on label "Complicated malaria" at bounding box center [390, 167] width 69 height 17
checkbox input "true"
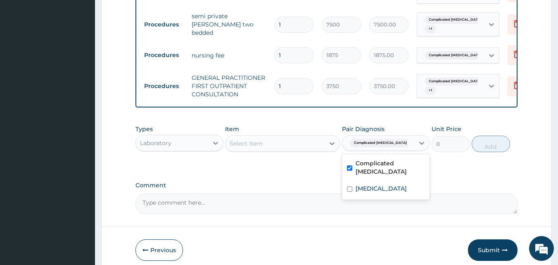
click at [282, 142] on div "Select Item" at bounding box center [275, 143] width 99 height 13
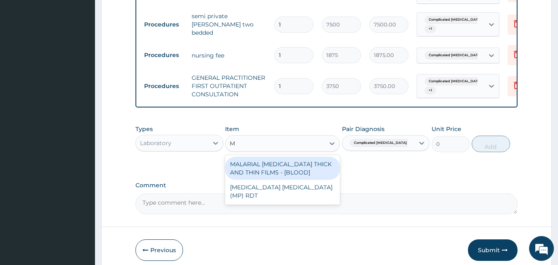
type input "Malaria"
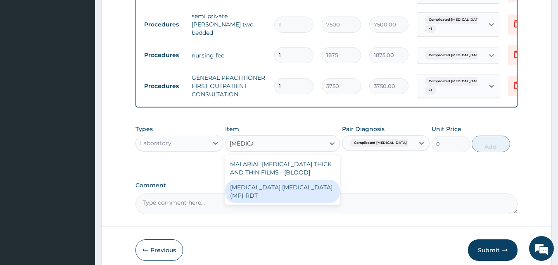
click at [259, 187] on div "MALARIA PARASITE (MP) RDT" at bounding box center [282, 191] width 115 height 23
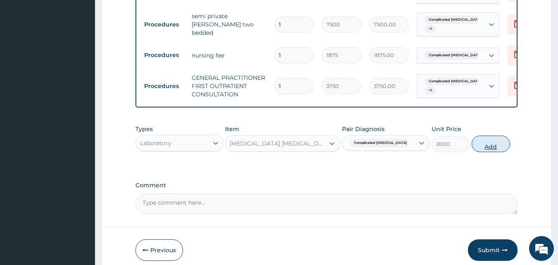
click at [479, 146] on button "Add" at bounding box center [491, 143] width 38 height 17
type input "0"
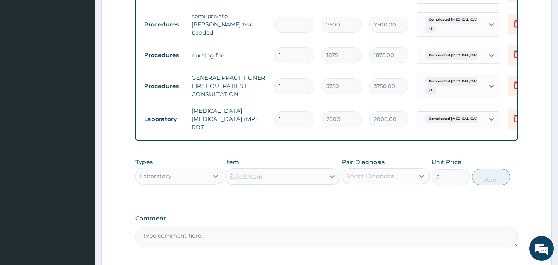
click at [256, 172] on div "Select Item" at bounding box center [246, 176] width 33 height 8
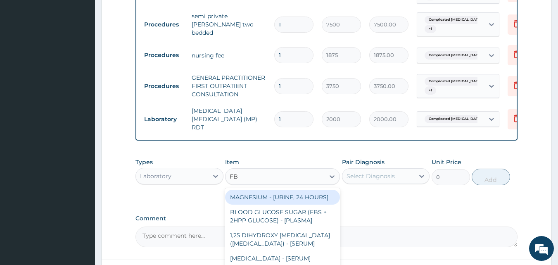
type input "FBC"
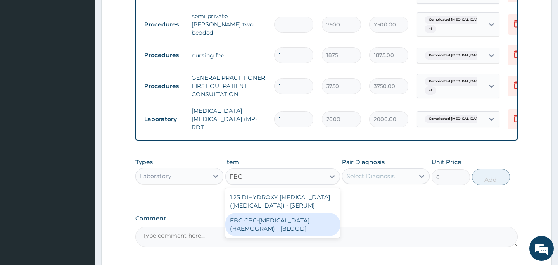
click at [267, 229] on div "FBC CBC-COMPLETE BLOOD COUNT (HAEMOGRAM) - [BLOOD]" at bounding box center [282, 224] width 115 height 23
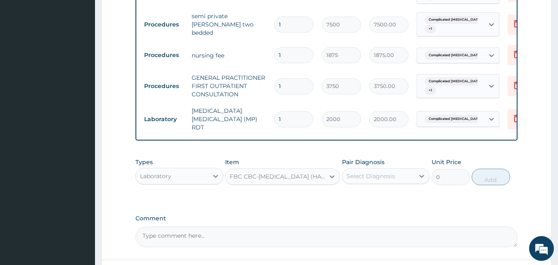
type input "5000"
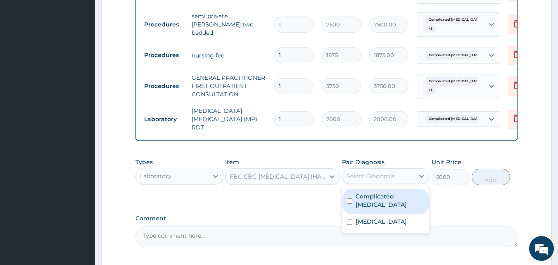
click at [384, 172] on div "Select Diagnosis" at bounding box center [371, 176] width 48 height 8
click at [379, 193] on label "Complicated malaria" at bounding box center [390, 200] width 69 height 17
checkbox input "true"
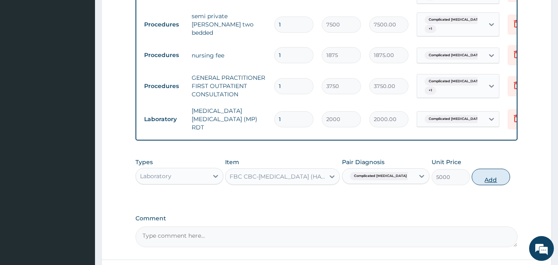
click at [484, 171] on button "Add" at bounding box center [491, 177] width 38 height 17
type input "0"
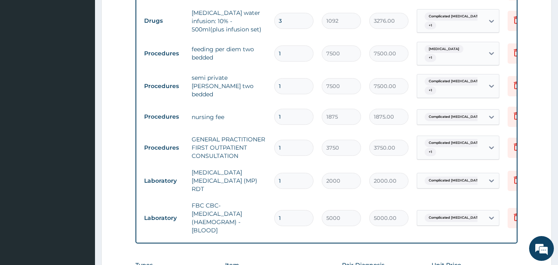
scroll to position [0, 32]
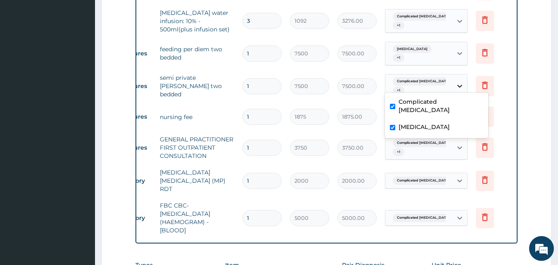
click at [459, 82] on icon at bounding box center [460, 86] width 8 height 8
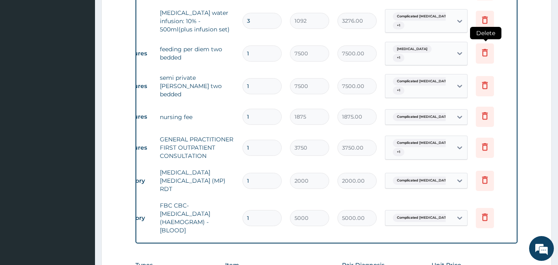
click at [484, 47] on icon at bounding box center [485, 52] width 10 height 10
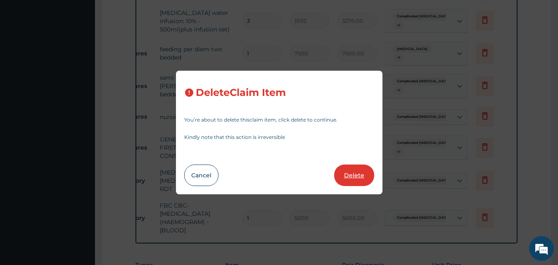
click at [350, 170] on button "Delete" at bounding box center [354, 174] width 40 height 21
type input "1875"
type input "1875.00"
type input "3750"
type input "3750.00"
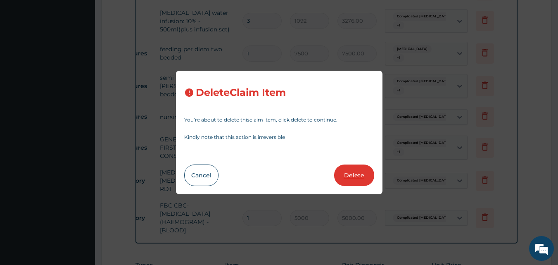
type input "2000"
type input "2000.00"
type input "5000"
type input "5000.00"
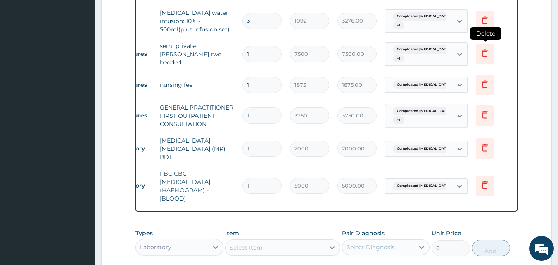
click at [487, 51] on icon at bounding box center [485, 53] width 6 height 7
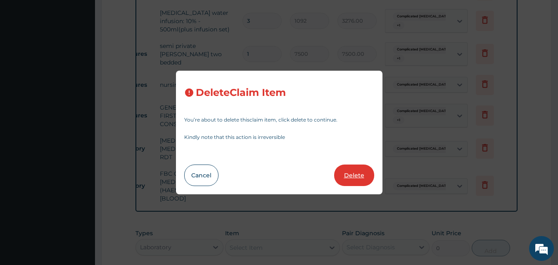
click at [358, 173] on button "Delete" at bounding box center [354, 174] width 40 height 21
type input "1875"
type input "1875.00"
type input "3750"
type input "3750.00"
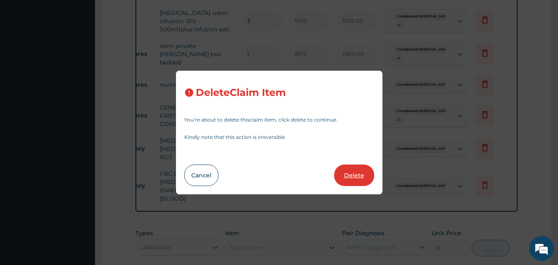
type input "2000"
type input "2000.00"
type input "5000"
type input "5000.00"
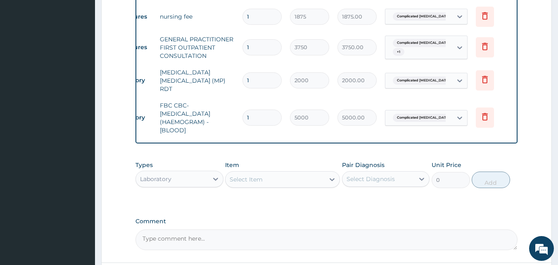
scroll to position [468, 0]
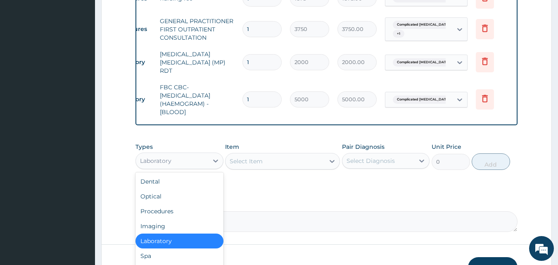
click at [185, 162] on div "Laboratory" at bounding box center [172, 160] width 72 height 13
click at [171, 208] on div "Procedures" at bounding box center [179, 211] width 88 height 15
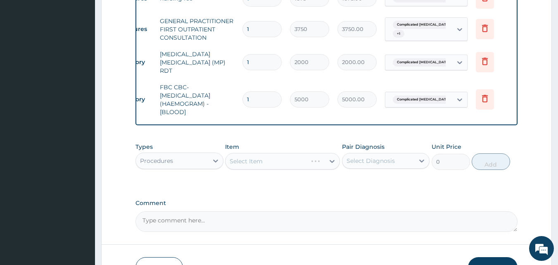
click at [247, 155] on div "Select Item" at bounding box center [282, 161] width 115 height 17
click at [254, 158] on div "Select Item" at bounding box center [282, 161] width 115 height 17
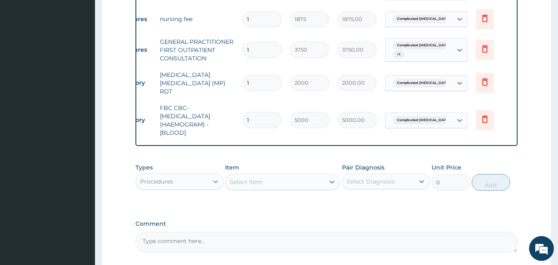
scroll to position [450, 0]
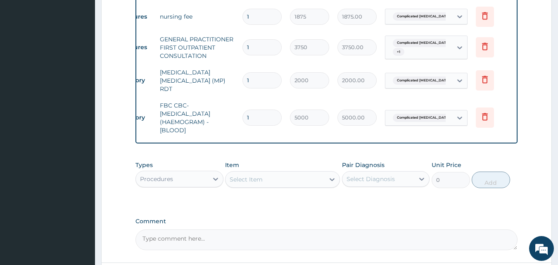
click at [268, 177] on div "Select Item" at bounding box center [275, 179] width 99 height 13
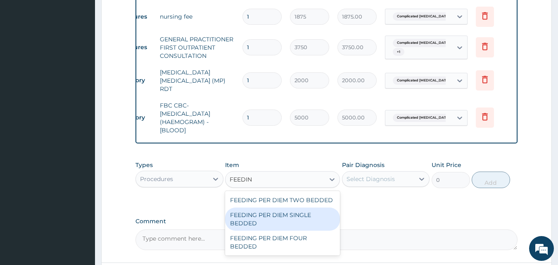
type input "FEEDING"
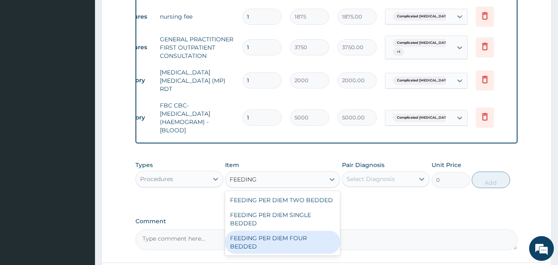
click at [290, 238] on div "FEEDING PER DIEM FOUR BEDDED" at bounding box center [282, 241] width 115 height 23
type input "6250"
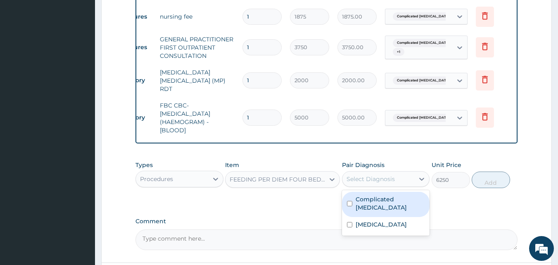
drag, startPoint x: 382, startPoint y: 175, endPoint x: 378, endPoint y: 188, distance: 13.6
click at [382, 177] on div "Select Diagnosis" at bounding box center [371, 179] width 48 height 8
drag, startPoint x: 373, startPoint y: 198, endPoint x: 367, endPoint y: 214, distance: 17.3
click at [373, 200] on div "Complicated malaria" at bounding box center [386, 204] width 88 height 25
checkbox input "true"
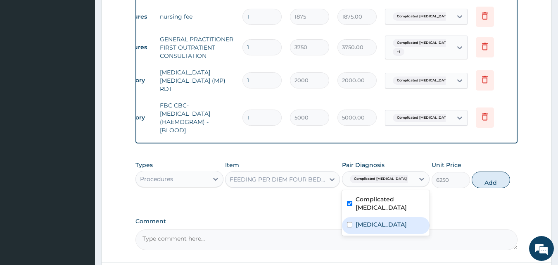
click at [366, 220] on label "Sepsis" at bounding box center [381, 224] width 51 height 8
checkbox input "true"
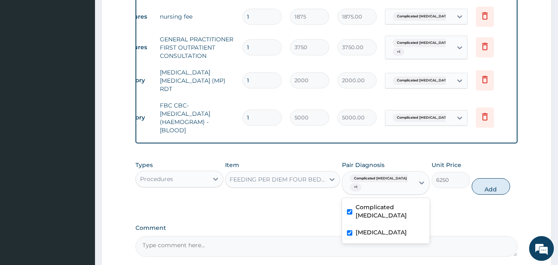
drag, startPoint x: 492, startPoint y: 175, endPoint x: 334, endPoint y: 193, distance: 158.8
click at [491, 178] on button "Add" at bounding box center [491, 186] width 38 height 17
type input "0"
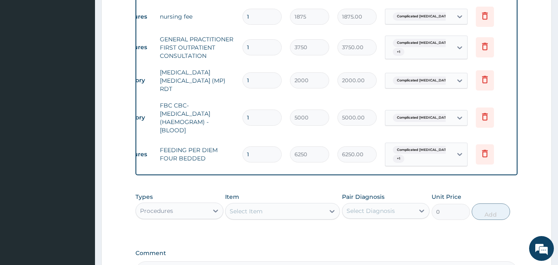
click at [285, 204] on div "Select Item" at bounding box center [275, 210] width 99 height 13
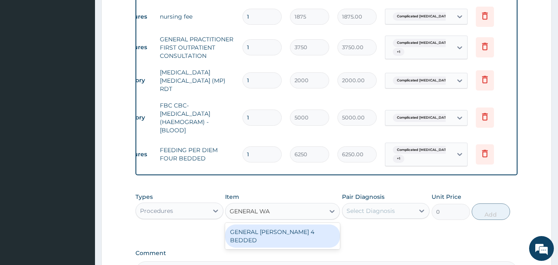
type input "GENERAL WAR"
drag, startPoint x: 276, startPoint y: 230, endPoint x: 280, endPoint y: 238, distance: 8.5
click at [278, 235] on div "GENERAL WARD 4 BEDDED" at bounding box center [282, 235] width 115 height 23
type input "6250"
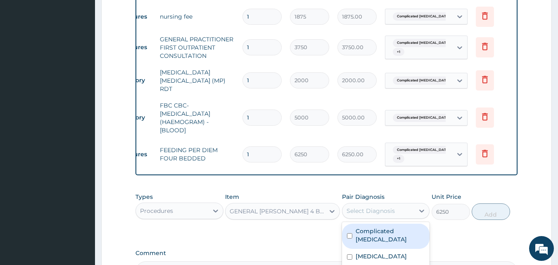
drag, startPoint x: 400, startPoint y: 204, endPoint x: 393, endPoint y: 215, distance: 13.5
click at [400, 204] on div "Select Diagnosis" at bounding box center [378, 210] width 72 height 13
drag, startPoint x: 389, startPoint y: 226, endPoint x: 368, endPoint y: 245, distance: 28.9
click at [385, 229] on label "Complicated malaria" at bounding box center [390, 235] width 69 height 17
checkbox input "true"
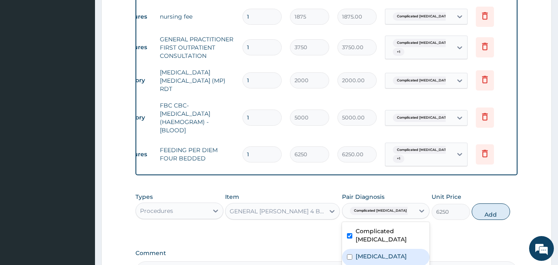
drag, startPoint x: 368, startPoint y: 246, endPoint x: 401, endPoint y: 242, distance: 33.4
click at [368, 252] on label "Sepsis" at bounding box center [381, 256] width 51 height 8
checkbox input "true"
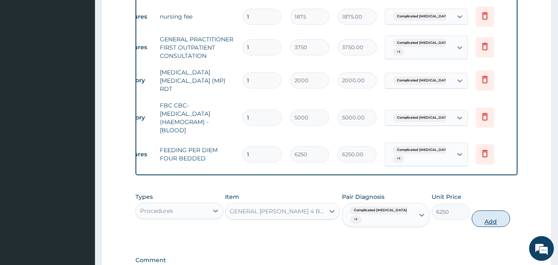
click at [482, 212] on button "Add" at bounding box center [491, 218] width 38 height 17
type input "0"
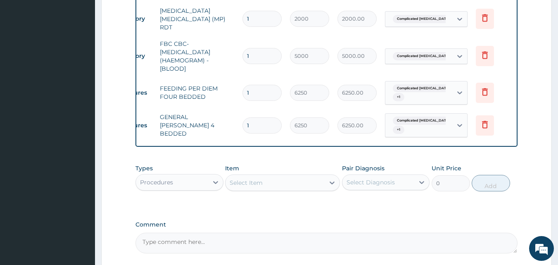
scroll to position [518, 0]
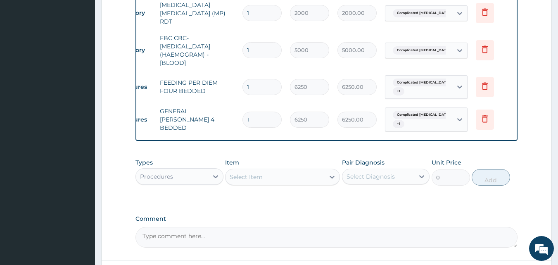
click at [289, 170] on div "Select Item" at bounding box center [275, 176] width 99 height 13
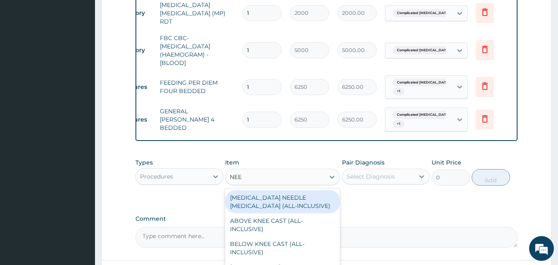
type input "NEED"
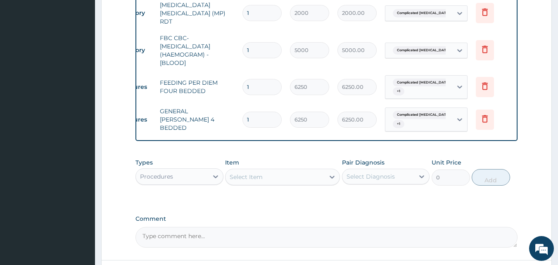
click at [255, 173] on div "Select Item" at bounding box center [275, 176] width 99 height 13
type input "PARACETAMOL"
click at [286, 173] on div "PARACETAMOL" at bounding box center [275, 176] width 99 height 13
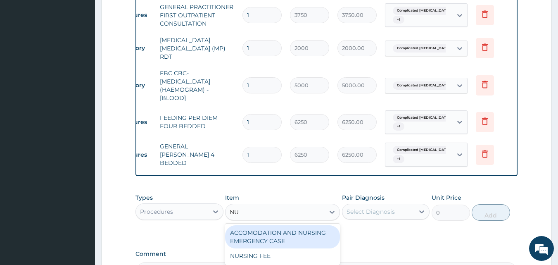
scroll to position [484, 0]
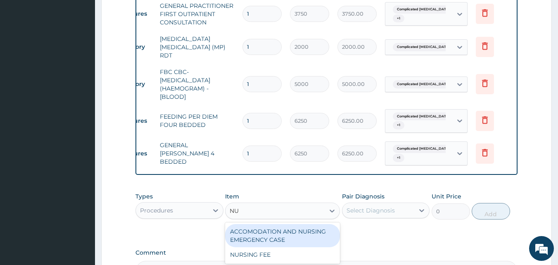
type input "NU"
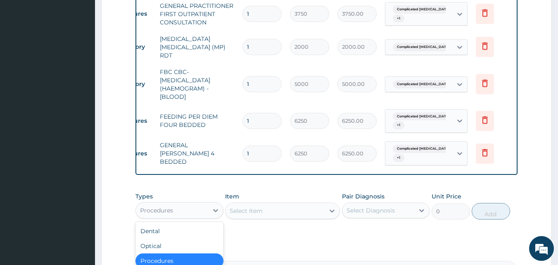
click at [200, 208] on div "Procedures" at bounding box center [172, 210] width 72 height 13
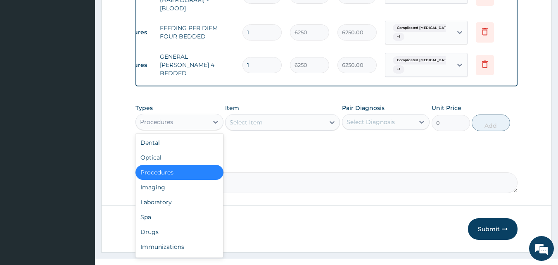
scroll to position [583, 0]
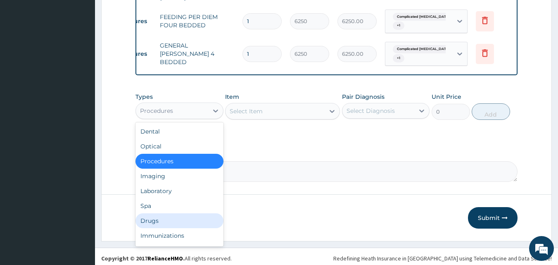
drag, startPoint x: 172, startPoint y: 218, endPoint x: 265, endPoint y: 163, distance: 108.0
click at [172, 218] on div "Drugs" at bounding box center [179, 220] width 88 height 15
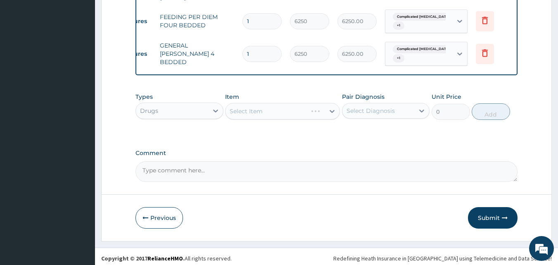
click at [306, 108] on div "Select Item" at bounding box center [282, 111] width 115 height 17
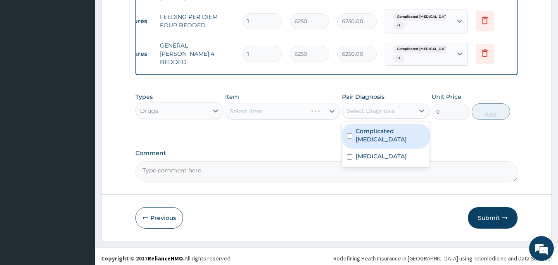
click at [395, 106] on div "Select Diagnosis" at bounding box center [378, 110] width 72 height 13
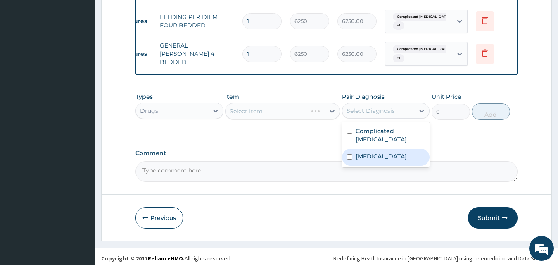
click at [367, 152] on label "Sepsis" at bounding box center [381, 156] width 51 height 8
checkbox input "true"
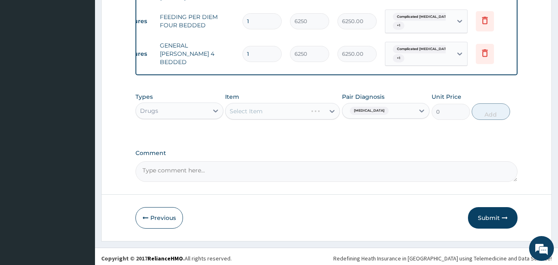
click at [281, 104] on div "Select Item" at bounding box center [282, 111] width 115 height 17
click at [298, 107] on div "Select Item" at bounding box center [282, 111] width 115 height 17
click at [282, 104] on div "Select Item" at bounding box center [282, 111] width 115 height 17
click at [297, 103] on div "Select Item" at bounding box center [282, 111] width 115 height 17
click at [296, 107] on div "Select Item" at bounding box center [282, 111] width 115 height 17
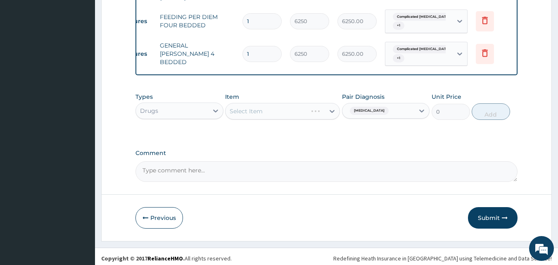
click at [290, 107] on div "Select Item" at bounding box center [282, 111] width 115 height 17
click at [291, 107] on div "Select Item" at bounding box center [275, 110] width 99 height 13
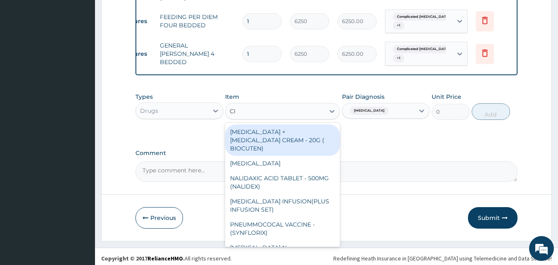
type input "CIP"
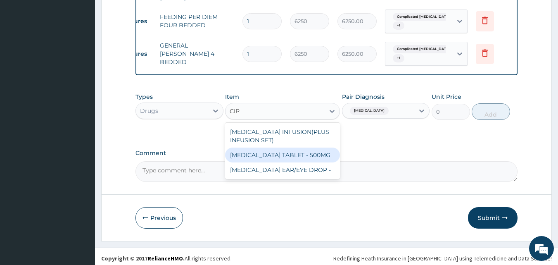
click at [294, 148] on div "CIPROFLOXACIN TABLET - 500MG" at bounding box center [282, 154] width 115 height 15
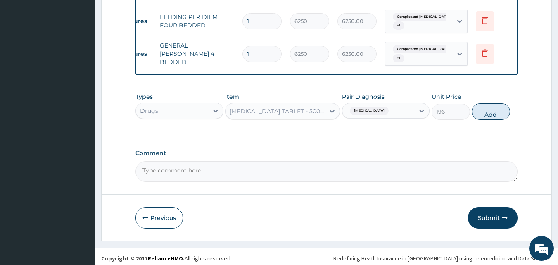
drag, startPoint x: 485, startPoint y: 109, endPoint x: 324, endPoint y: 107, distance: 161.1
click at [485, 109] on button "Add" at bounding box center [491, 111] width 38 height 17
type input "0"
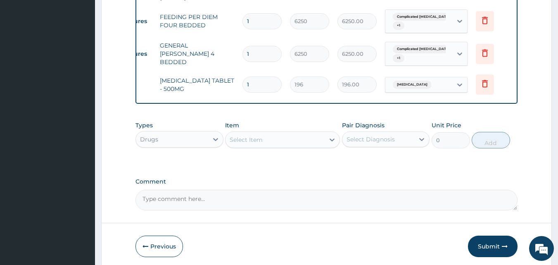
type input "10"
type input "1960.00"
type input "10"
click at [261, 139] on div "Select Item" at bounding box center [246, 139] width 33 height 8
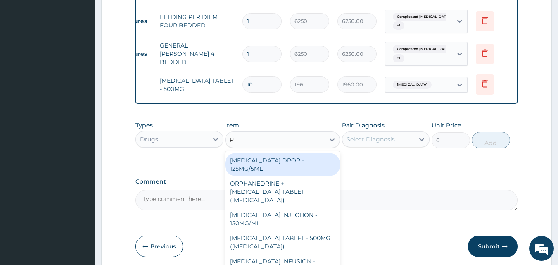
type input "PARACETAMOL"
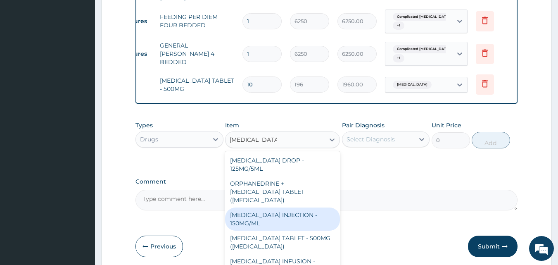
click at [296, 215] on div "PARACETAMOL INJECTION - 150MG/ML" at bounding box center [282, 218] width 115 height 23
type input "560"
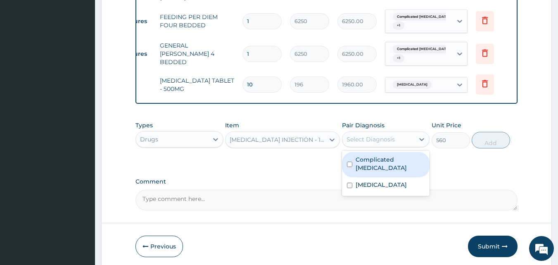
click at [373, 135] on div "Select Diagnosis" at bounding box center [371, 139] width 48 height 8
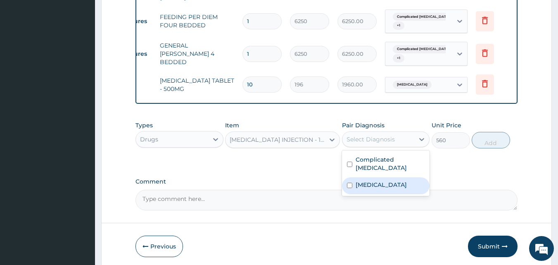
drag, startPoint x: 357, startPoint y: 174, endPoint x: 363, endPoint y: 156, distance: 18.7
click at [359, 180] on label "Sepsis" at bounding box center [381, 184] width 51 height 8
checkbox input "true"
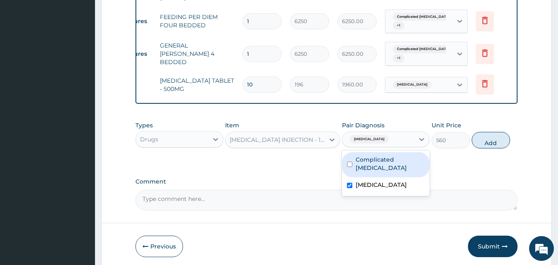
click at [363, 156] on label "Complicated malaria" at bounding box center [390, 163] width 69 height 17
checkbox input "true"
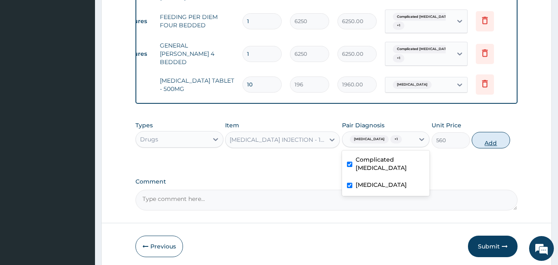
click at [494, 134] on button "Add" at bounding box center [491, 140] width 38 height 17
type input "0"
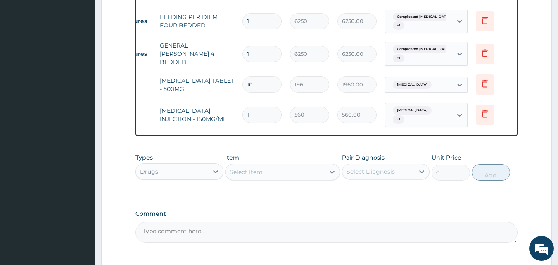
click at [256, 102] on td "1" at bounding box center [261, 114] width 47 height 24
click at [267, 168] on div "Select Item" at bounding box center [275, 171] width 99 height 13
click at [256, 107] on input "1" at bounding box center [261, 115] width 39 height 16
type input "0.00"
type input "4"
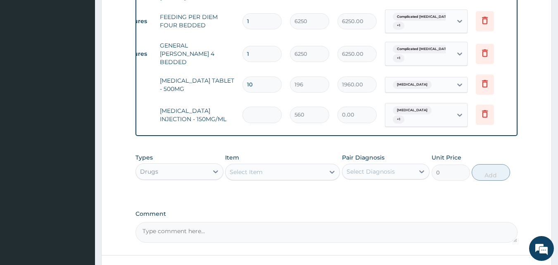
type input "2240.00"
type input "4"
click at [266, 167] on div "Select Item" at bounding box center [275, 171] width 99 height 13
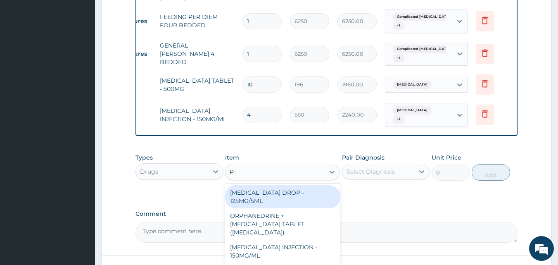
type input "PARACETAMOL"
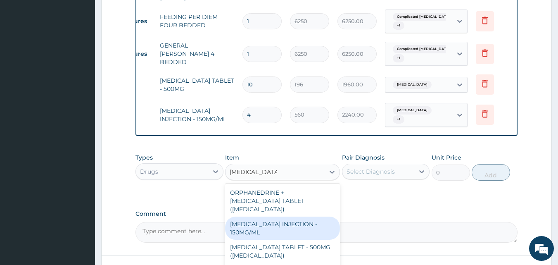
scroll to position [24, 0]
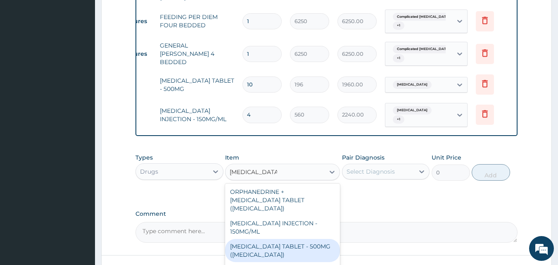
click at [313, 239] on div "[MEDICAL_DATA] TABLET - 500MG ([MEDICAL_DATA])" at bounding box center [282, 250] width 115 height 23
type input "42"
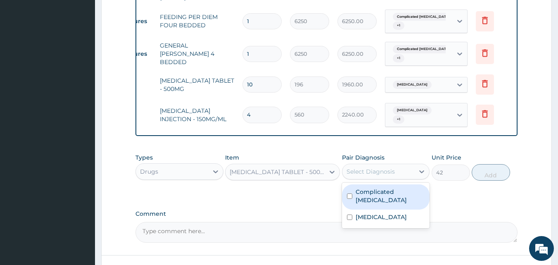
click at [395, 169] on div "Select Diagnosis" at bounding box center [378, 171] width 72 height 13
drag, startPoint x: 376, startPoint y: 190, endPoint x: 370, endPoint y: 202, distance: 14.0
click at [376, 190] on div "Complicated malaria" at bounding box center [386, 196] width 88 height 25
checkbox input "true"
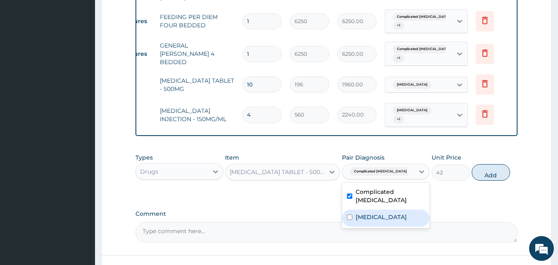
drag, startPoint x: 369, startPoint y: 205, endPoint x: 406, endPoint y: 194, distance: 38.0
click at [370, 209] on div "[MEDICAL_DATA]" at bounding box center [386, 217] width 88 height 17
checkbox input "true"
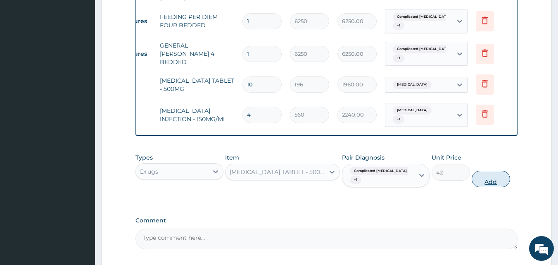
click at [500, 171] on button "Add" at bounding box center [491, 179] width 38 height 17
type input "0"
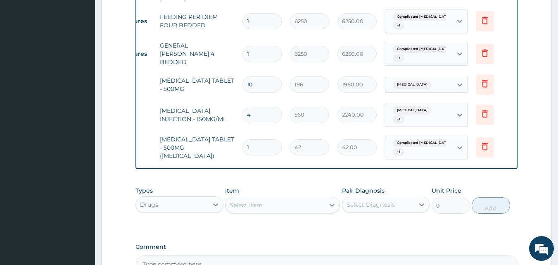
type input "18"
type input "756.00"
type input "18"
drag, startPoint x: 253, startPoint y: 197, endPoint x: 250, endPoint y: 191, distance: 7.0
click at [253, 201] on div "Select Item" at bounding box center [246, 205] width 33 height 8
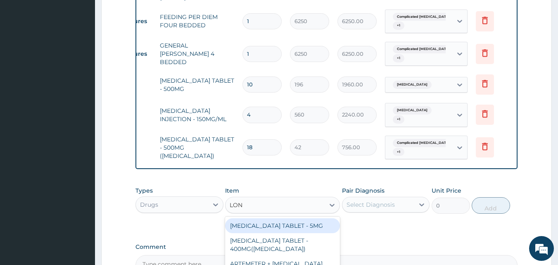
type input "LONA"
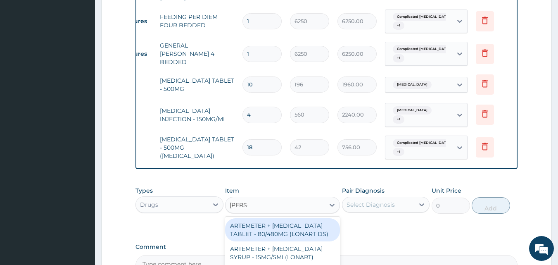
click at [277, 225] on div "ARTEMETER + [MEDICAL_DATA] TABLET - 80/480MG (LONART DS)" at bounding box center [282, 229] width 115 height 23
type input "588"
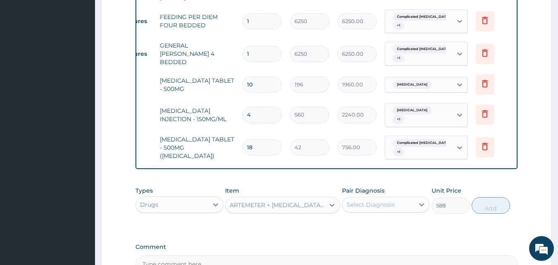
click at [371, 200] on div "Select Diagnosis" at bounding box center [371, 204] width 48 height 8
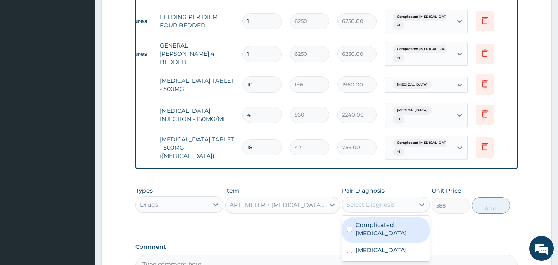
click at [362, 221] on div "Complicated malaria" at bounding box center [386, 229] width 88 height 25
checkbox input "true"
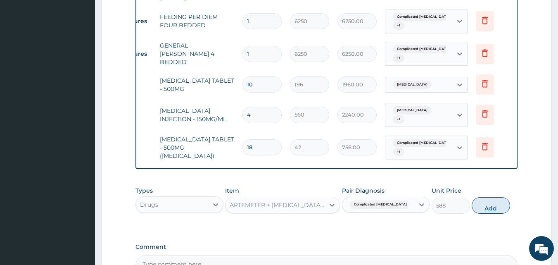
click at [482, 199] on button "Add" at bounding box center [491, 205] width 38 height 17
type input "0"
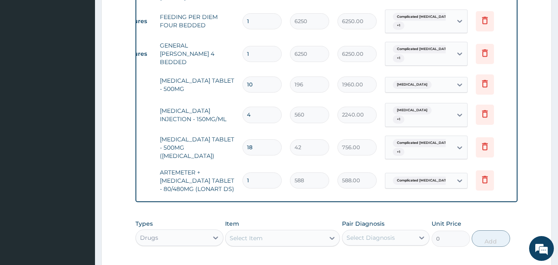
click at [257, 172] on input "1" at bounding box center [261, 180] width 39 height 16
type input "0.00"
type input "6"
type input "3528.00"
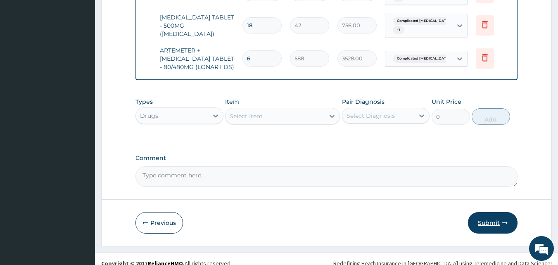
type input "6"
click at [484, 215] on button "Submit" at bounding box center [493, 222] width 50 height 21
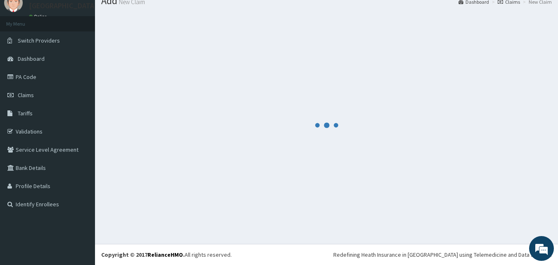
scroll to position [31, 0]
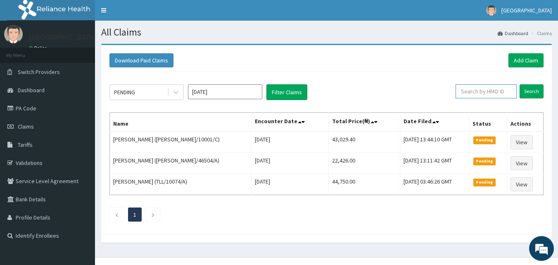
click at [496, 89] on input "text" at bounding box center [486, 91] width 61 height 14
paste input "BVT/10014/B"
click at [457, 91] on input "BVT/10014/B" at bounding box center [473, 91] width 55 height 14
type input "BVT/10014/B"
click at [528, 93] on input "Search" at bounding box center [532, 91] width 24 height 14
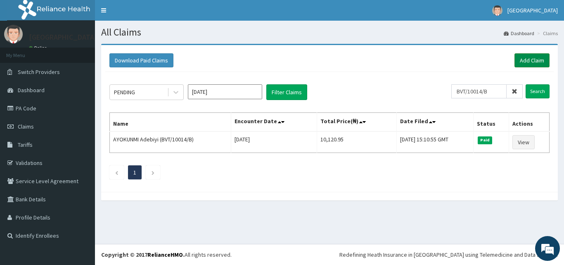
click at [530, 57] on link "Add Claim" at bounding box center [532, 60] width 35 height 14
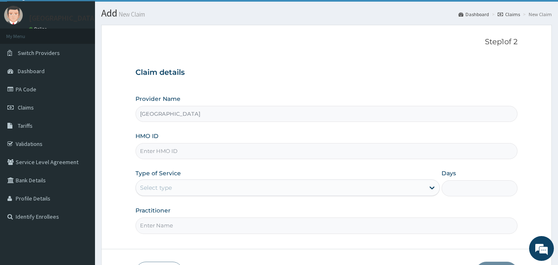
scroll to position [26, 0]
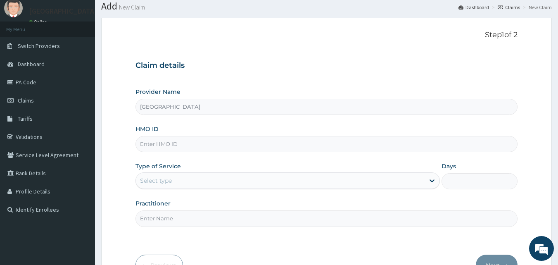
click at [195, 140] on input "HMO ID" at bounding box center [326, 144] width 382 height 16
paste input "TPW/10342/A"
type input "TPW/10342/A"
click at [184, 183] on div "Select type" at bounding box center [280, 180] width 289 height 13
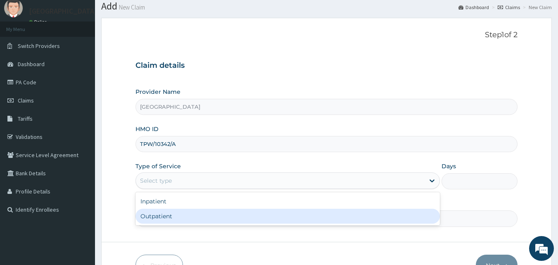
click at [174, 214] on div "Outpatient" at bounding box center [287, 216] width 304 height 15
type input "1"
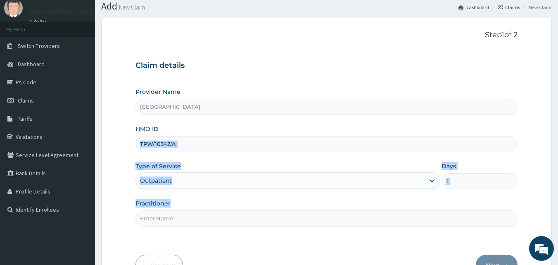
drag, startPoint x: 555, startPoint y: 171, endPoint x: 506, endPoint y: 196, distance: 54.3
click at [553, 206] on section "Step 1 of 2 Claim details Provider Name Paulate Hospital HMO ID TPW/10342/A Typ…" at bounding box center [326, 153] width 463 height 283
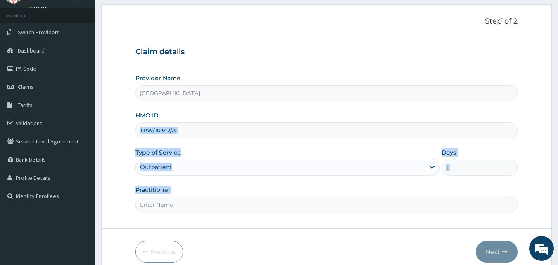
scroll to position [77, 0]
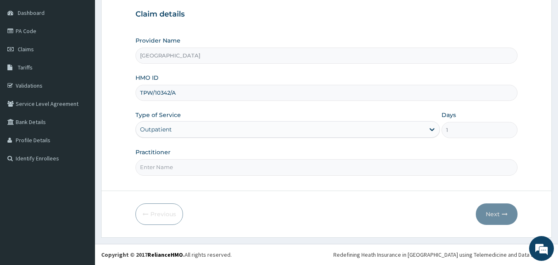
click at [245, 208] on div "Previous Next" at bounding box center [326, 213] width 382 height 21
click at [214, 169] on input "Practitioner" at bounding box center [326, 167] width 382 height 16
type input "Dr Sam"
click at [503, 212] on icon "button" at bounding box center [505, 214] width 6 height 6
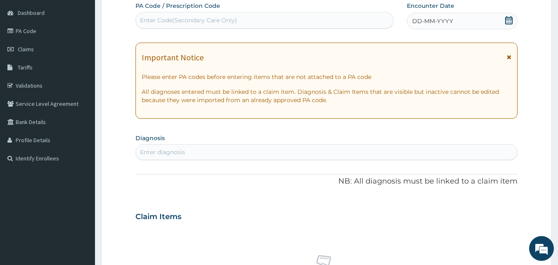
click at [186, 152] on div "Enter diagnosis" at bounding box center [327, 151] width 382 height 13
type input "Malaria"
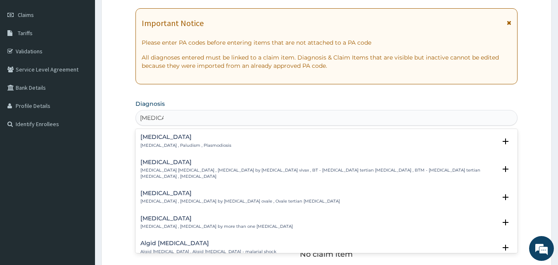
scroll to position [132, 0]
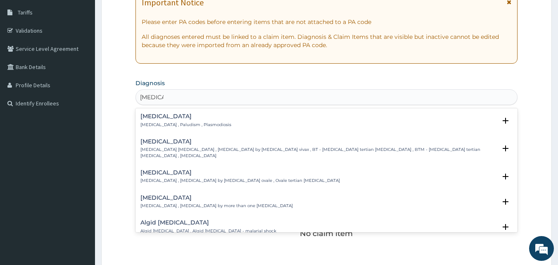
click at [179, 123] on p "Malaria , Paludism , Plasmodiosis" at bounding box center [185, 125] width 91 height 6
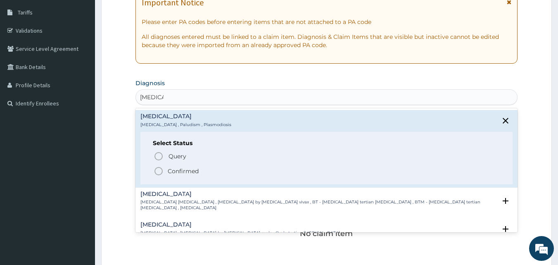
click at [158, 171] on icon "status option filled" at bounding box center [159, 171] width 10 height 10
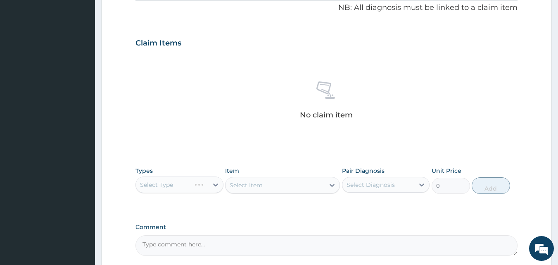
scroll to position [259, 0]
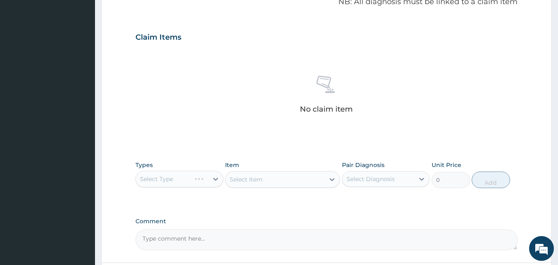
click at [182, 182] on div "Select Type" at bounding box center [179, 179] width 88 height 17
drag, startPoint x: 193, startPoint y: 176, endPoint x: 188, endPoint y: 184, distance: 9.6
click at [193, 176] on div "Select Type" at bounding box center [172, 178] width 72 height 13
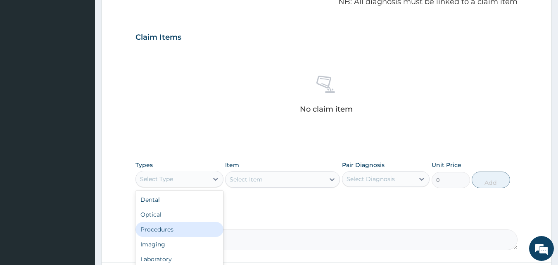
click at [169, 228] on div "Procedures" at bounding box center [179, 229] width 88 height 15
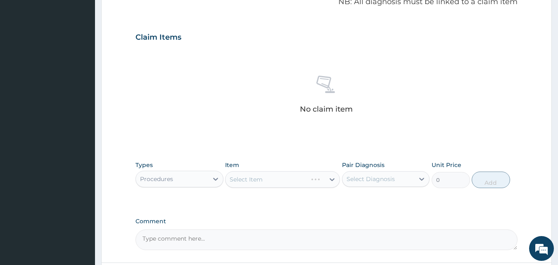
click at [275, 180] on div "Select Item" at bounding box center [282, 179] width 115 height 17
click at [399, 177] on div "Select Diagnosis" at bounding box center [378, 178] width 72 height 13
click at [383, 200] on div "Malaria" at bounding box center [386, 200] width 88 height 17
checkbox input "true"
click at [301, 182] on div "Select Item" at bounding box center [282, 179] width 115 height 17
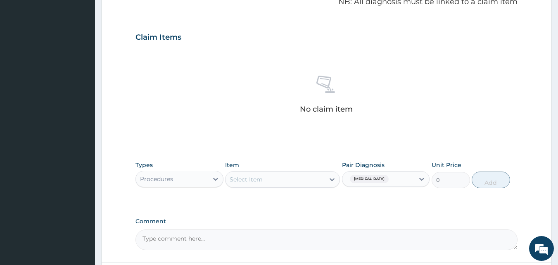
click at [262, 180] on div "Select Item" at bounding box center [246, 179] width 33 height 8
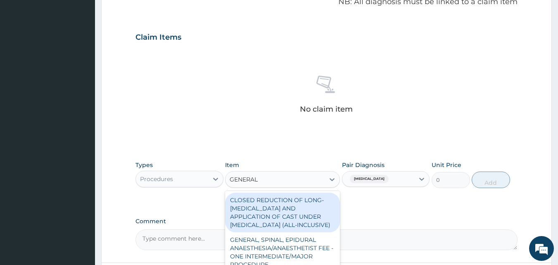
type input "GENERAL P"
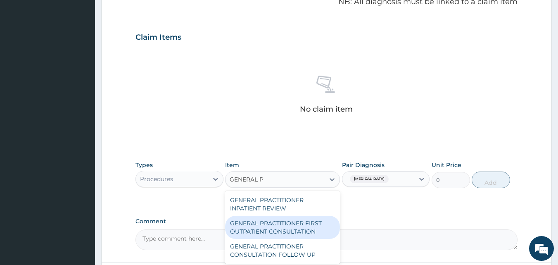
click at [282, 223] on div "GENERAL PRACTITIONER FIRST OUTPATIENT CONSULTATION" at bounding box center [282, 227] width 115 height 23
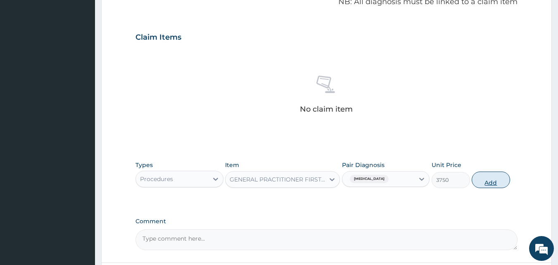
click at [495, 181] on button "Add" at bounding box center [491, 179] width 38 height 17
type input "0"
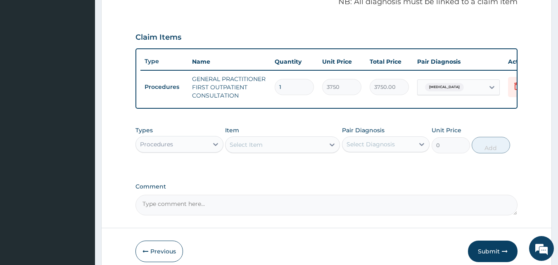
click at [250, 151] on div "Select Item" at bounding box center [275, 144] width 99 height 13
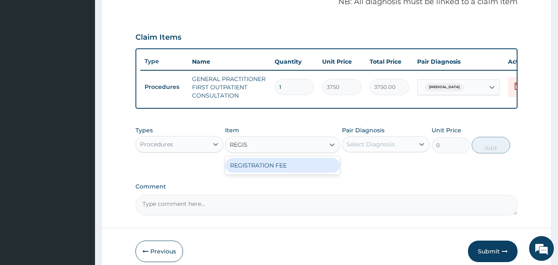
type input "REGIST"
click at [247, 173] on div "REGISTRATION FEE" at bounding box center [282, 165] width 115 height 15
type input "2500"
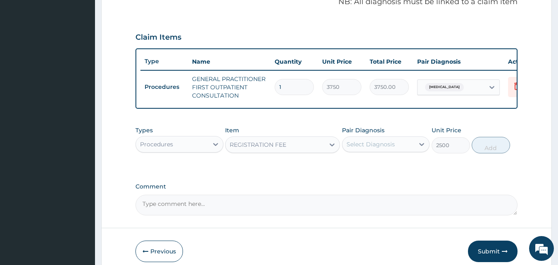
click at [365, 148] on div "Select Diagnosis" at bounding box center [371, 144] width 48 height 8
click at [361, 169] on label "Malaria" at bounding box center [381, 164] width 51 height 8
checkbox input "true"
click at [486, 153] on button "Add" at bounding box center [491, 145] width 38 height 17
type input "0"
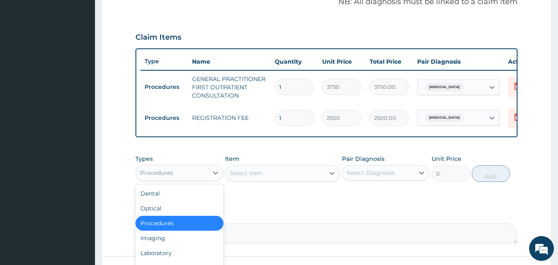
click at [169, 177] on div "Procedures" at bounding box center [156, 173] width 33 height 8
click at [171, 255] on div "Laboratory" at bounding box center [179, 252] width 88 height 15
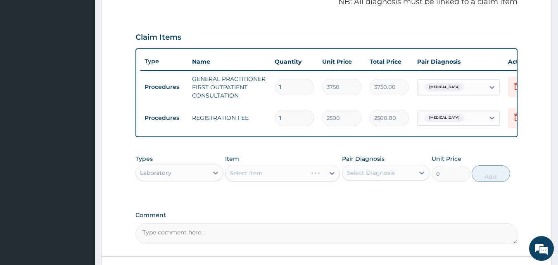
click at [275, 174] on div "Select Item" at bounding box center [282, 173] width 115 height 17
click at [272, 180] on div "Select Item" at bounding box center [282, 173] width 115 height 17
click at [369, 177] on div "Select Diagnosis" at bounding box center [371, 173] width 48 height 8
click at [360, 202] on div "Malaria" at bounding box center [386, 193] width 88 height 17
checkbox input "true"
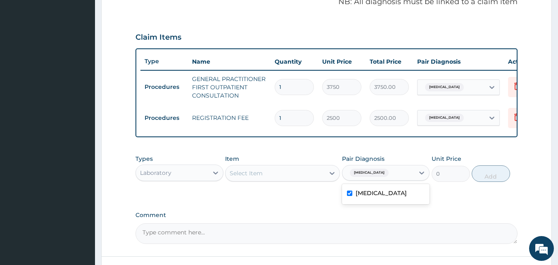
click at [259, 177] on div "Select Item" at bounding box center [246, 173] width 33 height 8
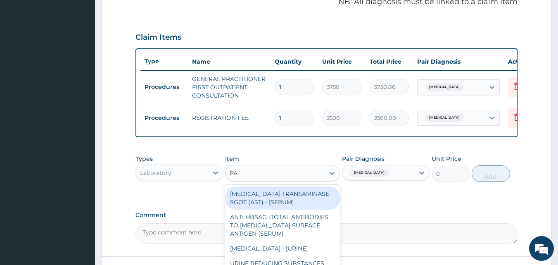
type input "P"
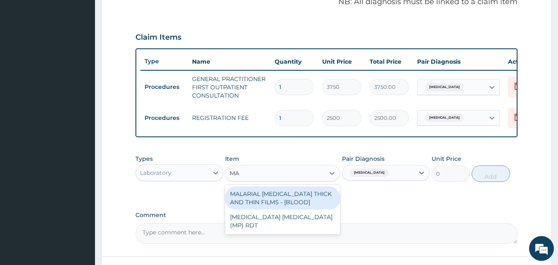
type input "MALARIA"
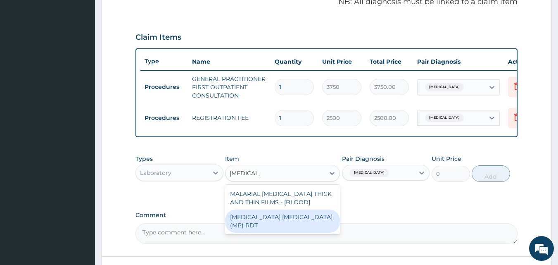
click at [302, 228] on div "MALARIA PARASITE (MP) RDT" at bounding box center [282, 220] width 115 height 23
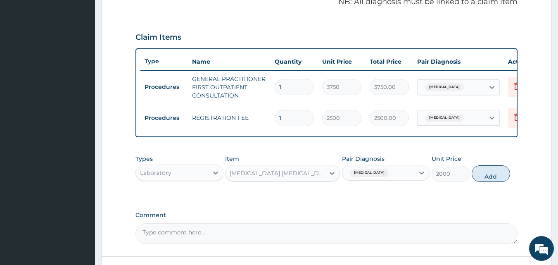
click at [486, 182] on button "Add" at bounding box center [491, 173] width 38 height 17
type input "0"
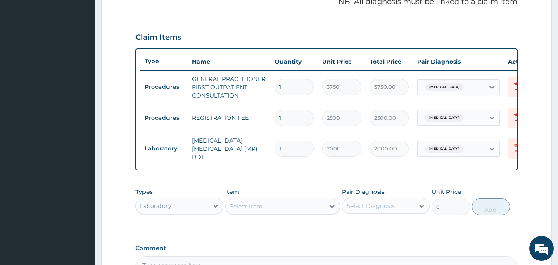
click at [280, 208] on div "Select Item" at bounding box center [275, 205] width 99 height 13
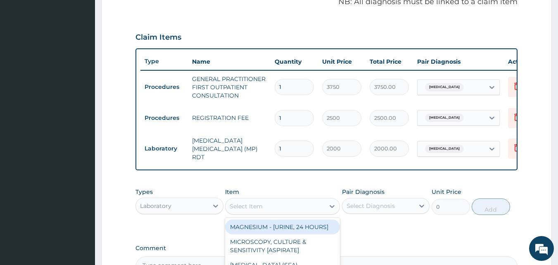
click at [182, 209] on div "Laboratory" at bounding box center [172, 205] width 72 height 13
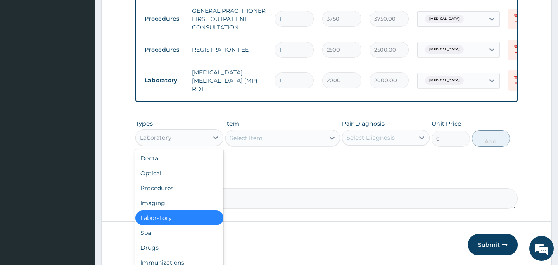
scroll to position [359, 0]
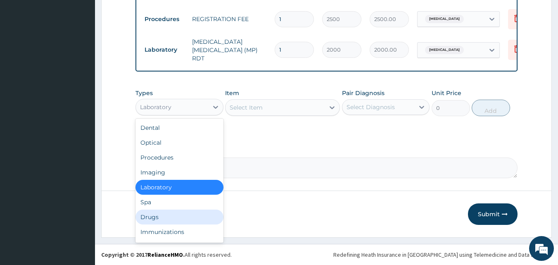
click at [150, 216] on div "Drugs" at bounding box center [179, 216] width 88 height 15
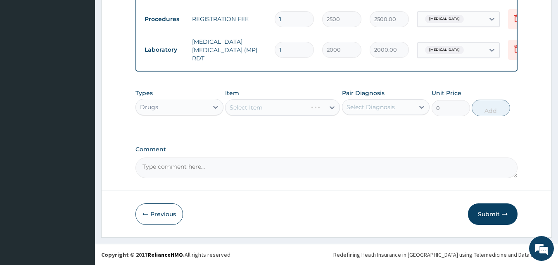
click at [258, 109] on div "Select Item" at bounding box center [282, 107] width 115 height 17
click at [251, 107] on div "Select Item" at bounding box center [246, 107] width 33 height 8
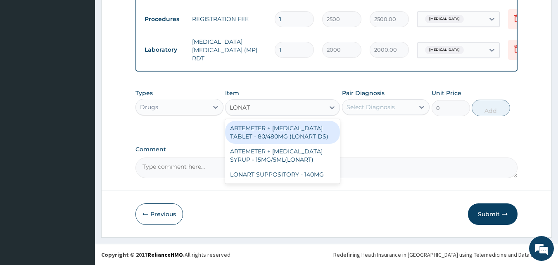
type input "LONART"
click at [281, 138] on div "ARTEMETER + LUMEFANTRINE TABLET - 80/480MG (LONART DS)" at bounding box center [282, 132] width 115 height 23
type input "588"
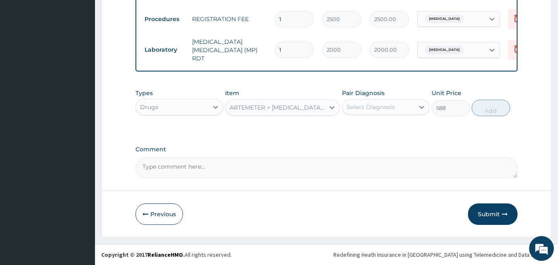
click at [373, 112] on div "Select Diagnosis" at bounding box center [378, 106] width 72 height 13
click at [367, 127] on label "Malaria" at bounding box center [381, 127] width 51 height 8
checkbox input "true"
click at [494, 112] on button "Add" at bounding box center [491, 108] width 38 height 17
type input "0"
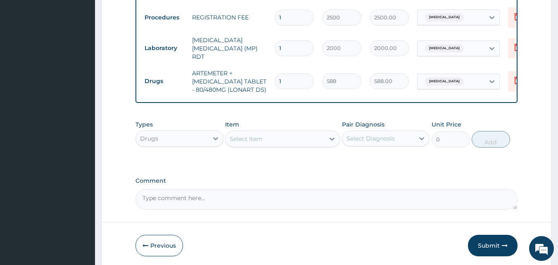
click at [283, 73] on input "1" at bounding box center [294, 81] width 39 height 16
type input "0.00"
type input "6"
type input "3528.00"
type input "6"
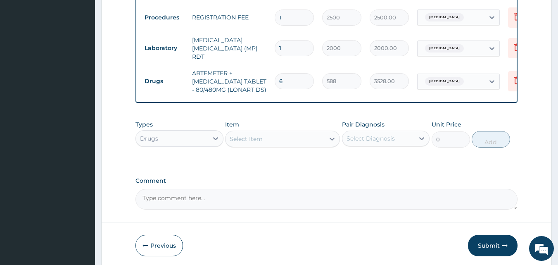
click at [268, 137] on div "Select Item" at bounding box center [275, 138] width 99 height 13
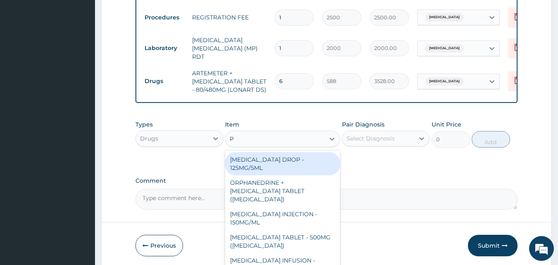
type input "PARACETAMOL"
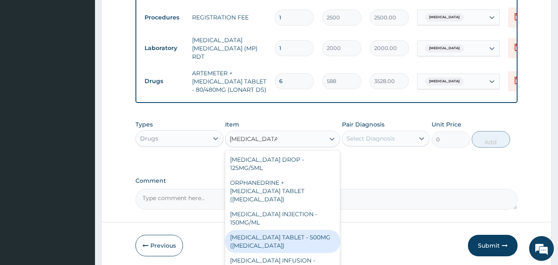
drag, startPoint x: 277, startPoint y: 239, endPoint x: 278, endPoint y: 218, distance: 20.3
click at [277, 239] on div "PARACETAMOL TABLET - 500MG (PANADOL)" at bounding box center [282, 241] width 115 height 23
type input "42"
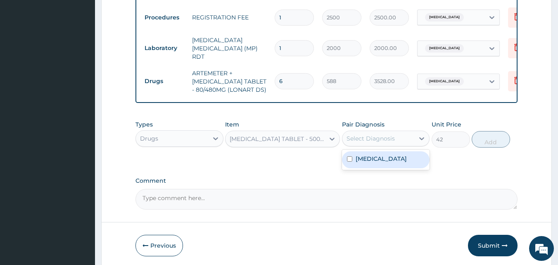
click at [373, 140] on div "Select Diagnosis" at bounding box center [371, 138] width 48 height 8
click at [370, 163] on label "Malaria" at bounding box center [381, 158] width 51 height 8
checkbox input "true"
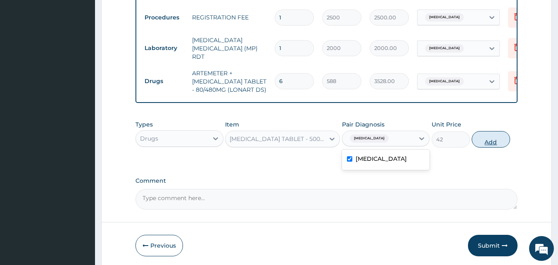
click at [494, 142] on button "Add" at bounding box center [491, 139] width 38 height 17
type input "0"
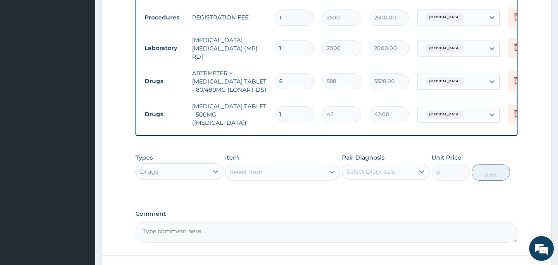
click at [286, 106] on input "1" at bounding box center [294, 114] width 39 height 16
type input "18"
type input "756.00"
type input "18"
click at [266, 175] on div "Select Item" at bounding box center [275, 171] width 99 height 13
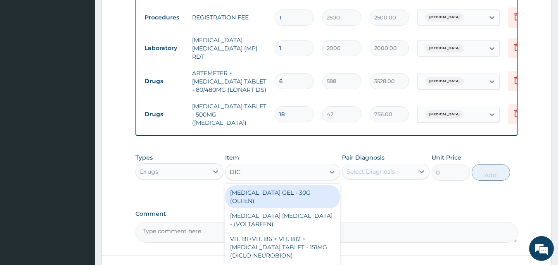
type input "DICL"
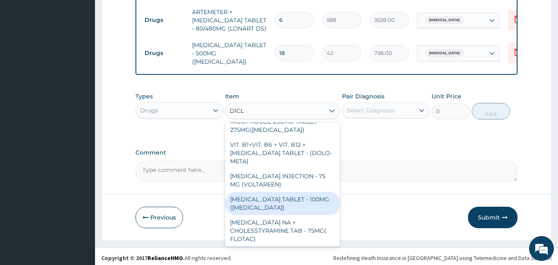
scroll to position [421, 0]
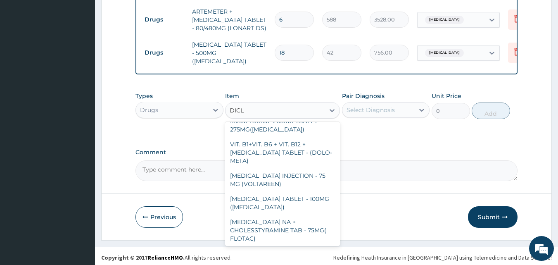
click at [320, 246] on div "DICLOFENAC INJECTION - 75MG" at bounding box center [282, 257] width 115 height 23
type input "420"
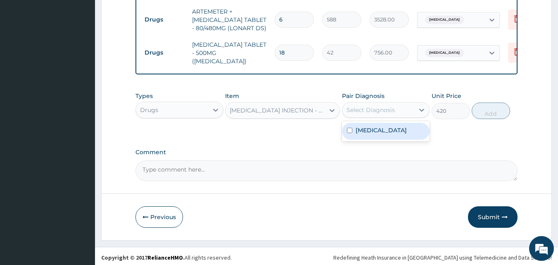
click at [385, 107] on div "Select Diagnosis" at bounding box center [371, 110] width 48 height 8
click at [383, 135] on div "Malaria" at bounding box center [386, 131] width 88 height 17
checkbox input "true"
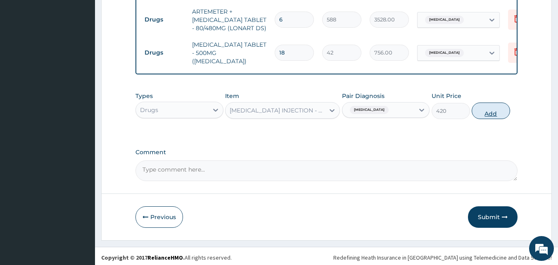
click at [500, 110] on button "Add" at bounding box center [491, 110] width 38 height 17
type input "0"
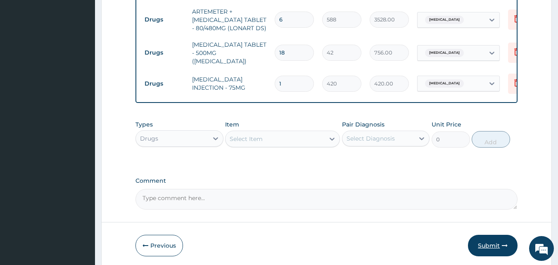
click at [489, 244] on button "Submit" at bounding box center [493, 245] width 50 height 21
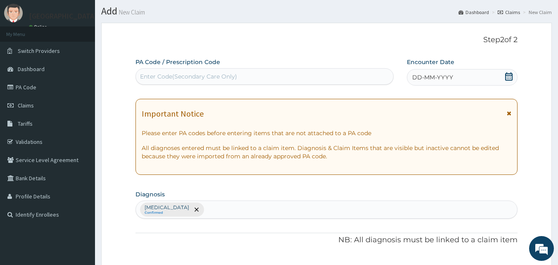
scroll to position [17, 0]
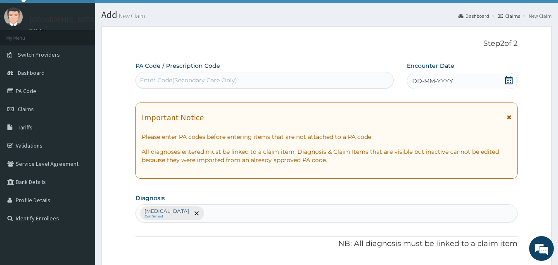
click at [511, 78] on icon at bounding box center [508, 80] width 7 height 8
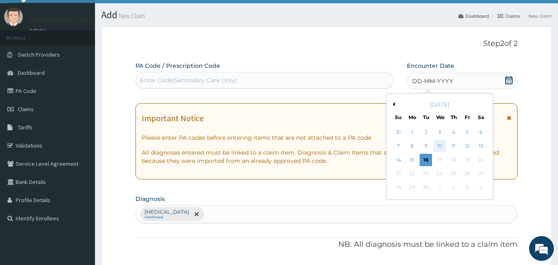
click at [440, 148] on div "10" at bounding box center [440, 146] width 12 height 12
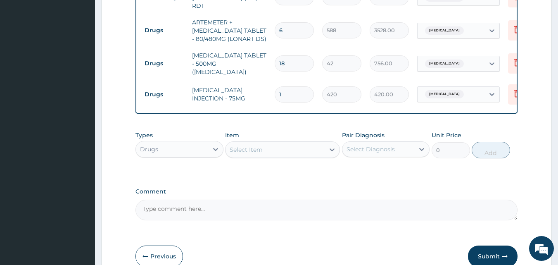
scroll to position [449, 0]
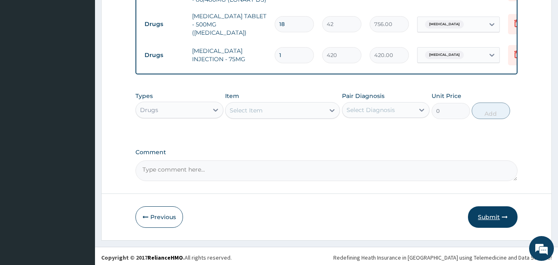
click at [495, 215] on button "Submit" at bounding box center [493, 216] width 50 height 21
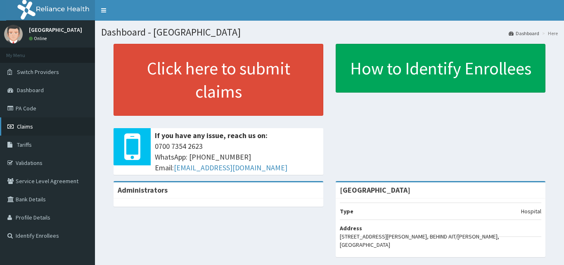
click at [27, 127] on span "Claims" at bounding box center [25, 126] width 16 height 7
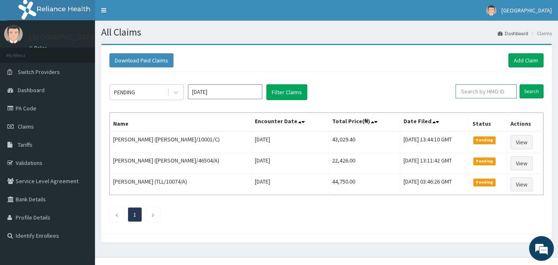
click at [497, 87] on input "text" at bounding box center [486, 91] width 61 height 14
paste input "TPW/10342/A"
click at [456, 89] on input "TPW/10342/A" at bounding box center [473, 91] width 55 height 14
type input "TPW/10342/A"
click at [536, 90] on input "Search" at bounding box center [532, 91] width 24 height 14
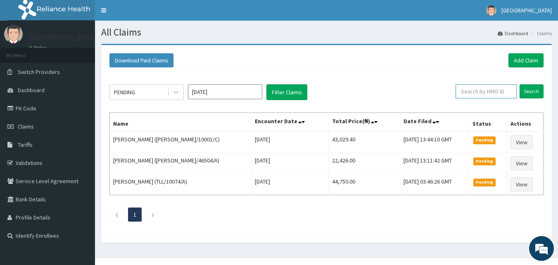
drag, startPoint x: 482, startPoint y: 97, endPoint x: 453, endPoint y: 98, distance: 29.3
click at [482, 97] on input "text" at bounding box center [486, 91] width 61 height 14
paste input "MMM/10046/A"
click at [457, 91] on input "MMM/10046/A" at bounding box center [473, 91] width 55 height 14
type input "MMM/10046/A"
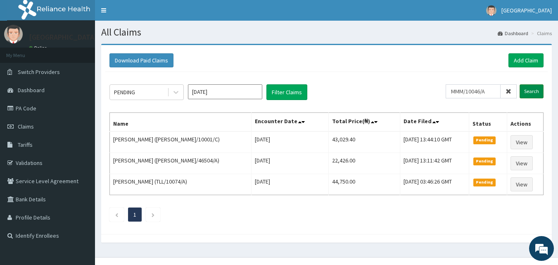
click at [529, 88] on input "Search" at bounding box center [532, 91] width 24 height 14
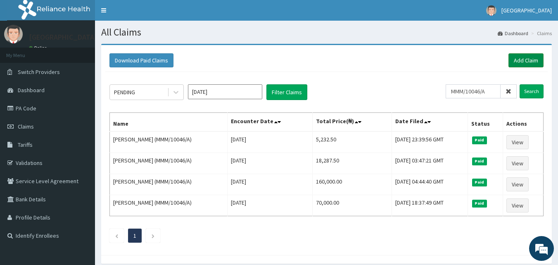
click at [534, 59] on link "Add Claim" at bounding box center [525, 60] width 35 height 14
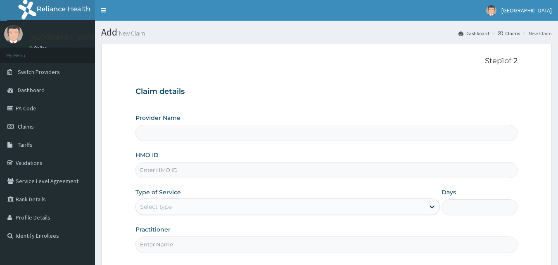
click at [207, 171] on input "HMO ID" at bounding box center [326, 170] width 382 height 16
paste input "MMM/10046/A"
type input "MMM/10046/A"
click at [180, 205] on div "Select type" at bounding box center [280, 206] width 289 height 13
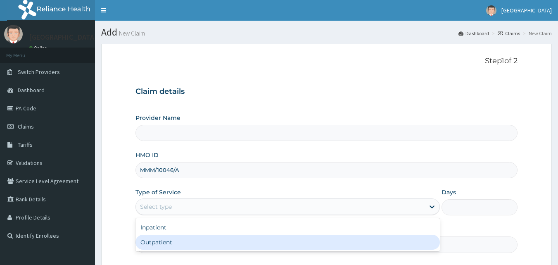
click at [166, 241] on div "Outpatient" at bounding box center [287, 242] width 304 height 15
type input "1"
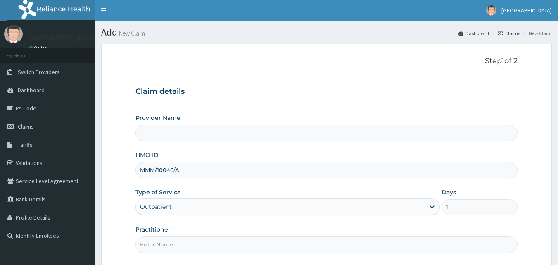
scroll to position [48, 0]
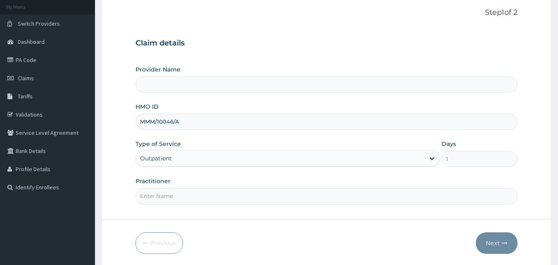
type input "[GEOGRAPHIC_DATA]"
click at [245, 199] on input "Practitioner" at bounding box center [326, 196] width 382 height 16
type input "Dr [PERSON_NAME]"
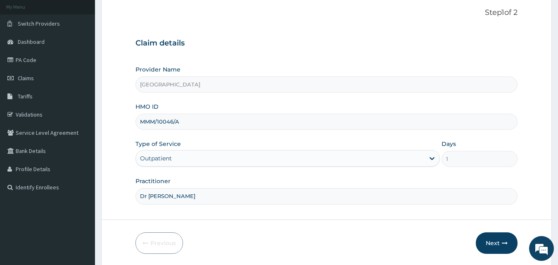
scroll to position [0, 0]
click at [497, 241] on button "Next" at bounding box center [497, 242] width 42 height 21
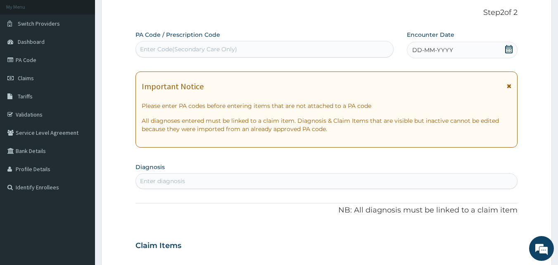
click at [509, 48] on icon at bounding box center [508, 49] width 7 height 8
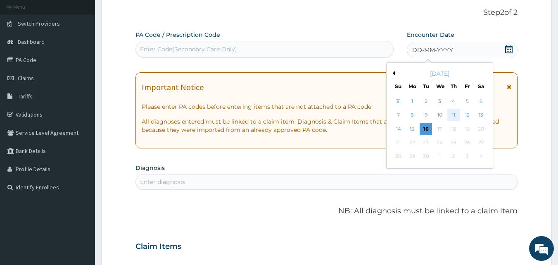
click at [453, 117] on div "11" at bounding box center [453, 115] width 12 height 12
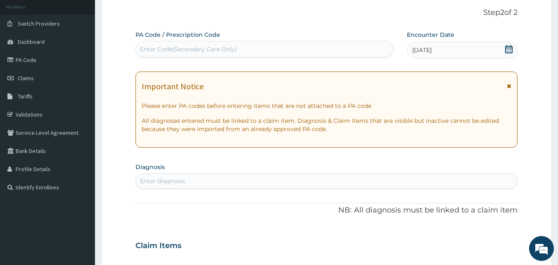
click at [315, 180] on div "Enter diagnosis" at bounding box center [327, 180] width 382 height 13
type input "[MEDICAL_DATA]"
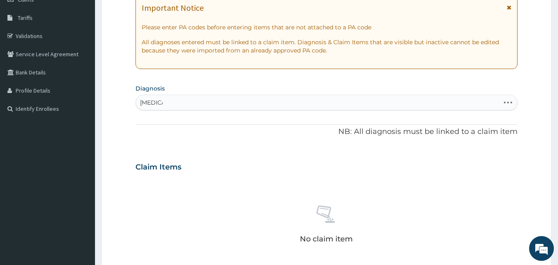
scroll to position [136, 0]
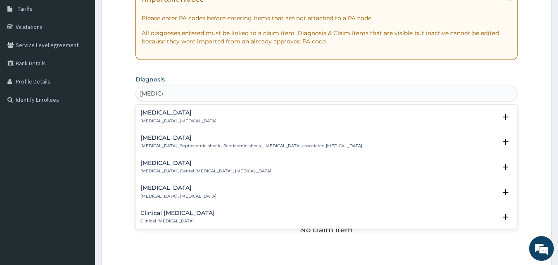
click at [145, 118] on p "[MEDICAL_DATA] , [MEDICAL_DATA]" at bounding box center [178, 121] width 76 height 6
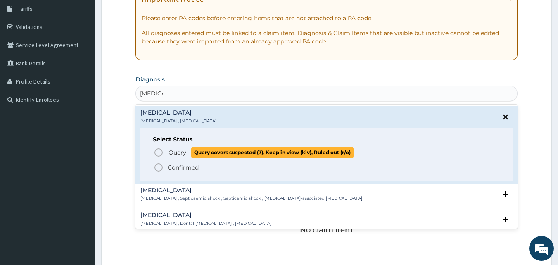
click at [175, 150] on span "Query" at bounding box center [178, 152] width 18 height 8
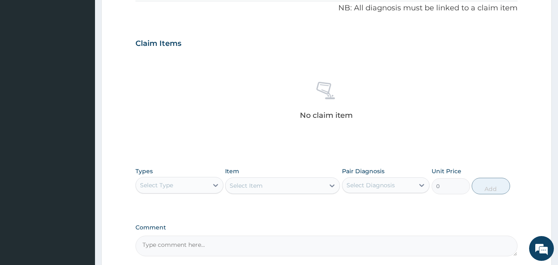
scroll to position [260, 0]
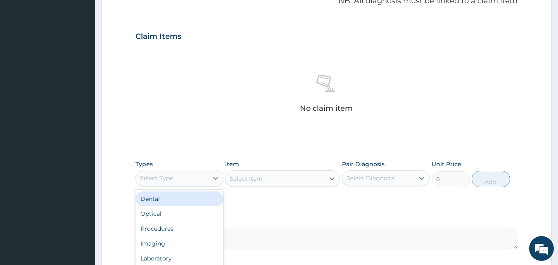
click at [199, 176] on div "Select Type" at bounding box center [172, 177] width 72 height 13
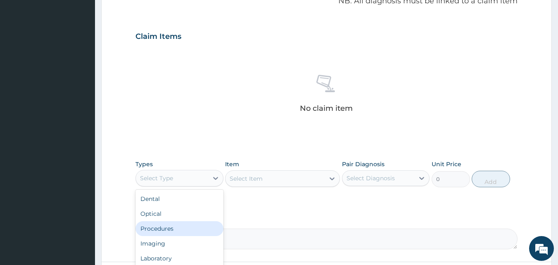
click at [166, 228] on div "Procedures" at bounding box center [179, 228] width 88 height 15
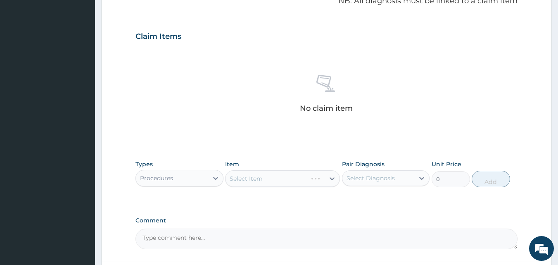
click at [271, 176] on div "Select Item" at bounding box center [282, 178] width 115 height 17
click at [270, 176] on div "Select Item" at bounding box center [282, 178] width 115 height 17
click at [378, 174] on div "Select Diagnosis" at bounding box center [371, 178] width 48 height 8
click at [370, 196] on label "[MEDICAL_DATA]" at bounding box center [381, 198] width 51 height 8
checkbox input "true"
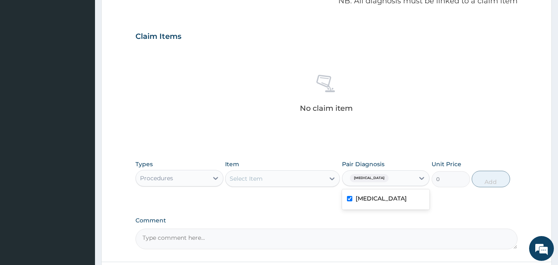
click at [294, 178] on div "Select Item" at bounding box center [275, 178] width 99 height 13
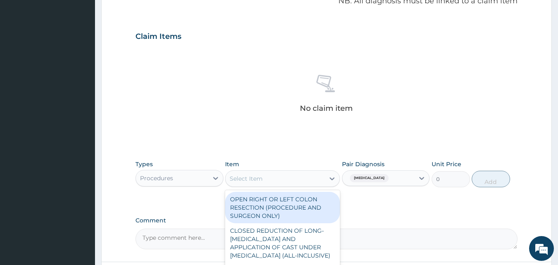
type input "D"
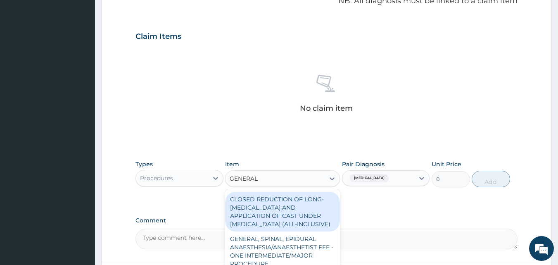
type input "GENERAL P"
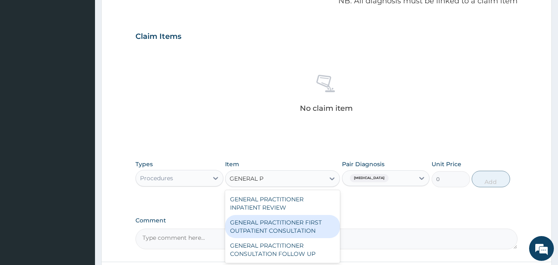
click at [272, 233] on div "GENERAL PRACTITIONER FIRST OUTPATIENT CONSULTATION" at bounding box center [282, 226] width 115 height 23
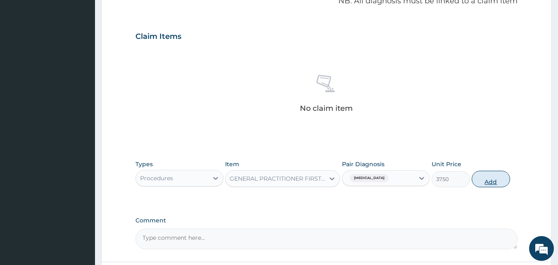
click at [496, 181] on button "Add" at bounding box center [491, 179] width 38 height 17
type input "0"
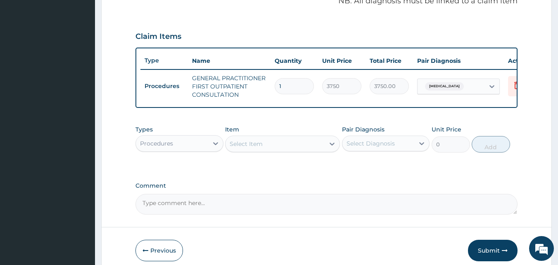
click at [194, 150] on div "Procedures" at bounding box center [172, 143] width 72 height 13
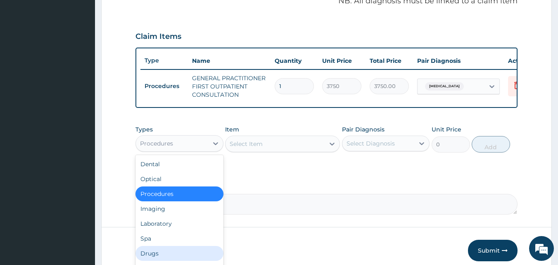
click at [161, 257] on div "Drugs" at bounding box center [179, 253] width 88 height 15
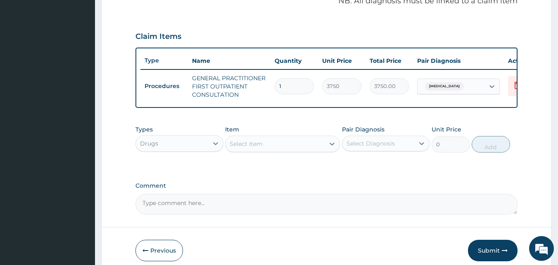
click at [281, 146] on div "Select Item" at bounding box center [275, 143] width 99 height 13
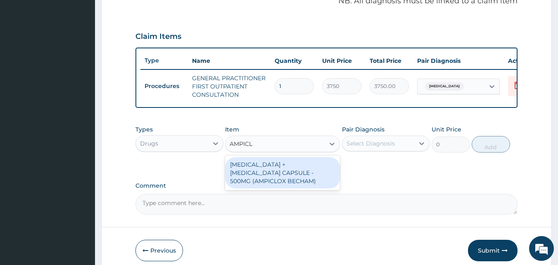
type input "AMPICLO"
click at [280, 182] on div "AMPICILLIN + CLOXACILLIN CAPSULE - 500MG (AMPICLOX BECHAM)" at bounding box center [282, 172] width 115 height 31
type input "1680"
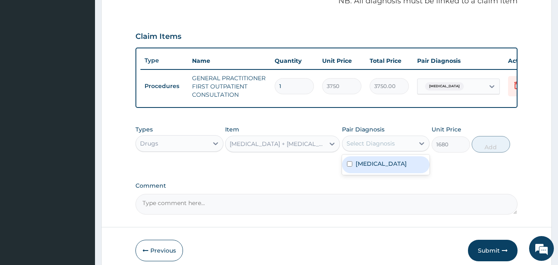
click at [380, 147] on div "Select Diagnosis" at bounding box center [371, 143] width 48 height 8
click at [314, 148] on div "AMPICILLIN + CLOXACILLIN CAPSULE - 500MG (AMPICLOX BECHAM)" at bounding box center [278, 144] width 96 height 8
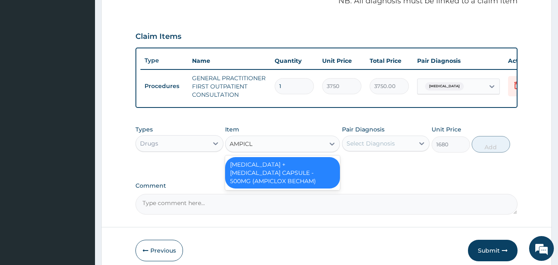
scroll to position [0, 0]
type input "AMPIC"
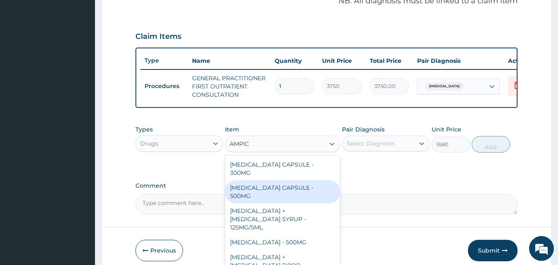
click at [287, 187] on div "AMPICILLIN CAPSULE - 500MG" at bounding box center [282, 191] width 115 height 23
type input "168"
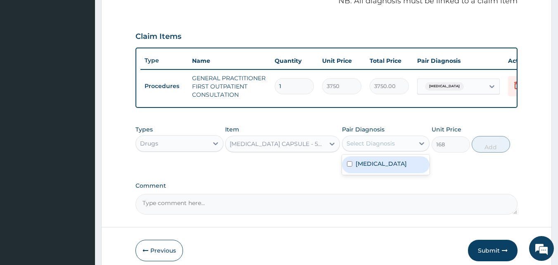
click at [398, 150] on div "Select Diagnosis" at bounding box center [378, 143] width 72 height 13
click at [371, 168] on label "Sepsis" at bounding box center [381, 163] width 51 height 8
checkbox input "true"
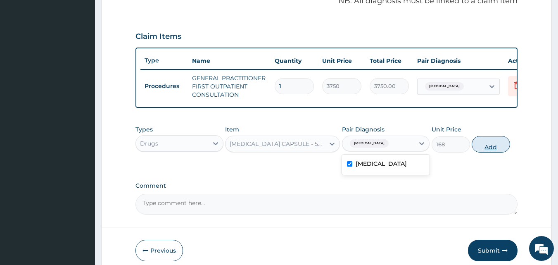
click at [495, 150] on button "Add" at bounding box center [491, 144] width 38 height 17
type input "0"
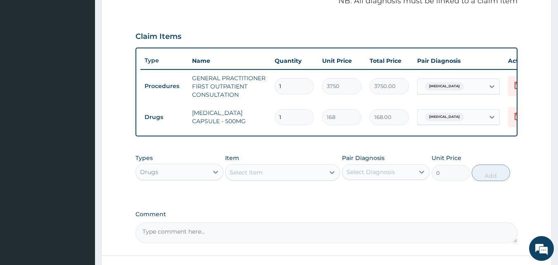
click at [300, 120] on input "1" at bounding box center [294, 117] width 39 height 16
type input "15"
type input "2520.00"
type input "15"
click at [267, 178] on div "Select Item" at bounding box center [275, 172] width 99 height 13
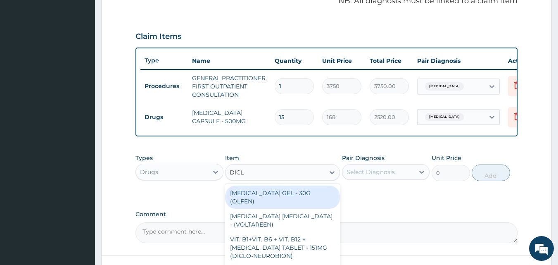
type input "DICLO"
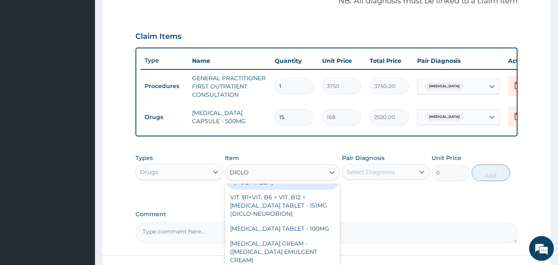
scroll to position [45, 0]
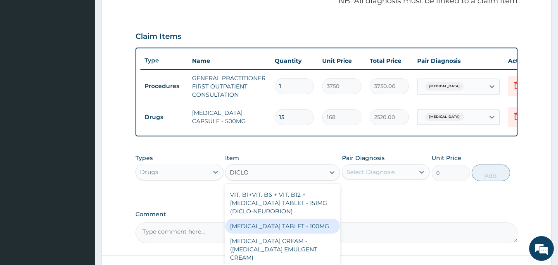
click at [305, 223] on div "[MEDICAL_DATA] TABLET - 100MG" at bounding box center [282, 225] width 115 height 15
type input "112"
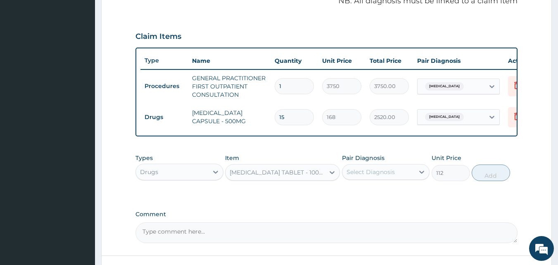
click at [359, 176] on div "Select Diagnosis" at bounding box center [371, 172] width 48 height 8
click at [361, 202] on div "[MEDICAL_DATA]" at bounding box center [386, 193] width 88 height 17
checkbox input "true"
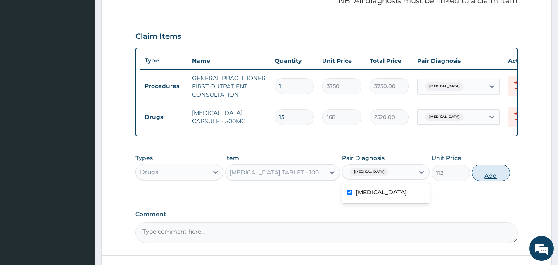
click at [487, 181] on button "Add" at bounding box center [491, 172] width 38 height 17
type input "0"
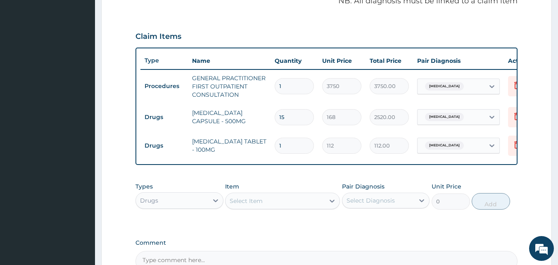
type input "10"
type input "1120.00"
type input "10"
click at [267, 205] on div "Select Item" at bounding box center [275, 200] width 99 height 13
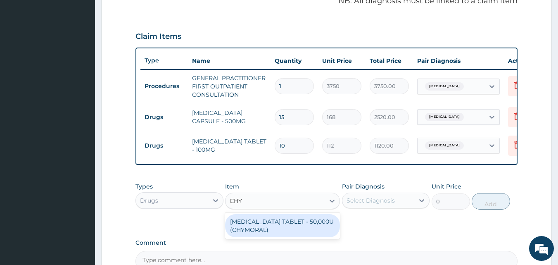
type input "CHYM"
click at [272, 237] on div "[MEDICAL_DATA] TABLET - 50,000U (CHYMORAL)" at bounding box center [282, 225] width 115 height 23
type input "112"
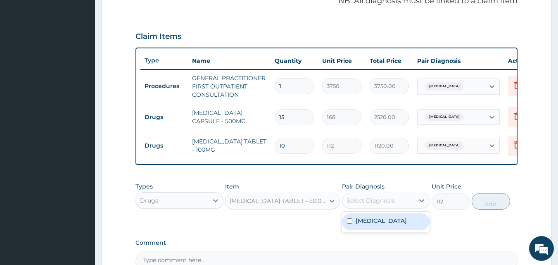
click at [363, 204] on div "Select Diagnosis" at bounding box center [371, 200] width 48 height 8
click at [359, 225] on label "[MEDICAL_DATA]" at bounding box center [381, 220] width 51 height 8
checkbox input "true"
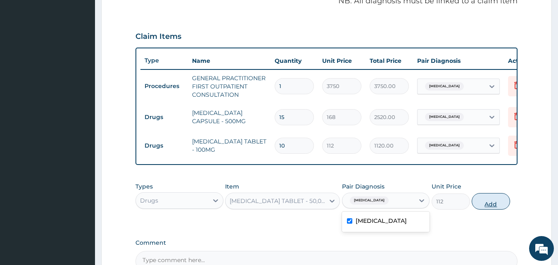
click at [490, 209] on button "Add" at bounding box center [491, 201] width 38 height 17
type input "0"
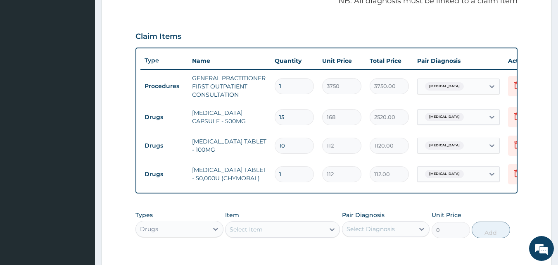
click at [284, 173] on input "1" at bounding box center [294, 174] width 39 height 16
type input "0.00"
type input "2"
type input "224.00"
type input "20"
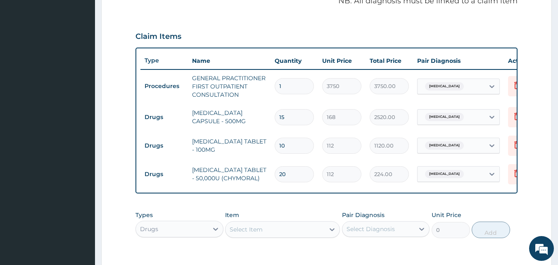
type input "2240.00"
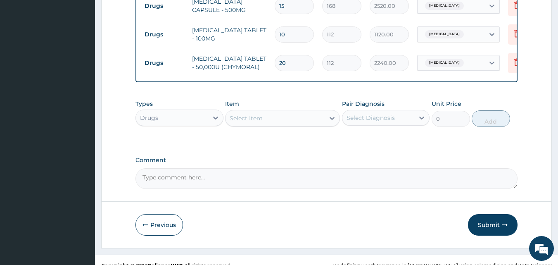
scroll to position [372, 0]
type input "20"
click at [477, 231] on button "Submit" at bounding box center [493, 223] width 50 height 21
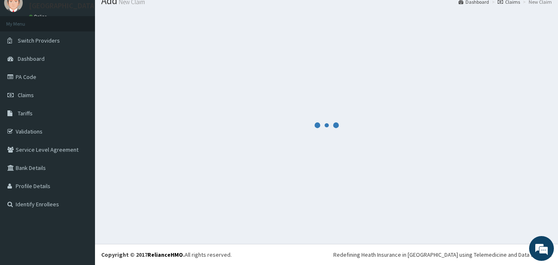
scroll to position [31, 0]
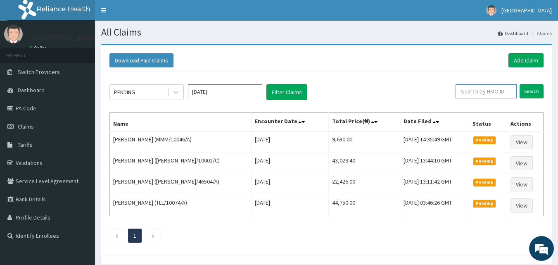
click at [485, 93] on input "text" at bounding box center [486, 91] width 61 height 14
paste input "JHS/10016/A"
click at [457, 91] on input "JHS/10016/A" at bounding box center [473, 91] width 55 height 14
type input "JHS/10016/A"
click at [529, 91] on input "Search" at bounding box center [532, 91] width 24 height 14
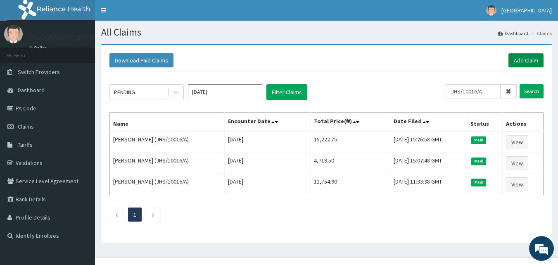
click at [524, 58] on link "Add Claim" at bounding box center [525, 60] width 35 height 14
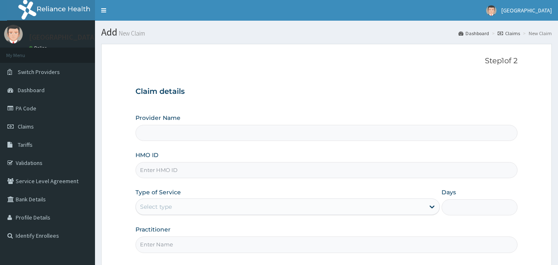
type input "[GEOGRAPHIC_DATA]"
type input "JHS/10016/A"
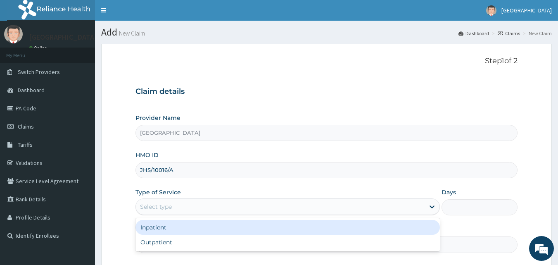
click at [193, 206] on div "Select type" at bounding box center [280, 206] width 289 height 13
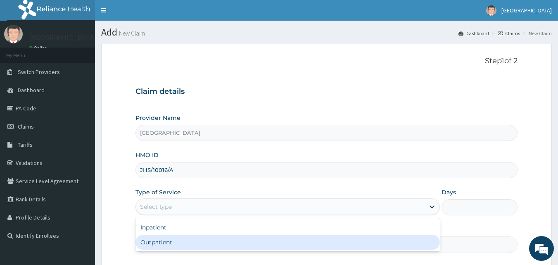
click at [191, 238] on div "Outpatient" at bounding box center [287, 242] width 304 height 15
type input "1"
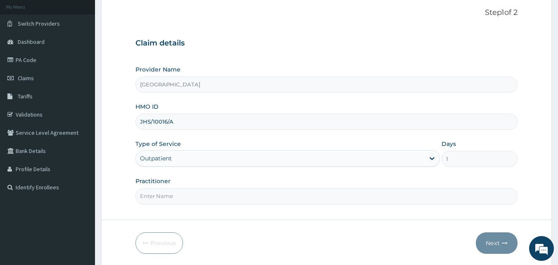
scroll to position [66, 0]
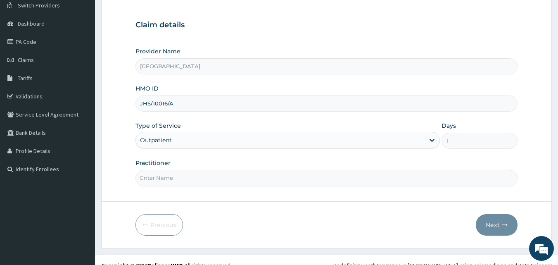
click at [287, 178] on input "Practitioner" at bounding box center [326, 178] width 382 height 16
type input "Dr [PERSON_NAME]"
click at [505, 231] on button "Next" at bounding box center [497, 224] width 42 height 21
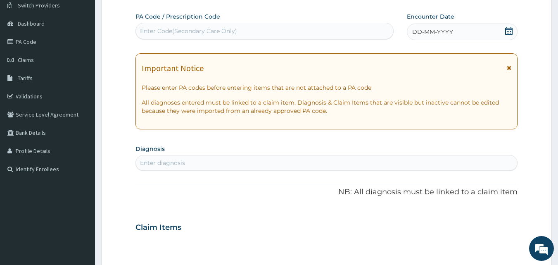
scroll to position [0, 0]
click at [186, 162] on div "Enter diagnosis" at bounding box center [327, 162] width 382 height 13
type input "[MEDICAL_DATA]"
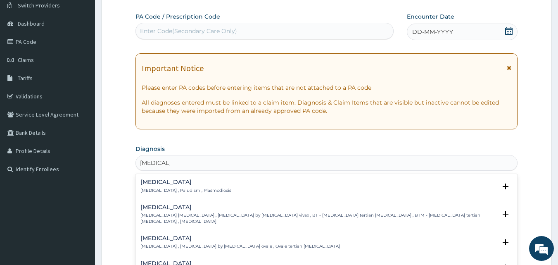
click at [191, 260] on h4 "[MEDICAL_DATA]" at bounding box center [216, 263] width 152 height 6
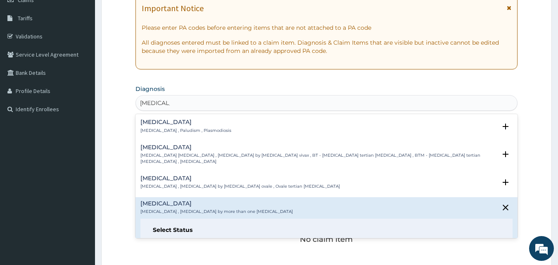
scroll to position [133, 0]
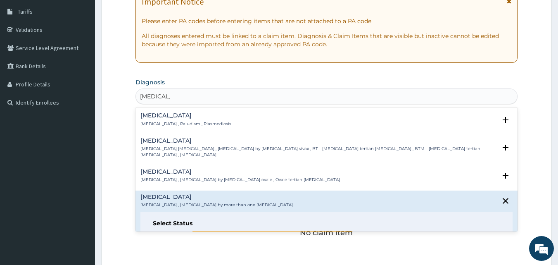
click at [163, 231] on icon "status option query" at bounding box center [159, 236] width 10 height 10
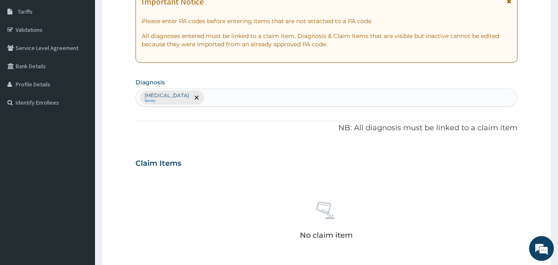
click at [215, 100] on div "[MEDICAL_DATA] Query" at bounding box center [327, 97] width 382 height 17
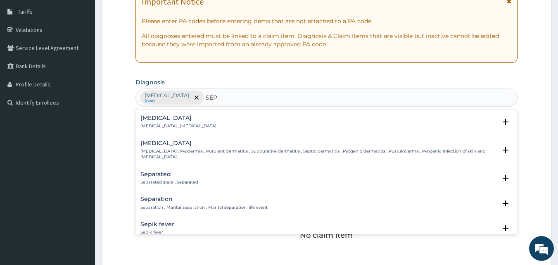
type input "SEPSIS"
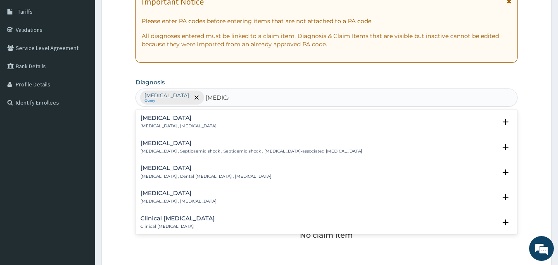
click at [157, 126] on p "Systemic infection , Sepsis" at bounding box center [178, 126] width 76 height 6
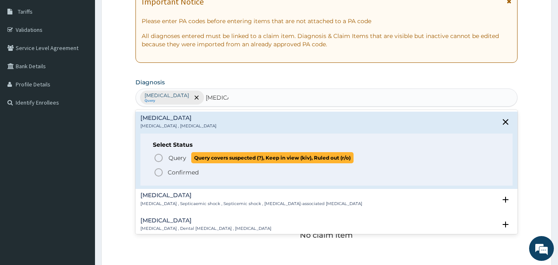
click at [174, 155] on span "Query" at bounding box center [178, 158] width 18 height 8
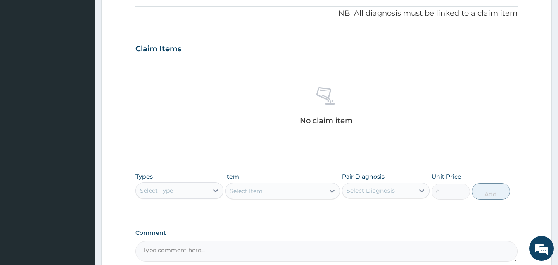
scroll to position [255, 0]
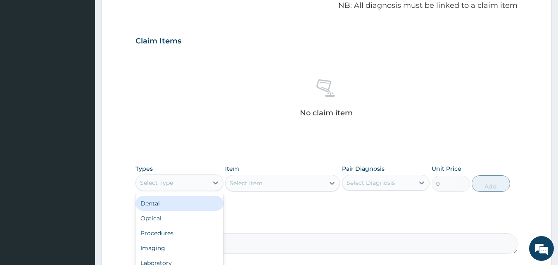
click at [168, 187] on div "Select Type" at bounding box center [172, 182] width 72 height 13
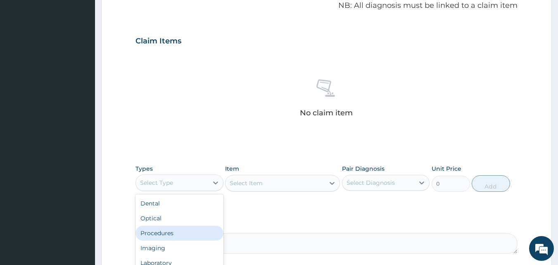
click at [163, 234] on div "Procedures" at bounding box center [179, 233] width 88 height 15
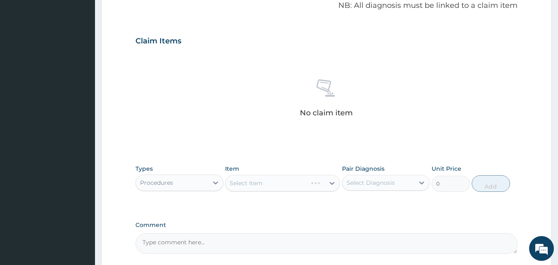
click at [249, 178] on div "Select Item" at bounding box center [282, 183] width 115 height 17
click at [283, 180] on div "Select Item" at bounding box center [282, 183] width 115 height 17
click at [354, 179] on div "Select Diagnosis" at bounding box center [371, 182] width 48 height 8
click at [362, 199] on label "Mixed malaria" at bounding box center [381, 203] width 51 height 8
checkbox input "true"
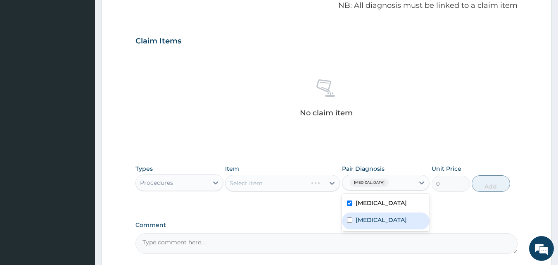
click at [357, 220] on label "Sepsis" at bounding box center [381, 220] width 51 height 8
checkbox input "true"
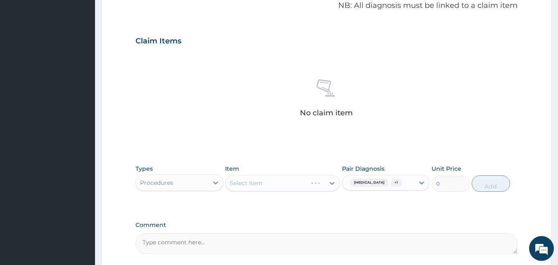
click at [285, 182] on div "Select Item" at bounding box center [282, 183] width 115 height 17
click at [301, 183] on div "Select Item" at bounding box center [275, 182] width 99 height 13
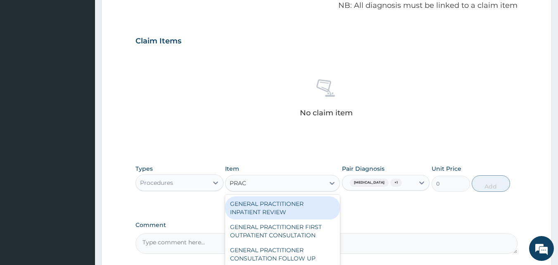
type input "PRACT"
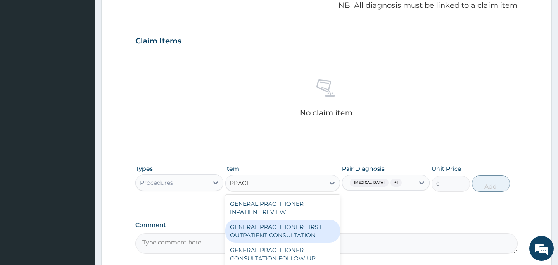
click at [306, 233] on div "GENERAL PRACTITIONER FIRST OUTPATIENT CONSULTATION" at bounding box center [282, 230] width 115 height 23
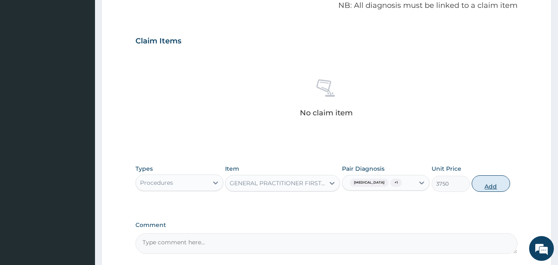
click at [482, 183] on button "Add" at bounding box center [491, 183] width 38 height 17
type input "0"
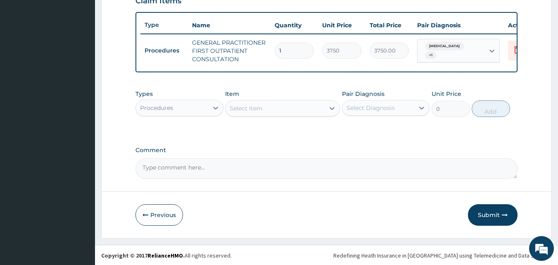
scroll to position [301, 0]
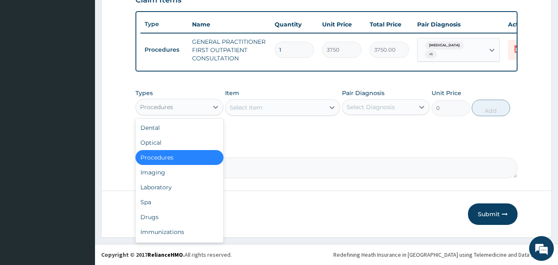
click at [198, 111] on div "Procedures" at bounding box center [172, 106] width 72 height 13
click at [170, 185] on div "Laboratory" at bounding box center [179, 187] width 88 height 15
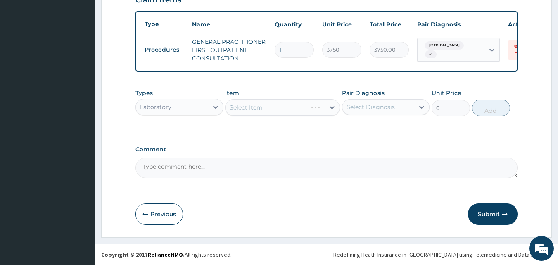
click at [263, 110] on div "Select Item" at bounding box center [282, 107] width 115 height 17
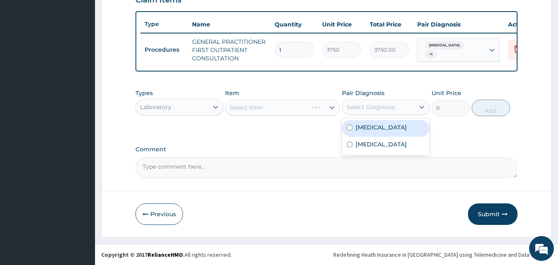
drag, startPoint x: 371, startPoint y: 102, endPoint x: 370, endPoint y: 110, distance: 7.9
click at [371, 103] on div "Select Diagnosis" at bounding box center [378, 106] width 72 height 13
click at [363, 131] on label "Mixed malaria" at bounding box center [381, 127] width 51 height 8
checkbox input "true"
click at [279, 112] on div "Select Item" at bounding box center [275, 107] width 99 height 13
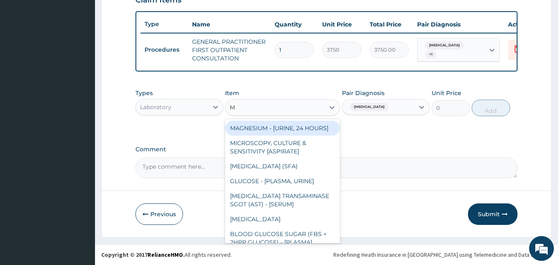
type input "Malaria"
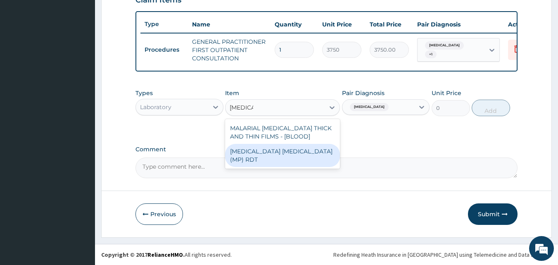
click at [262, 151] on div "MALARIA PARASITE (MP) RDT" at bounding box center [282, 155] width 115 height 23
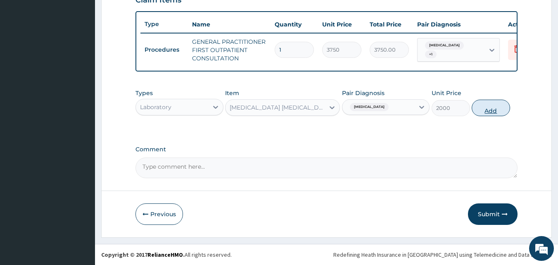
click at [481, 107] on button "Add" at bounding box center [491, 108] width 38 height 17
type input "0"
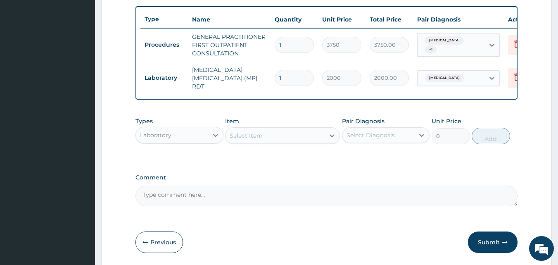
click at [264, 138] on div "Select Item" at bounding box center [275, 135] width 99 height 13
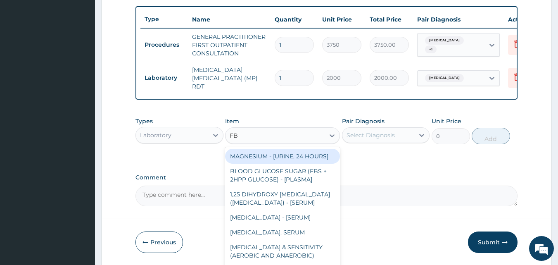
type input "FBC"
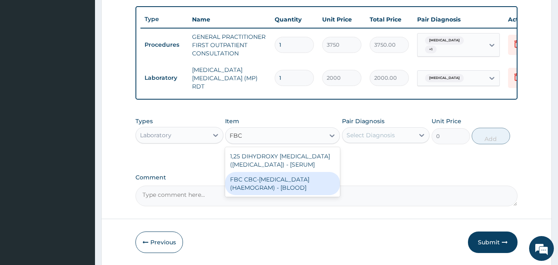
click at [273, 195] on div "FBC CBC-[MEDICAL_DATA] (HAEMOGRAM) - [BLOOD]" at bounding box center [282, 183] width 115 height 23
type input "5000"
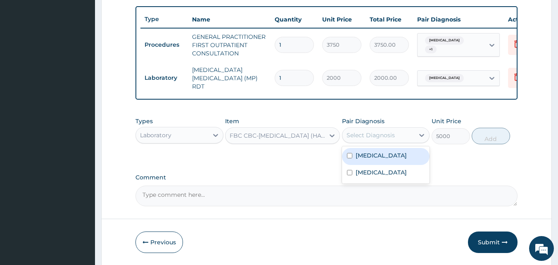
click at [359, 137] on div "Select Diagnosis" at bounding box center [371, 135] width 48 height 8
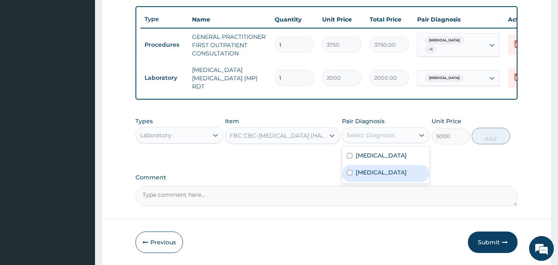
click at [352, 172] on div "Sepsis" at bounding box center [386, 173] width 88 height 17
checkbox input "true"
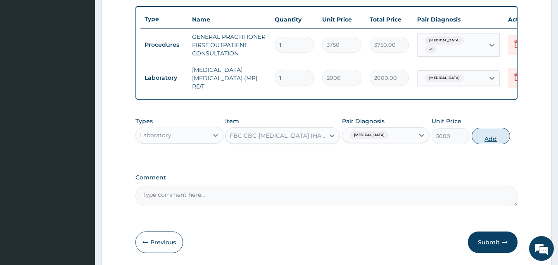
click at [490, 138] on button "Add" at bounding box center [491, 136] width 38 height 17
type input "0"
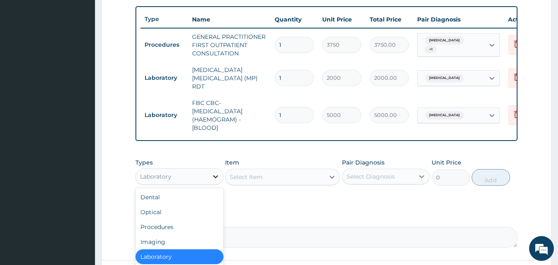
click at [208, 179] on div at bounding box center [215, 176] width 15 height 15
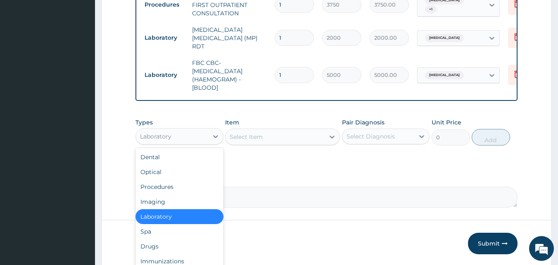
scroll to position [372, 0]
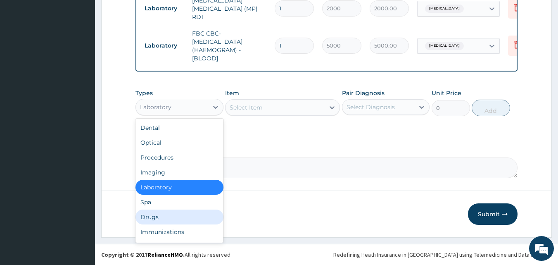
click at [168, 215] on div "Drugs" at bounding box center [179, 216] width 88 height 15
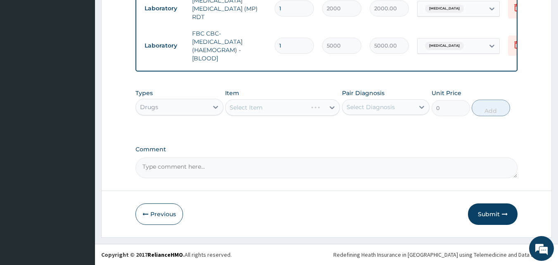
click at [281, 107] on div "Select Item" at bounding box center [282, 107] width 115 height 17
click at [264, 108] on div "Select Item" at bounding box center [282, 107] width 115 height 17
click at [257, 104] on div "Select Item" at bounding box center [246, 107] width 33 height 8
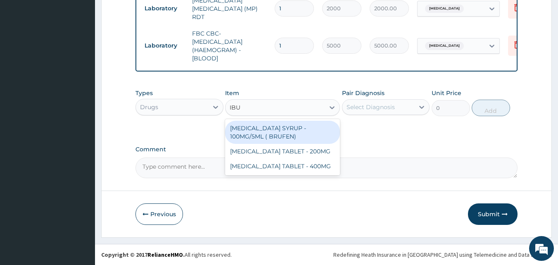
type input "IBUP"
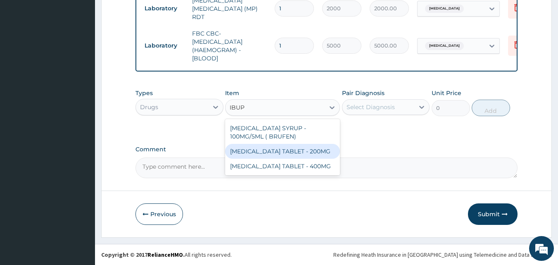
click at [270, 147] on div "[MEDICAL_DATA] TABLET - 200MG" at bounding box center [282, 151] width 115 height 15
type input "672"
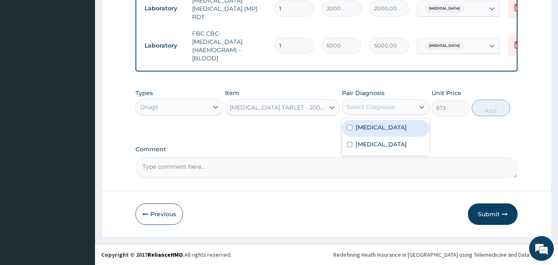
click at [385, 105] on div "Select Diagnosis" at bounding box center [371, 107] width 48 height 8
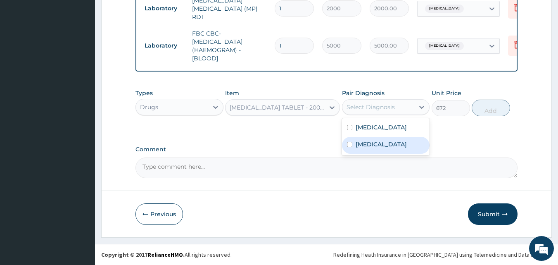
click at [374, 142] on div "Sepsis" at bounding box center [386, 145] width 88 height 17
checkbox input "true"
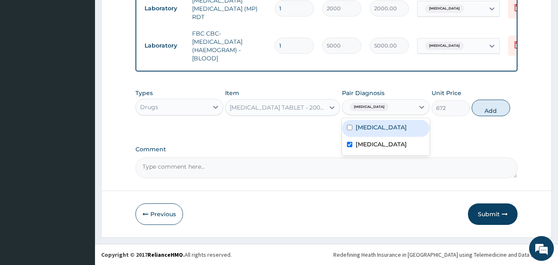
click at [375, 127] on label "[MEDICAL_DATA]" at bounding box center [381, 127] width 51 height 8
checkbox input "true"
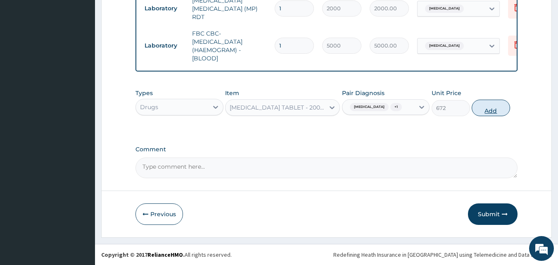
click at [492, 109] on button "Add" at bounding box center [491, 108] width 38 height 17
type input "0"
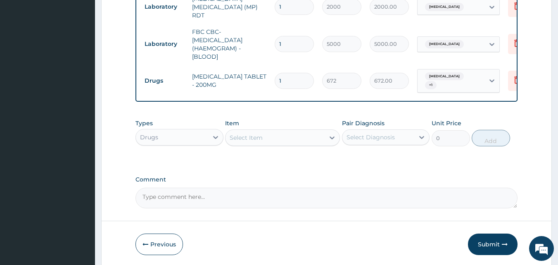
type input "0.00"
type input "1"
type input "672.00"
type input "15"
type input "10080.00"
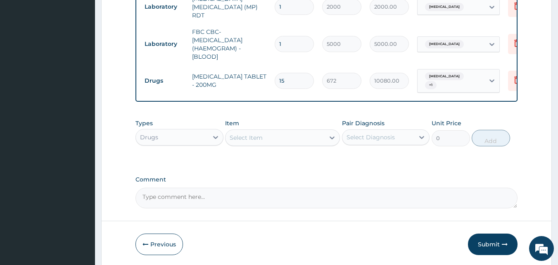
type input "1"
type input "672.00"
type input "10"
type input "6720.00"
type input "10"
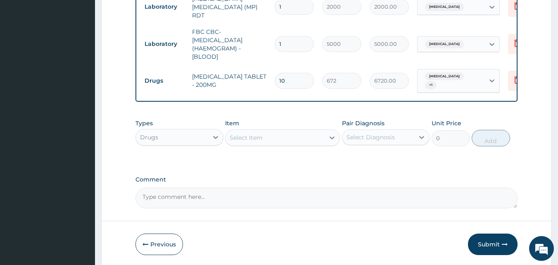
click at [263, 135] on div "Select Item" at bounding box center [275, 137] width 99 height 13
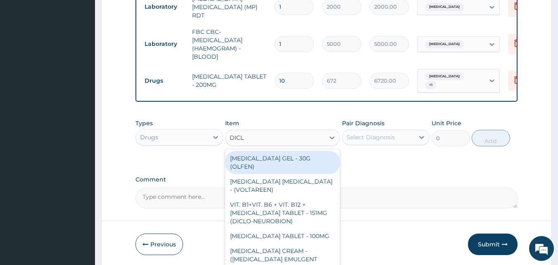
type input "DICLO"
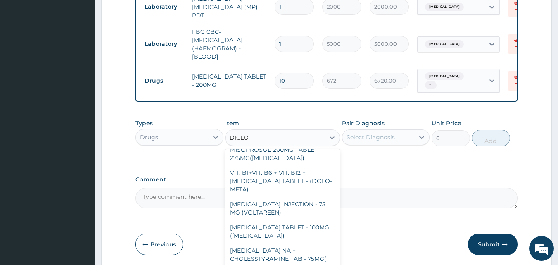
scroll to position [203, 0]
type input "420"
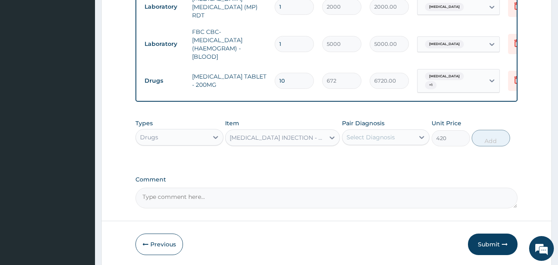
click at [371, 134] on div "Select Diagnosis" at bounding box center [371, 137] width 48 height 8
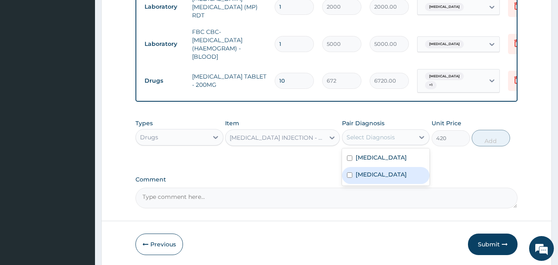
drag, startPoint x: 362, startPoint y: 176, endPoint x: 365, endPoint y: 160, distance: 16.4
click at [362, 173] on label "Sepsis" at bounding box center [381, 174] width 51 height 8
checkbox input "true"
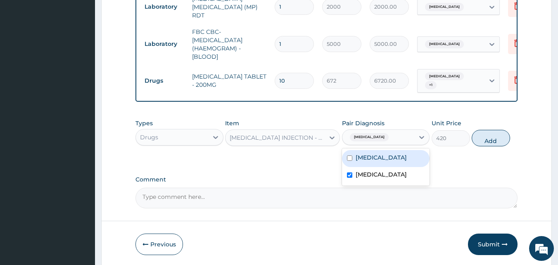
click at [366, 155] on label "[MEDICAL_DATA]" at bounding box center [381, 157] width 51 height 8
checkbox input "true"
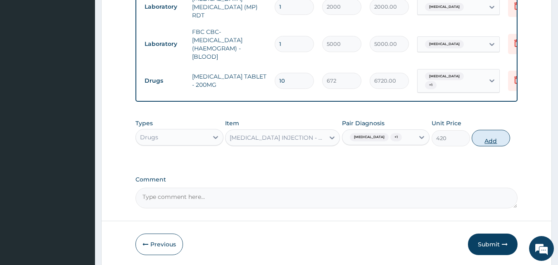
click at [496, 133] on button "Add" at bounding box center [491, 138] width 38 height 17
type input "0"
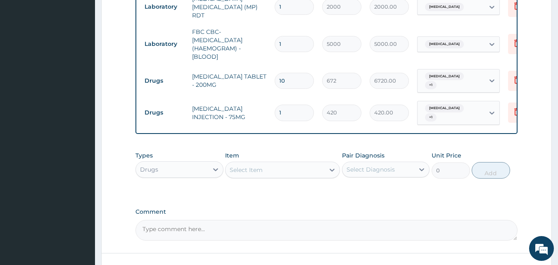
click at [272, 166] on div "Select Item" at bounding box center [275, 169] width 99 height 13
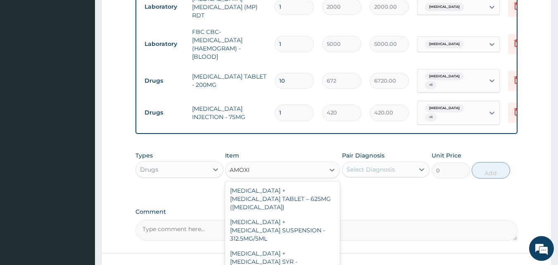
type input "AMOX"
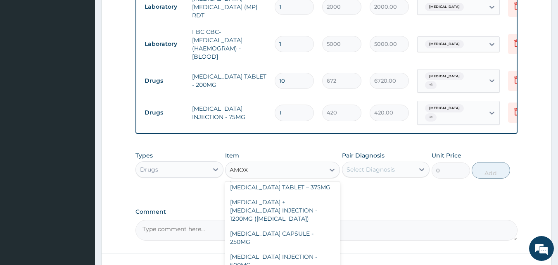
scroll to position [154, 0]
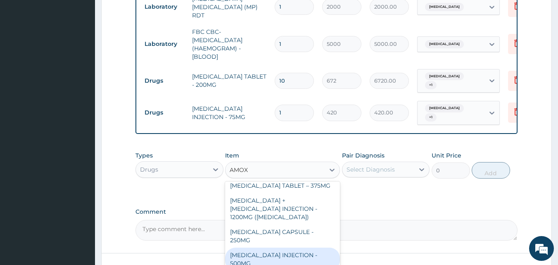
click at [311, 247] on div "[MEDICAL_DATA] INJECTION - 500MG" at bounding box center [282, 258] width 115 height 23
type input "1120"
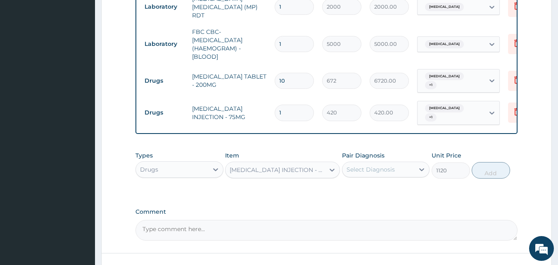
click at [320, 166] on div "[MEDICAL_DATA] INJECTION - 500MG" at bounding box center [278, 170] width 96 height 8
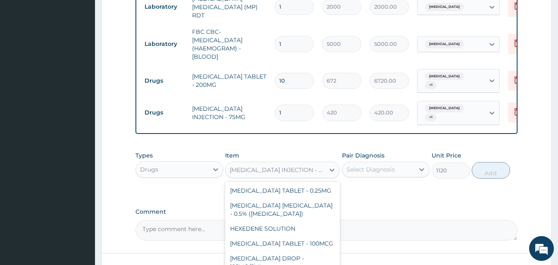
scroll to position [9786, 0]
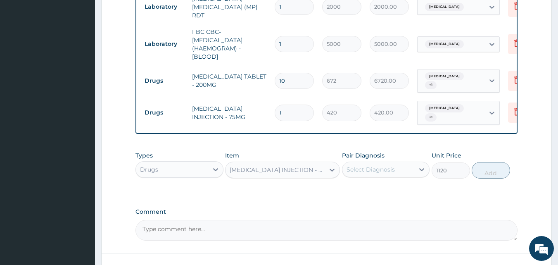
click at [321, 166] on div "[MEDICAL_DATA] INJECTION - 500MG" at bounding box center [278, 170] width 96 height 8
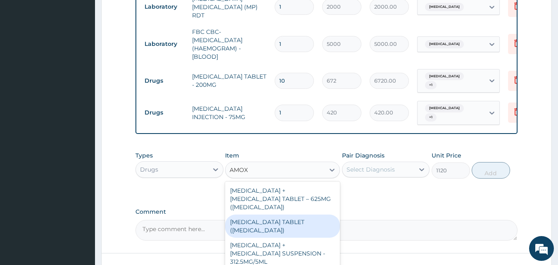
type input "AMOXI"
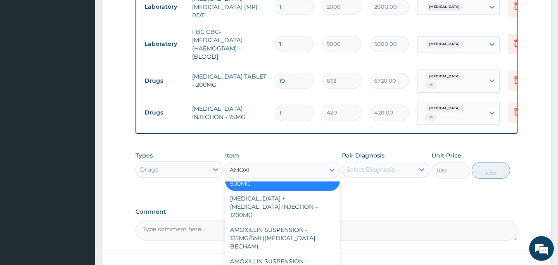
scroll to position [214, 0]
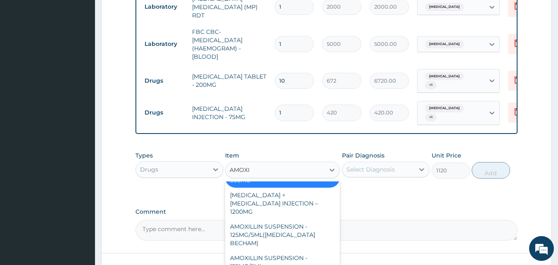
type input "112"
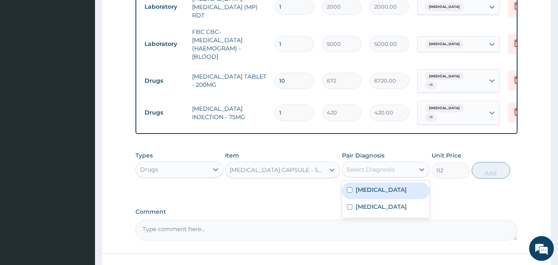
click at [376, 163] on div "Select Diagnosis" at bounding box center [378, 169] width 72 height 13
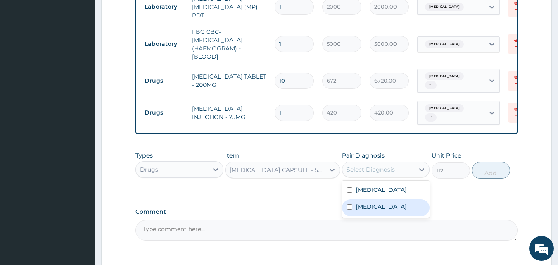
drag, startPoint x: 361, startPoint y: 203, endPoint x: 360, endPoint y: 197, distance: 5.4
click at [361, 202] on label "Sepsis" at bounding box center [381, 206] width 51 height 8
checkbox input "true"
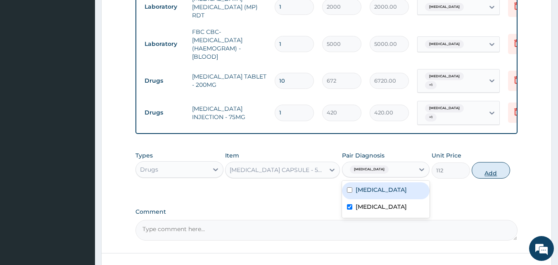
click at [496, 166] on button "Add" at bounding box center [491, 170] width 38 height 17
type input "0"
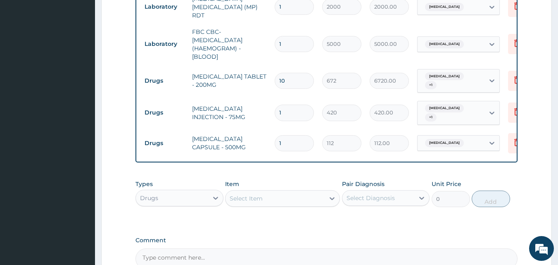
type input "15"
type input "1680.00"
type input "15"
click at [254, 194] on div "Select Item" at bounding box center [246, 198] width 33 height 8
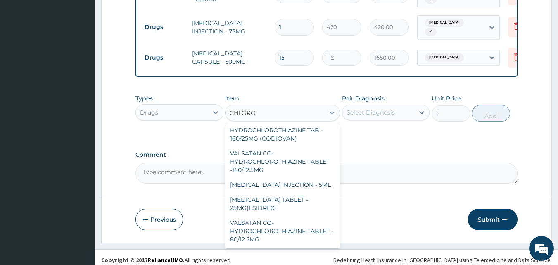
scroll to position [97, 0]
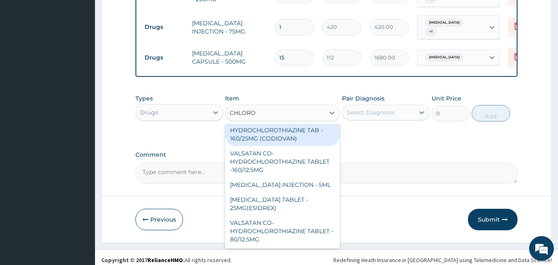
type input "CHLOROQ"
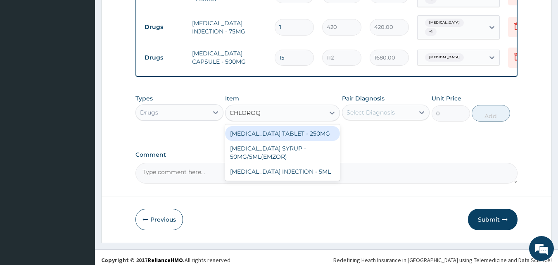
scroll to position [0, 0]
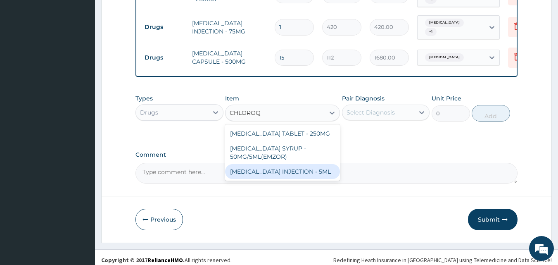
click at [302, 176] on div "[MEDICAL_DATA] INJECTION - 5ML" at bounding box center [282, 171] width 115 height 15
type input "168"
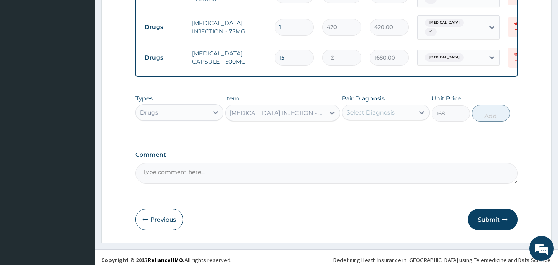
click at [385, 108] on div "Select Diagnosis" at bounding box center [371, 112] width 48 height 8
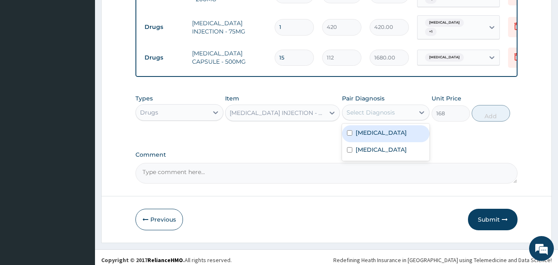
click at [314, 109] on div "[MEDICAL_DATA] INJECTION - 5ML" at bounding box center [278, 113] width 96 height 8
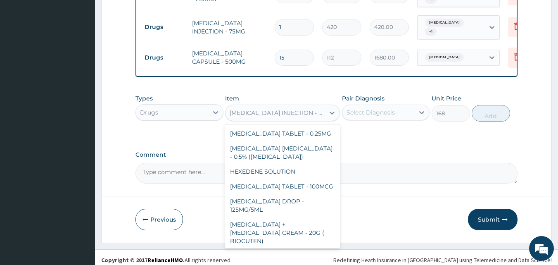
scroll to position [14507, 0]
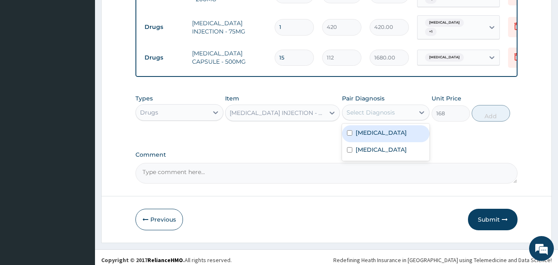
click at [392, 108] on div "Select Diagnosis" at bounding box center [371, 112] width 48 height 8
click at [382, 128] on label "[MEDICAL_DATA]" at bounding box center [381, 132] width 51 height 8
checkbox input "true"
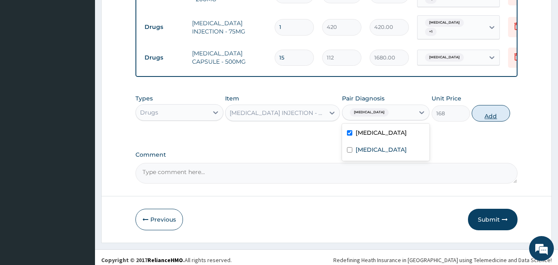
click at [495, 107] on button "Add" at bounding box center [491, 113] width 38 height 17
type input "0"
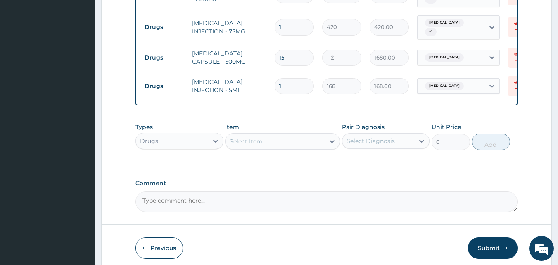
click at [293, 78] on input "1" at bounding box center [294, 86] width 39 height 16
type input "0.00"
type input "6"
type input "1008.00"
type input "6"
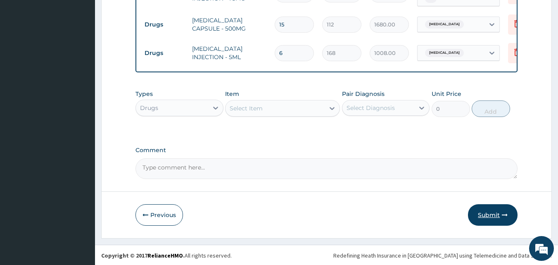
click at [493, 210] on button "Submit" at bounding box center [493, 214] width 50 height 21
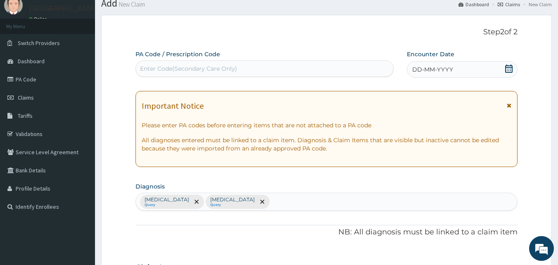
scroll to position [0, 0]
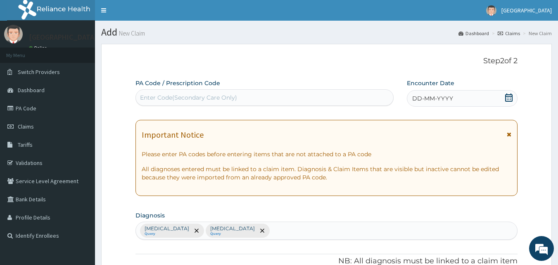
click at [511, 100] on icon at bounding box center [508, 97] width 7 height 8
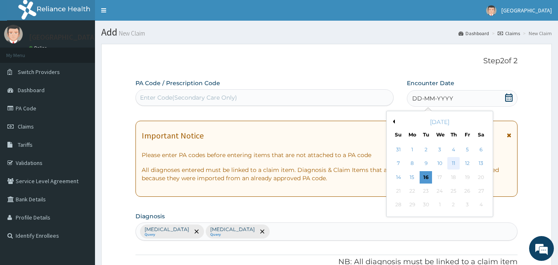
click at [451, 164] on div "11" at bounding box center [453, 163] width 12 height 12
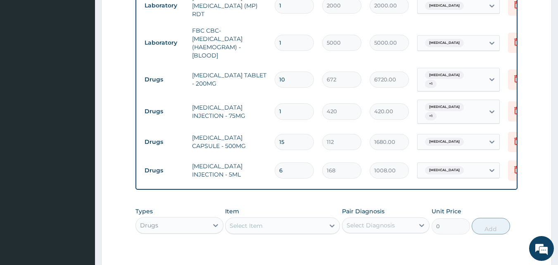
scroll to position [491, 0]
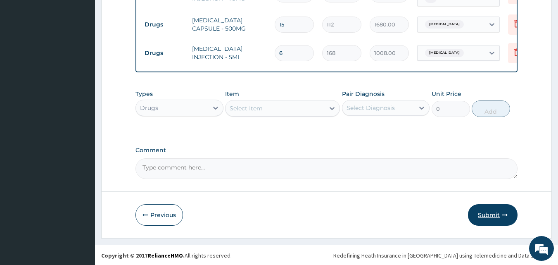
click at [495, 216] on button "Submit" at bounding box center [493, 214] width 50 height 21
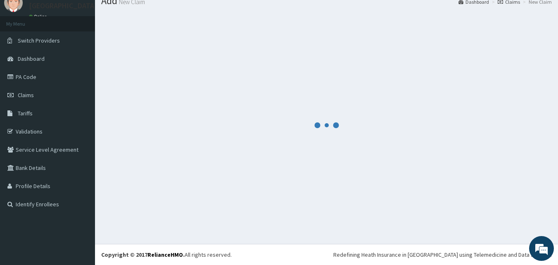
scroll to position [31, 0]
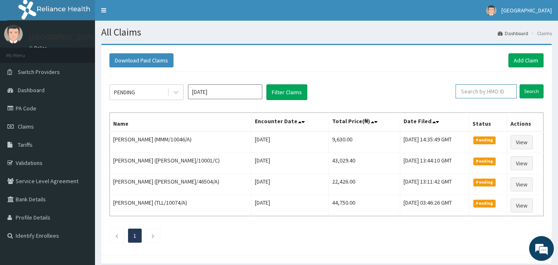
click at [495, 89] on input "text" at bounding box center [486, 91] width 61 height 14
paste input "RET/35143/A"
click at [457, 90] on input "RET/35143/A" at bounding box center [473, 91] width 55 height 14
type input "RET/35143/A"
click at [534, 92] on input "Search" at bounding box center [532, 91] width 24 height 14
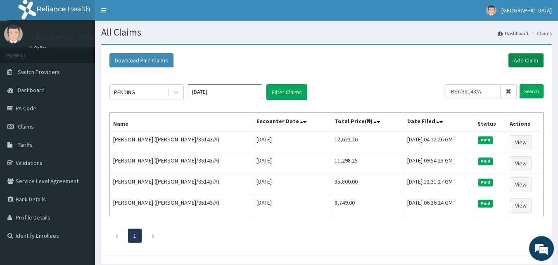
click at [525, 56] on link "Add Claim" at bounding box center [525, 60] width 35 height 14
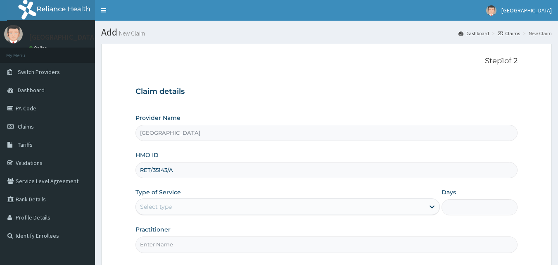
type input "RET/35143/A"
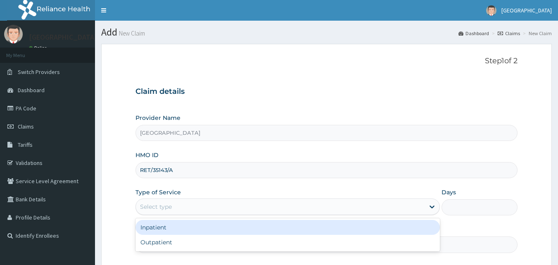
click at [172, 205] on div "Select type" at bounding box center [280, 206] width 289 height 13
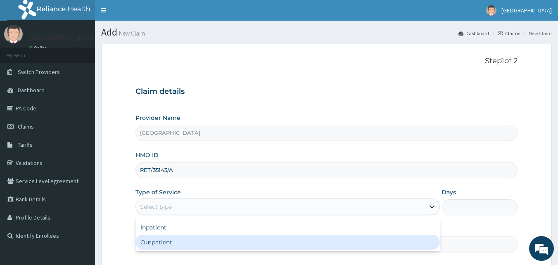
click at [161, 243] on div "Outpatient" at bounding box center [287, 242] width 304 height 15
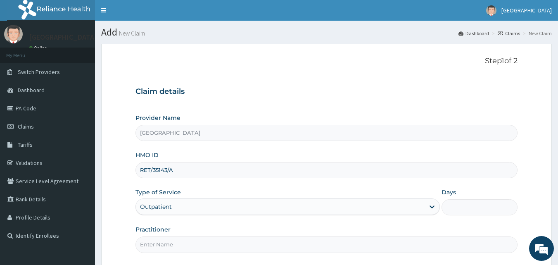
type input "1"
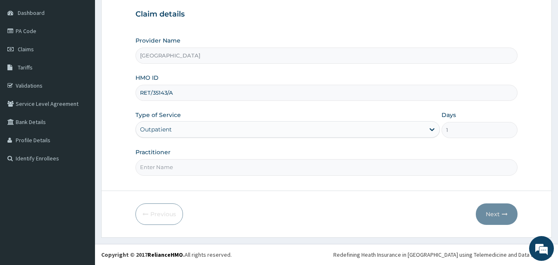
click at [194, 169] on input "Practitioner" at bounding box center [326, 167] width 382 height 16
type input "Dr [PERSON_NAME]"
click at [499, 216] on button "Next" at bounding box center [497, 213] width 42 height 21
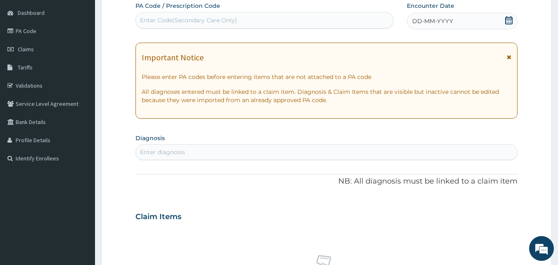
click at [509, 22] on icon at bounding box center [508, 20] width 7 height 8
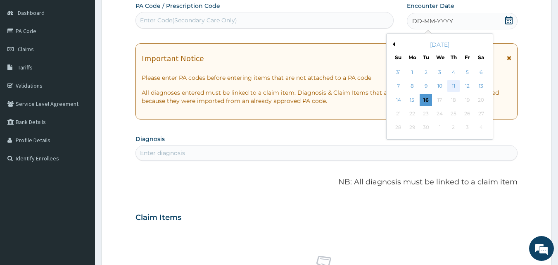
click at [452, 86] on div "11" at bounding box center [453, 86] width 12 height 12
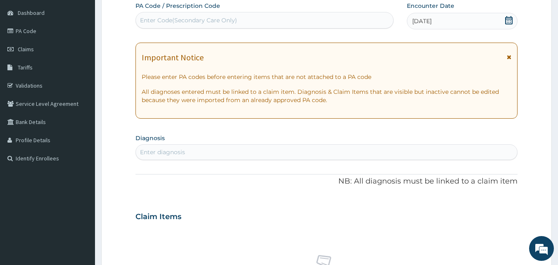
click at [190, 152] on div "Enter diagnosis" at bounding box center [327, 151] width 382 height 13
type input "[MEDICAL_DATA]"
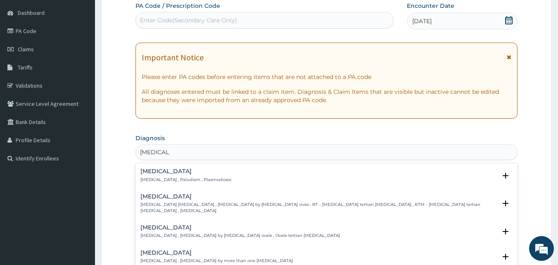
click at [156, 175] on div "[MEDICAL_DATA] [MEDICAL_DATA] , Paludism , Plasmodiosis" at bounding box center [185, 175] width 91 height 14
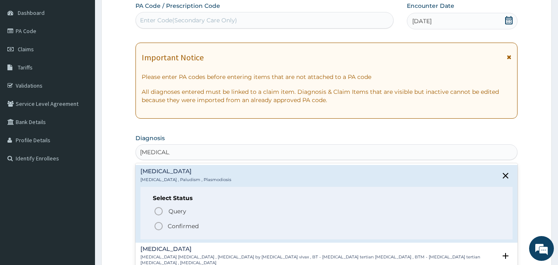
click at [158, 224] on icon "status option filled" at bounding box center [159, 226] width 10 height 10
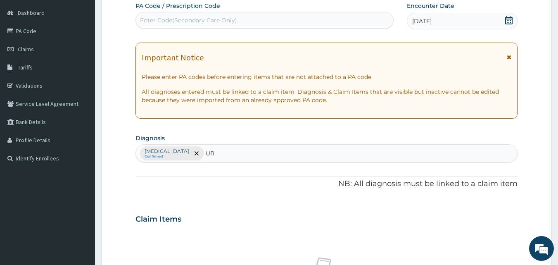
type input "URT"
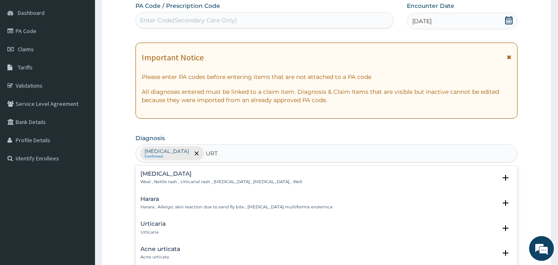
click at [154, 229] on p "Urticaria" at bounding box center [152, 232] width 25 height 6
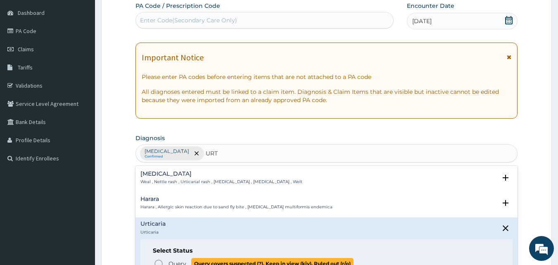
click at [157, 259] on icon "status option query" at bounding box center [159, 264] width 10 height 10
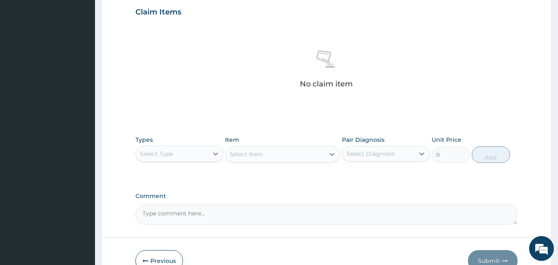
scroll to position [295, 0]
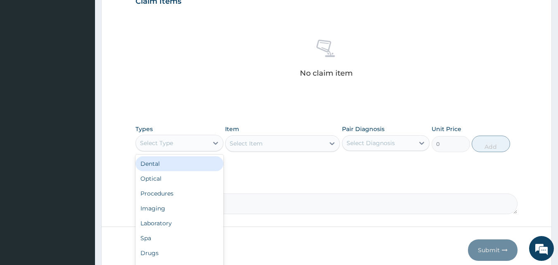
click at [205, 143] on div "Select Type" at bounding box center [172, 142] width 72 height 13
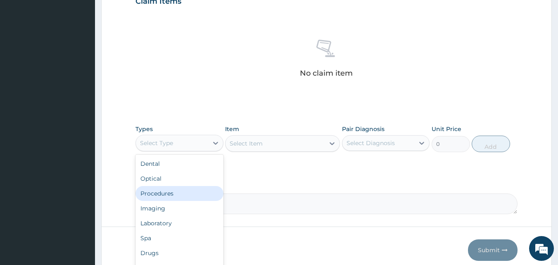
click at [170, 192] on div "Procedures" at bounding box center [179, 193] width 88 height 15
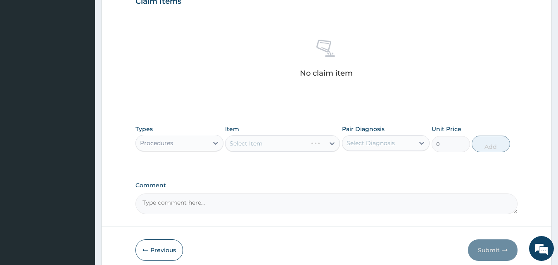
click at [267, 138] on div "Select Item" at bounding box center [282, 143] width 115 height 17
click at [267, 142] on div "Select Item" at bounding box center [282, 143] width 115 height 17
click at [268, 139] on div "Select Item" at bounding box center [282, 143] width 115 height 17
click at [370, 145] on div "Select Diagnosis" at bounding box center [371, 143] width 48 height 8
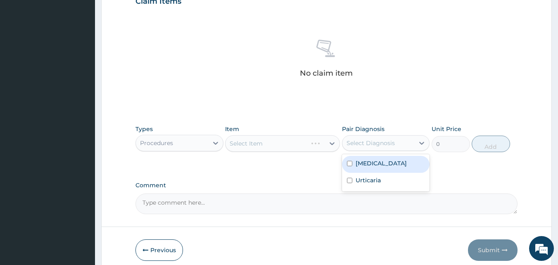
click at [363, 160] on label "[MEDICAL_DATA]" at bounding box center [381, 163] width 51 height 8
checkbox input "true"
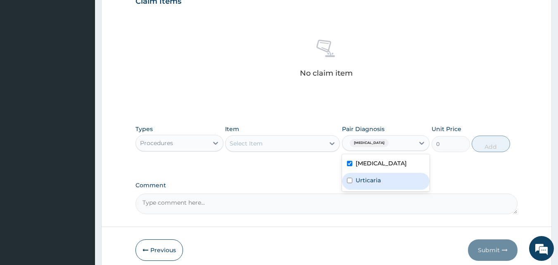
drag, startPoint x: 354, startPoint y: 176, endPoint x: 311, endPoint y: 149, distance: 50.4
click at [352, 174] on div "Urticaria" at bounding box center [386, 181] width 88 height 17
checkbox input "true"
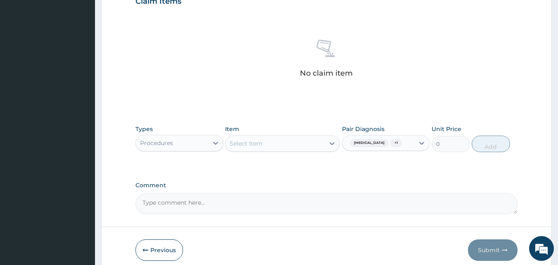
click at [280, 128] on div "Item Select Item" at bounding box center [282, 138] width 115 height 27
click at [280, 146] on div "Select Item" at bounding box center [275, 143] width 99 height 13
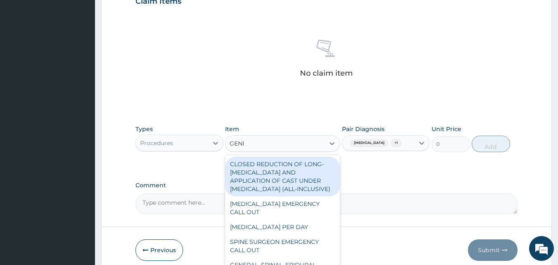
type input "GENER"
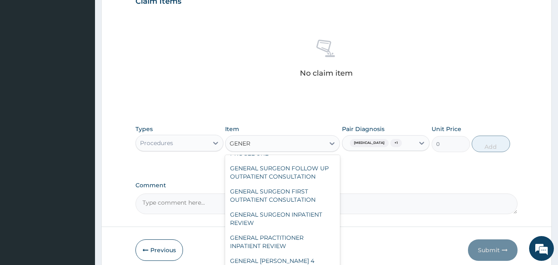
scroll to position [85, 0]
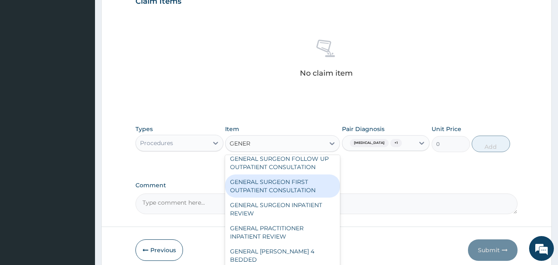
click at [308, 197] on div "GENERAL SURGEON FIRST OUTPATIENT CONSULTATION" at bounding box center [282, 185] width 115 height 23
type input "22500"
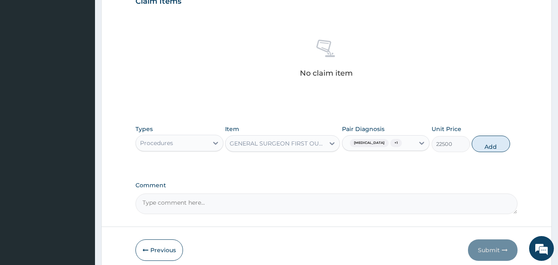
click at [318, 145] on div "GENERAL SURGEON FIRST OUTPATIENT CONSULTATION" at bounding box center [278, 143] width 96 height 8
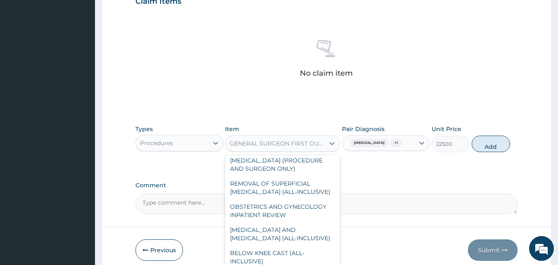
scroll to position [5202, 0]
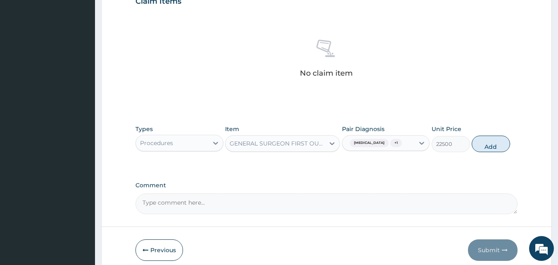
click at [310, 145] on div "GENERAL SURGEON FIRST OUTPATIENT CONSULTATION" at bounding box center [278, 143] width 96 height 8
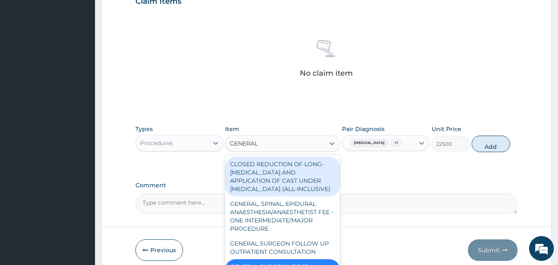
type input "GENERAL P"
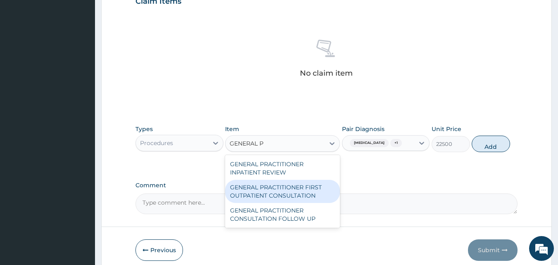
click at [299, 186] on div "GENERAL PRACTITIONER FIRST OUTPATIENT CONSULTATION" at bounding box center [282, 191] width 115 height 23
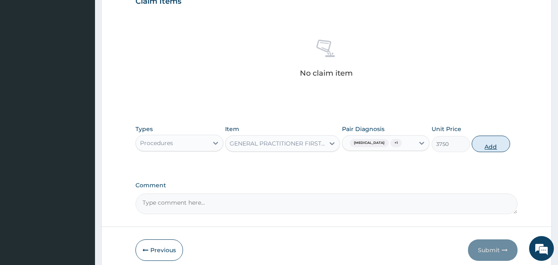
click at [490, 145] on button "Add" at bounding box center [491, 143] width 38 height 17
type input "0"
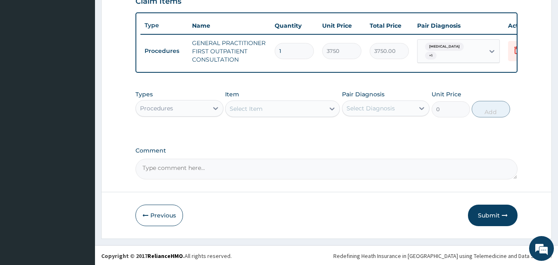
click at [187, 115] on div "Procedures" at bounding box center [172, 108] width 72 height 13
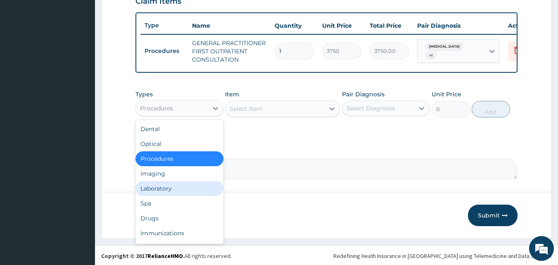
click at [173, 195] on div "Laboratory" at bounding box center [179, 188] width 88 height 15
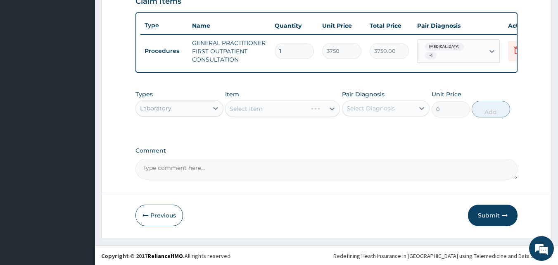
click at [270, 114] on div "Select Item" at bounding box center [282, 108] width 115 height 17
click at [377, 115] on div "Select Diagnosis" at bounding box center [378, 108] width 72 height 13
click at [367, 133] on label "[MEDICAL_DATA]" at bounding box center [381, 128] width 51 height 8
checkbox input "true"
click at [253, 113] on div "Select Item" at bounding box center [282, 108] width 115 height 17
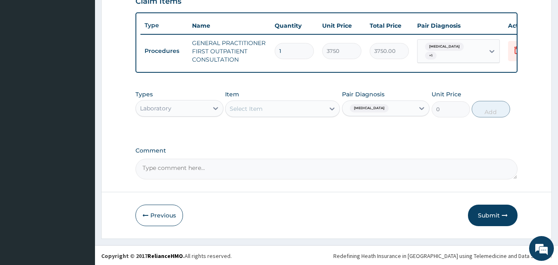
click at [264, 115] on div "Select Item" at bounding box center [275, 108] width 99 height 13
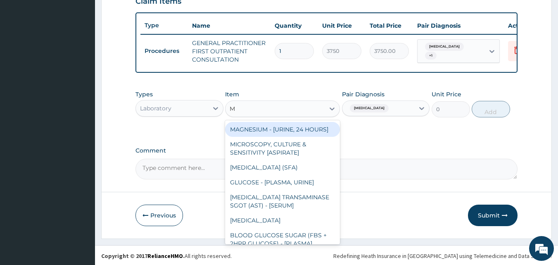
type input "[MEDICAL_DATA]"
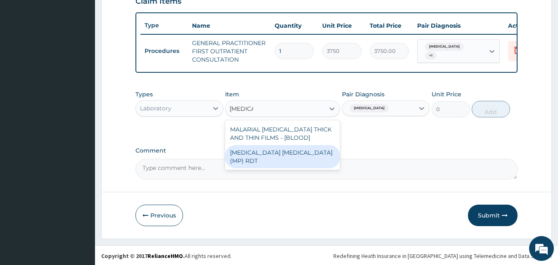
click at [254, 161] on div "[MEDICAL_DATA] [MEDICAL_DATA] (MP) RDT" at bounding box center [282, 156] width 115 height 23
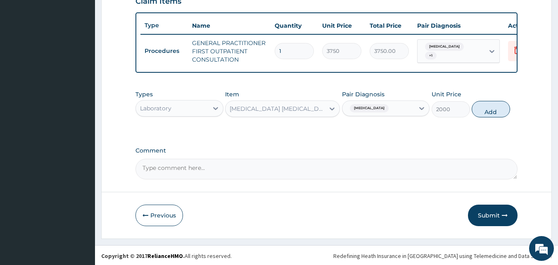
click at [486, 117] on button "Add" at bounding box center [491, 109] width 38 height 17
type input "0"
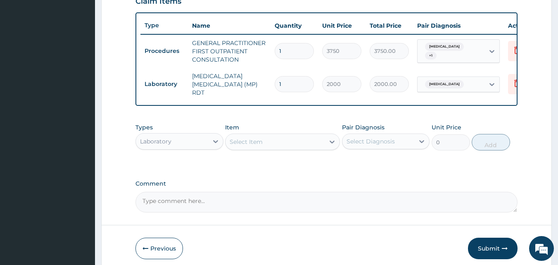
click at [251, 142] on div "Select Item" at bounding box center [246, 142] width 33 height 8
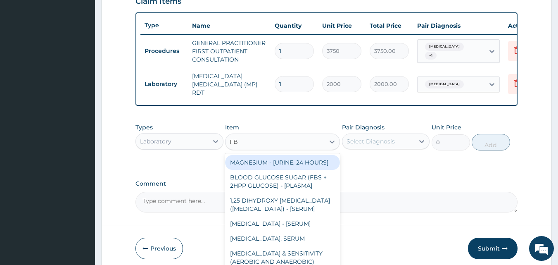
type input "FBC"
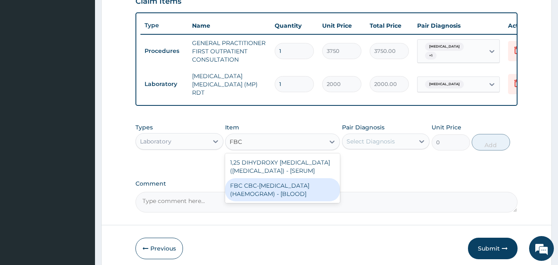
click at [257, 201] on div "FBC CBC-[MEDICAL_DATA] (HAEMOGRAM) - [BLOOD]" at bounding box center [282, 189] width 115 height 23
type input "5000"
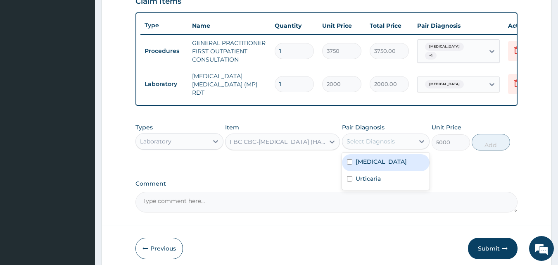
click at [368, 140] on div "Select Diagnosis" at bounding box center [371, 141] width 48 height 8
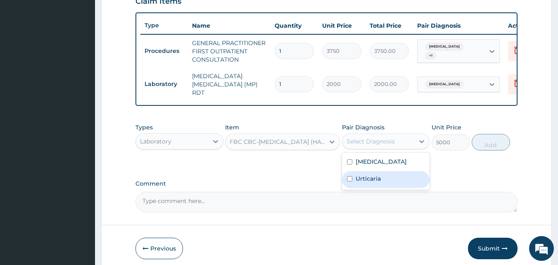
click at [368, 176] on label "Urticaria" at bounding box center [368, 178] width 25 height 8
checkbox input "true"
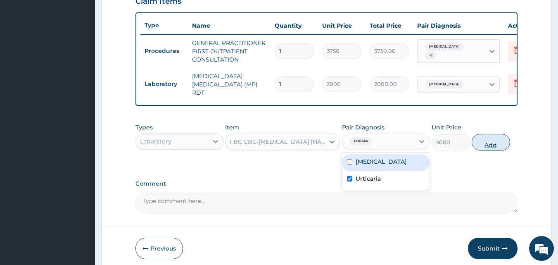
click at [494, 144] on button "Add" at bounding box center [491, 142] width 38 height 17
type input "0"
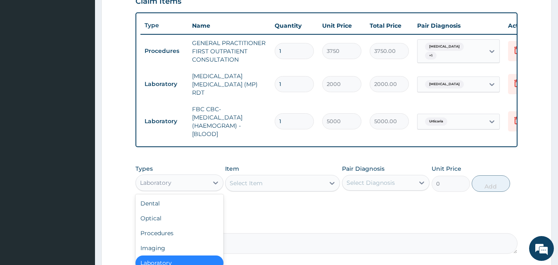
click at [164, 177] on div "Laboratory" at bounding box center [179, 182] width 88 height 17
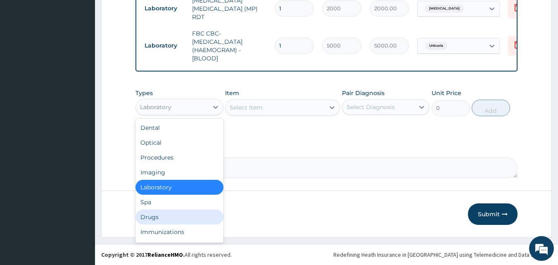
click at [159, 218] on div "Drugs" at bounding box center [179, 216] width 88 height 15
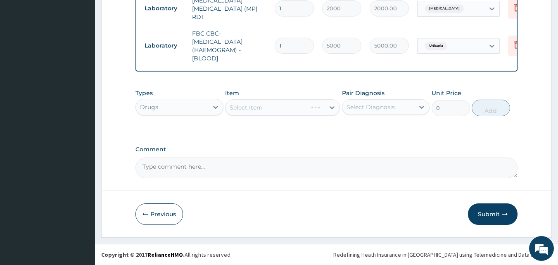
click at [274, 107] on div "Select Item" at bounding box center [282, 107] width 115 height 17
click at [255, 108] on div "Select Item" at bounding box center [282, 107] width 115 height 17
click at [278, 132] on div "Types Drugs Item Select Item Pair Diagnosis Select Diagnosis Unit Price 0 Add" at bounding box center [326, 109] width 382 height 48
click at [290, 104] on div "Select Item" at bounding box center [282, 107] width 115 height 17
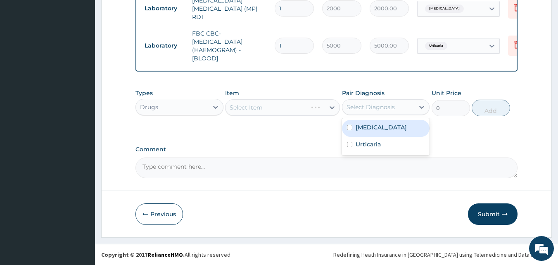
click at [379, 109] on div "Select Diagnosis" at bounding box center [371, 107] width 48 height 8
type input "C"
click at [298, 108] on div "Select Item" at bounding box center [275, 107] width 99 height 13
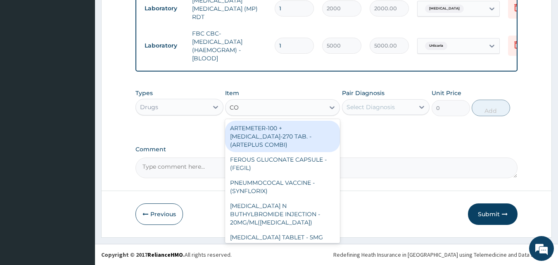
type input "COU"
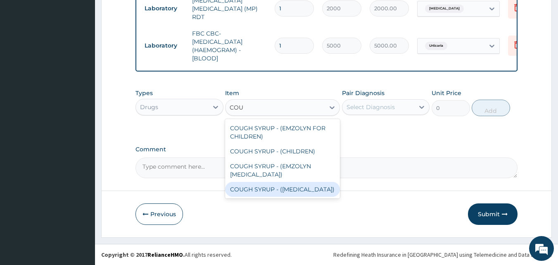
drag, startPoint x: 276, startPoint y: 195, endPoint x: 275, endPoint y: 185, distance: 9.5
click at [276, 195] on div "COUGH SYRUP - ([MEDICAL_DATA])" at bounding box center [282, 189] width 115 height 15
type input "1120"
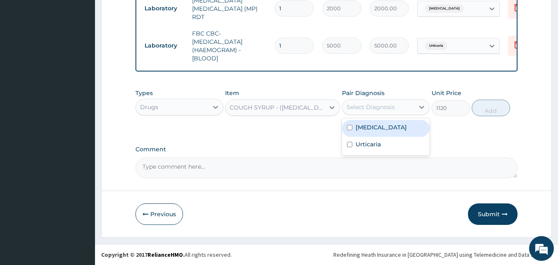
drag, startPoint x: 368, startPoint y: 104, endPoint x: 366, endPoint y: 118, distance: 13.8
click at [368, 108] on div "Select Diagnosis" at bounding box center [371, 107] width 48 height 8
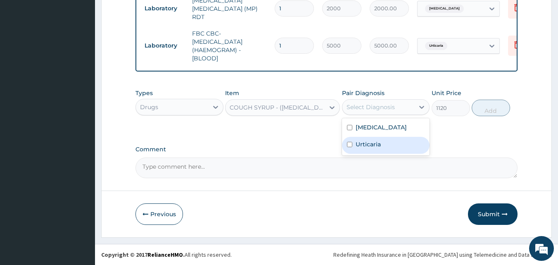
drag, startPoint x: 363, startPoint y: 142, endPoint x: 388, endPoint y: 141, distance: 24.8
click at [364, 141] on label "Urticaria" at bounding box center [368, 144] width 25 height 8
checkbox input "true"
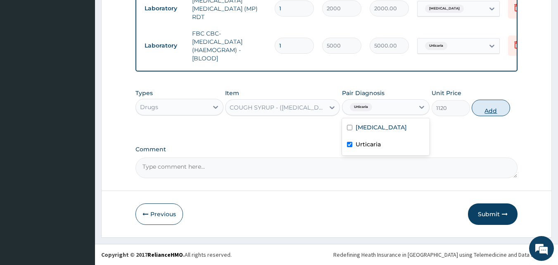
click at [496, 104] on button "Add" at bounding box center [491, 108] width 38 height 17
type input "0"
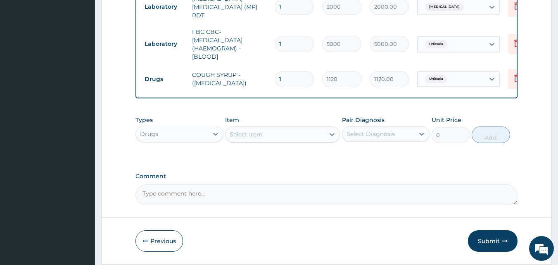
click at [258, 138] on div "Select Item" at bounding box center [246, 134] width 33 height 8
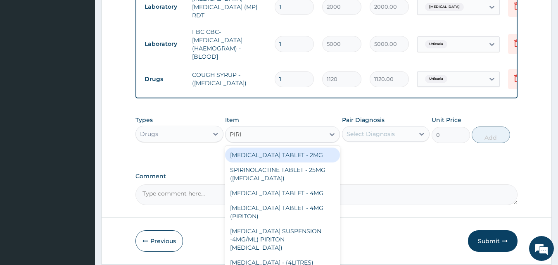
type input "PIRIT"
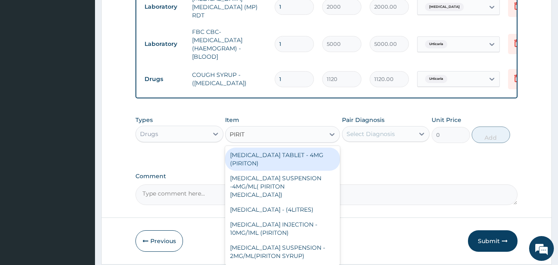
click at [250, 160] on div "[MEDICAL_DATA] TABLET - 4MG (PIRITON)" at bounding box center [282, 158] width 115 height 23
type input "22.4"
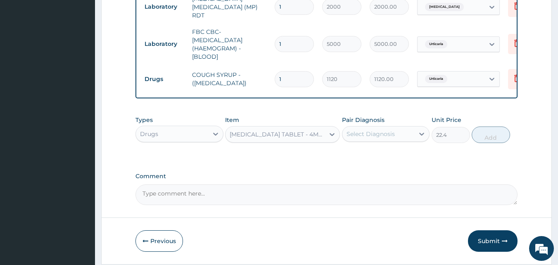
click at [354, 132] on div "Select Diagnosis" at bounding box center [371, 134] width 48 height 8
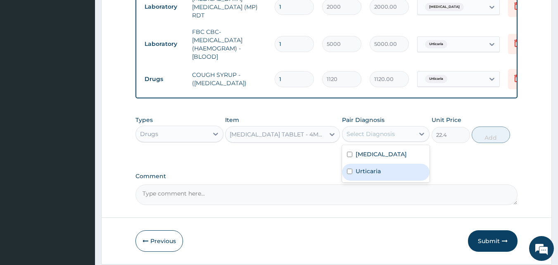
click at [359, 180] on div "Urticaria" at bounding box center [386, 172] width 88 height 17
checkbox input "true"
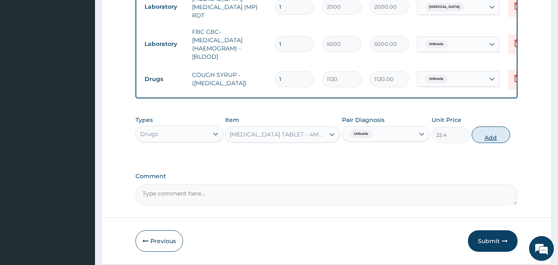
click at [492, 141] on button "Add" at bounding box center [491, 134] width 38 height 17
type input "0"
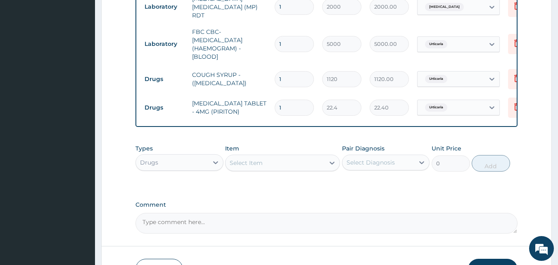
click at [282, 103] on input "1" at bounding box center [294, 108] width 39 height 16
type input "0.00"
type input "6"
type input "134.40"
type input "6"
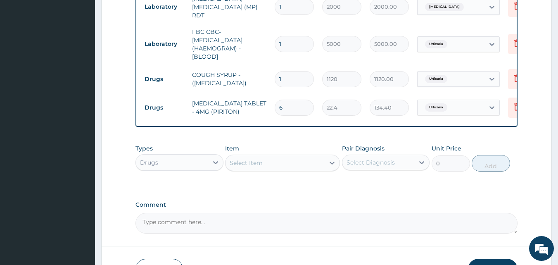
click at [267, 164] on div "Select Item" at bounding box center [275, 162] width 99 height 13
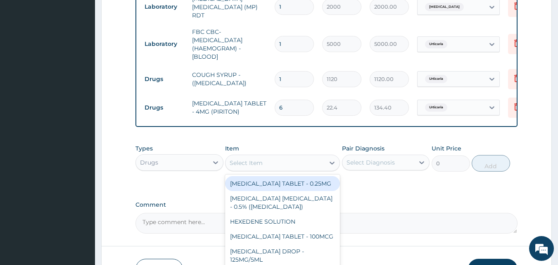
type input "L"
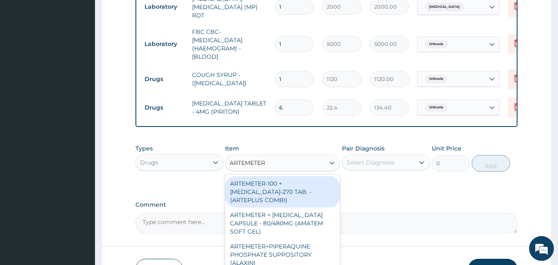
type input "ARTEMETER I"
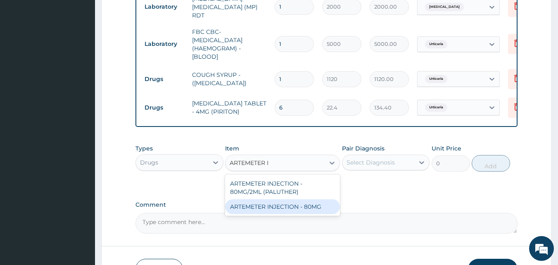
click at [283, 209] on div "ARTEMETER INJECTION - 80MG" at bounding box center [282, 206] width 115 height 15
type input "475.99999999999994"
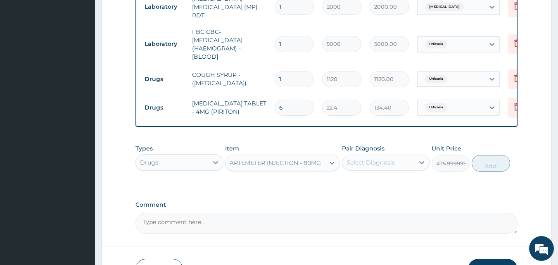
click at [361, 162] on div "Select Diagnosis" at bounding box center [371, 162] width 48 height 8
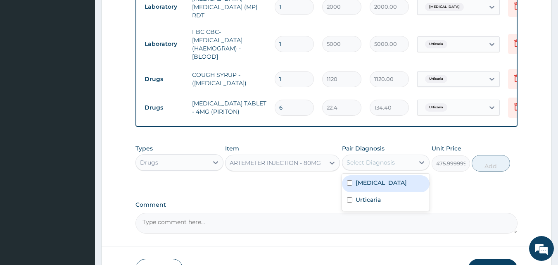
click at [358, 185] on label "[MEDICAL_DATA]" at bounding box center [381, 182] width 51 height 8
checkbox input "true"
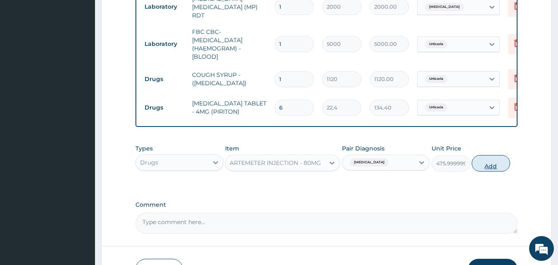
click at [485, 165] on button "Add" at bounding box center [491, 163] width 38 height 17
type input "0"
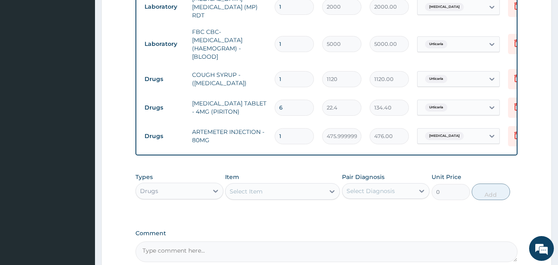
click at [287, 128] on input "1" at bounding box center [294, 136] width 39 height 16
type input "0.00"
type input "6"
type input "2856.00"
type input "6"
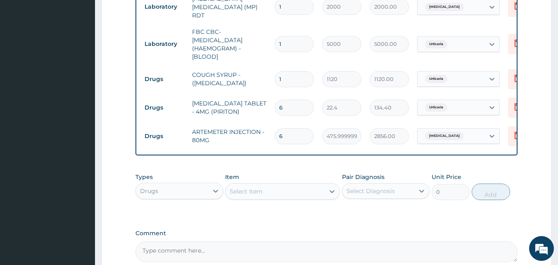
click at [261, 195] on div "Select Item" at bounding box center [246, 191] width 33 height 8
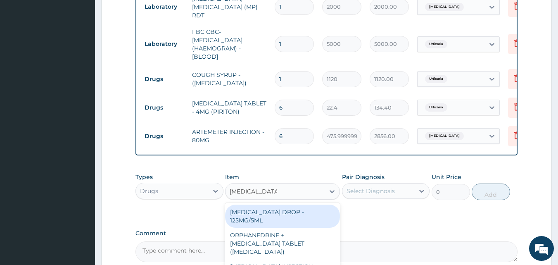
type input "[MEDICAL_DATA]"
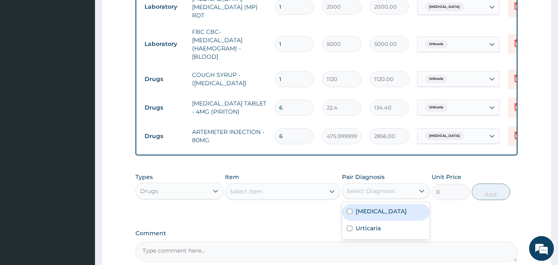
click at [361, 195] on div "Select Diagnosis" at bounding box center [371, 191] width 48 height 8
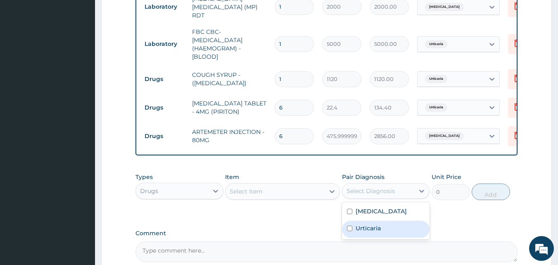
drag, startPoint x: 356, startPoint y: 228, endPoint x: 355, endPoint y: 215, distance: 13.3
click at [356, 226] on label "Urticaria" at bounding box center [368, 228] width 25 height 8
checkbox input "true"
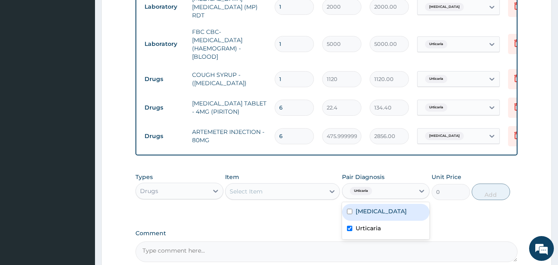
drag, startPoint x: 355, startPoint y: 214, endPoint x: 343, endPoint y: 207, distance: 13.1
click at [354, 212] on div "[MEDICAL_DATA]" at bounding box center [386, 212] width 88 height 17
checkbox input "true"
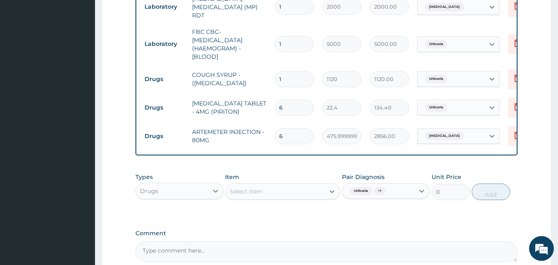
click at [261, 194] on div "Select Item" at bounding box center [246, 191] width 33 height 8
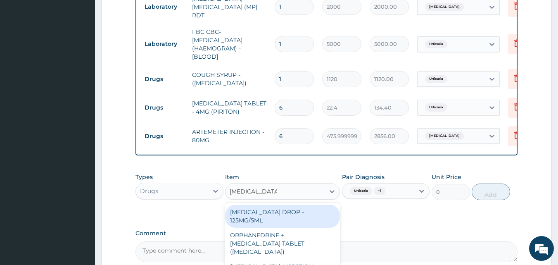
type input "[MEDICAL_DATA]"
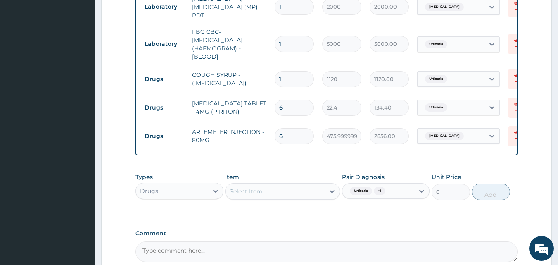
drag, startPoint x: 556, startPoint y: 176, endPoint x: 559, endPoint y: 192, distance: 16.3
click at [300, 192] on div "Select Item" at bounding box center [275, 191] width 99 height 13
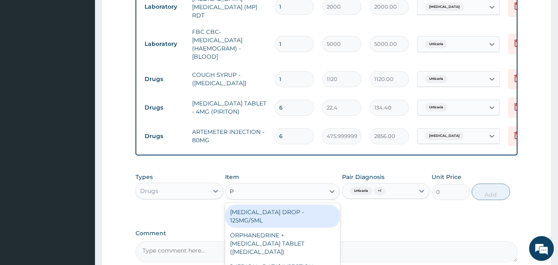
type input "[MEDICAL_DATA]"
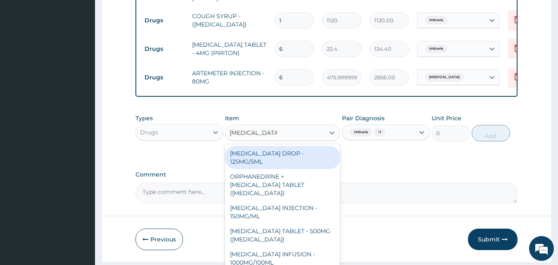
scroll to position [458, 0]
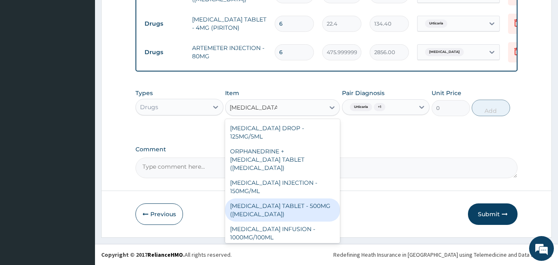
click at [257, 205] on div "[MEDICAL_DATA] TABLET - 500MG ([MEDICAL_DATA])" at bounding box center [282, 209] width 115 height 23
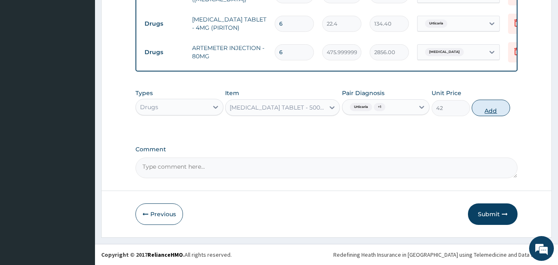
click at [488, 110] on button "Add" at bounding box center [491, 108] width 38 height 17
type input "0"
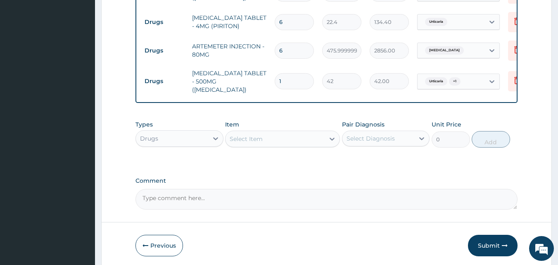
type input "18"
type input "756.00"
type input "18"
click at [263, 133] on div "Select Item" at bounding box center [275, 138] width 99 height 13
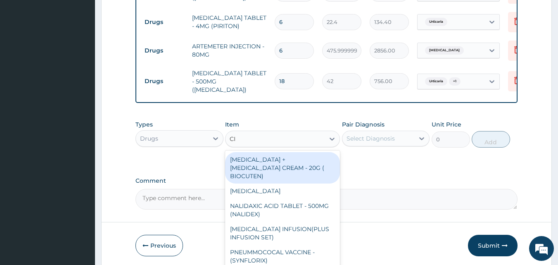
type input "CIP"
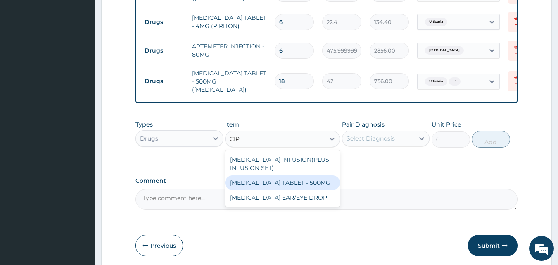
click at [275, 181] on div "[MEDICAL_DATA] TABLET - 500MG" at bounding box center [282, 182] width 115 height 15
type input "196"
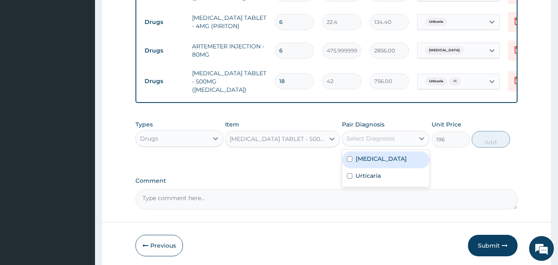
click at [368, 132] on div "Select Diagnosis" at bounding box center [378, 138] width 72 height 13
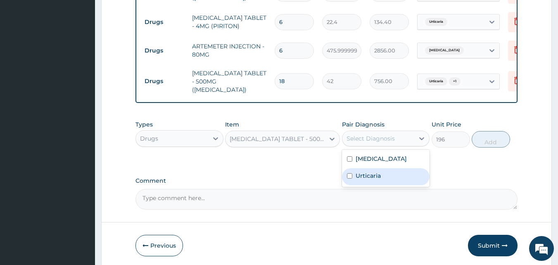
click at [362, 173] on label "Urticaria" at bounding box center [368, 175] width 25 height 8
checkbox input "true"
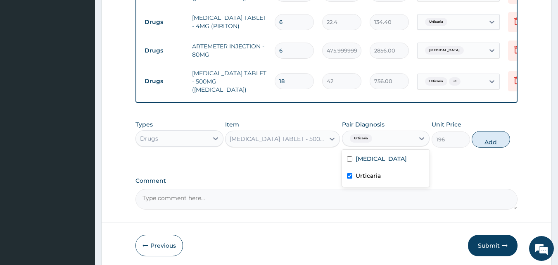
click at [492, 139] on button "Add" at bounding box center [491, 139] width 38 height 17
type input "0"
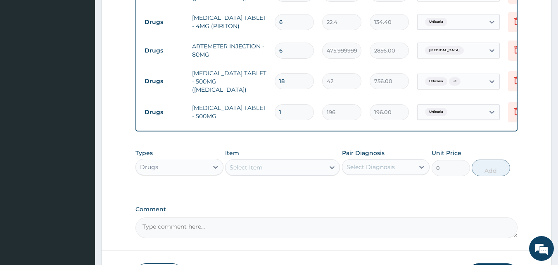
click at [285, 104] on input "1" at bounding box center [294, 112] width 39 height 16
type input "10"
type input "1960.00"
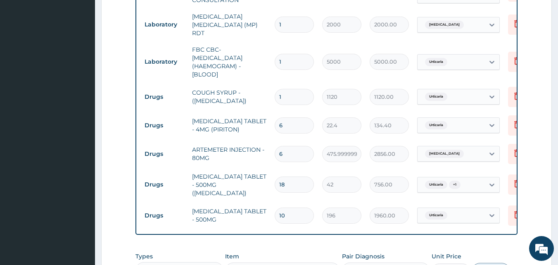
scroll to position [359, 0]
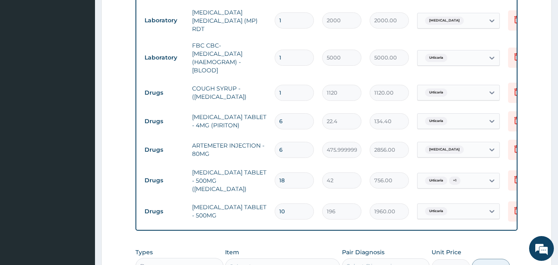
type input "10"
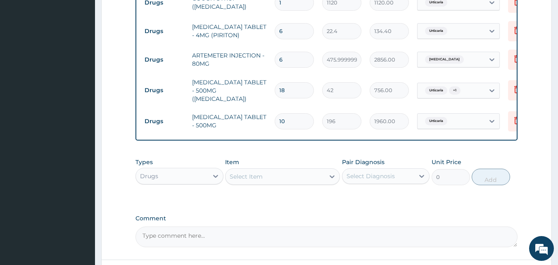
scroll to position [454, 0]
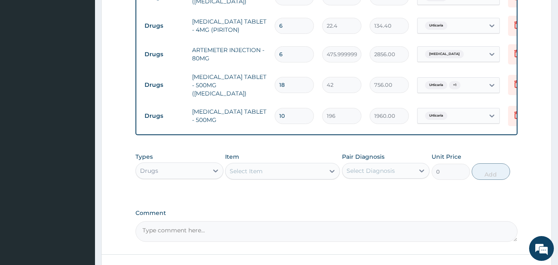
click at [169, 165] on div "Drugs" at bounding box center [172, 170] width 72 height 13
click at [172, 166] on div "Drugs" at bounding box center [172, 170] width 72 height 13
click at [261, 167] on div "Select Item" at bounding box center [246, 171] width 33 height 8
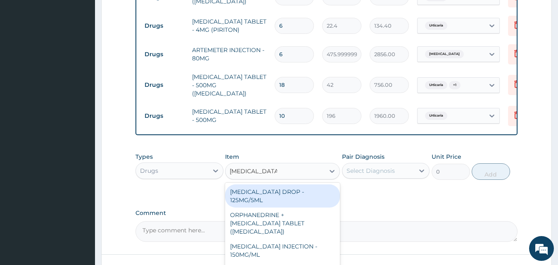
type input "[MEDICAL_DATA]"
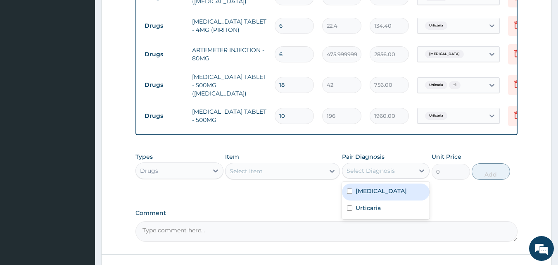
click at [371, 167] on div "Select Diagnosis" at bounding box center [371, 170] width 48 height 8
click at [278, 169] on div "Select Item" at bounding box center [275, 170] width 99 height 13
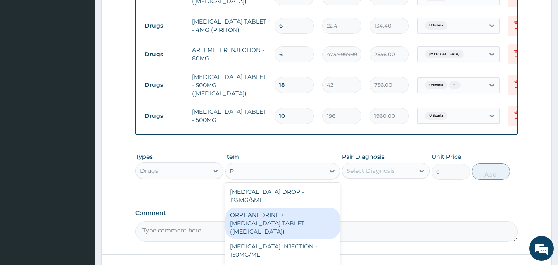
type input "[MEDICAL_DATA]"
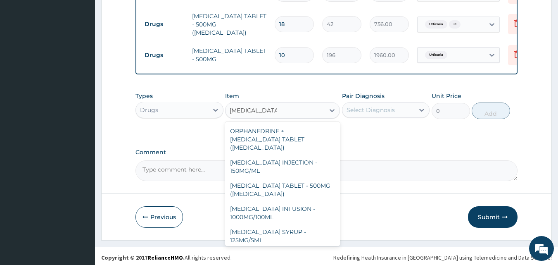
scroll to position [20, 0]
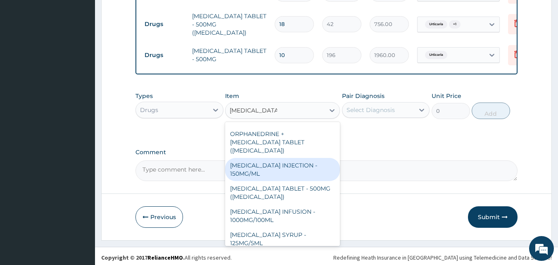
click at [279, 165] on div "[MEDICAL_DATA] INJECTION - 150MG/ML" at bounding box center [282, 169] width 115 height 23
type input "560"
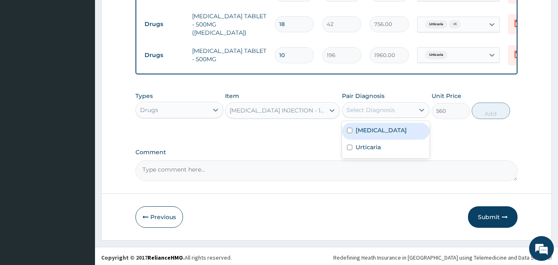
click at [364, 106] on div "Select Diagnosis" at bounding box center [371, 110] width 48 height 8
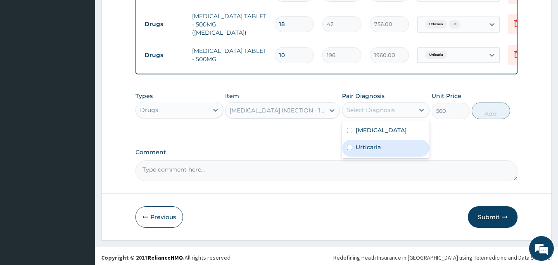
drag, startPoint x: 359, startPoint y: 145, endPoint x: 366, endPoint y: 133, distance: 12.8
click at [360, 144] on label "Urticaria" at bounding box center [368, 147] width 25 height 8
checkbox input "true"
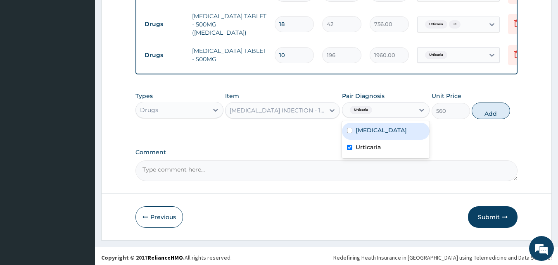
click at [366, 126] on label "[MEDICAL_DATA]" at bounding box center [381, 130] width 51 height 8
checkbox input "true"
click at [488, 109] on button "Add" at bounding box center [491, 110] width 38 height 17
type input "0"
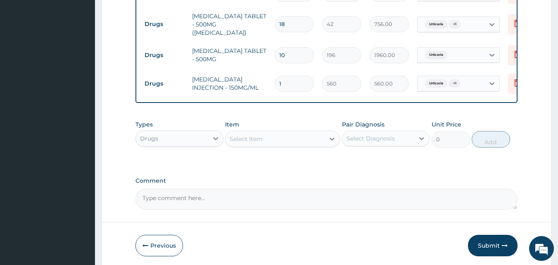
click at [292, 76] on input "1" at bounding box center [294, 84] width 39 height 16
type input "0.00"
type input "4"
type input "2240.00"
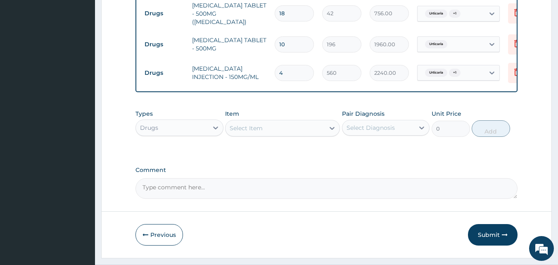
scroll to position [543, 0]
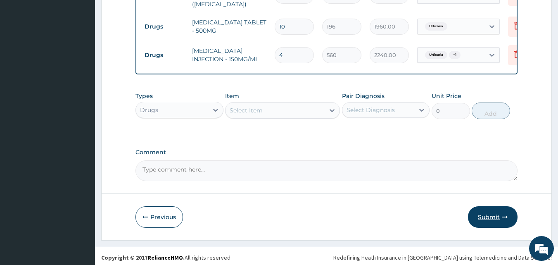
type input "4"
click at [487, 209] on button "Submit" at bounding box center [493, 216] width 50 height 21
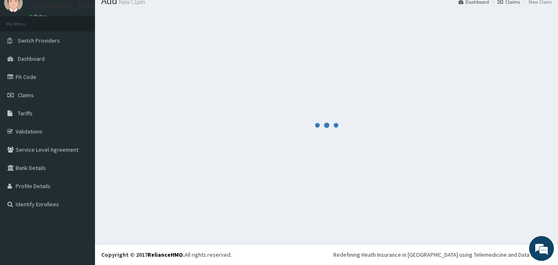
scroll to position [31, 0]
